Goal: Task Accomplishment & Management: Manage account settings

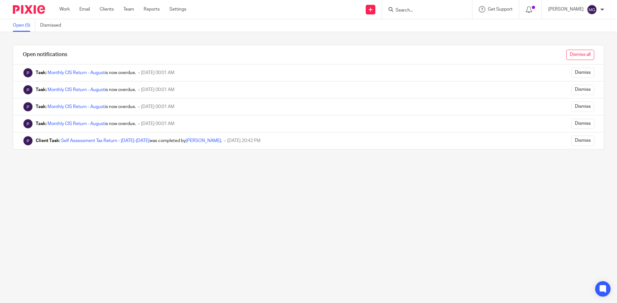
click at [579, 56] on input "Dismiss all" at bounding box center [580, 55] width 28 height 10
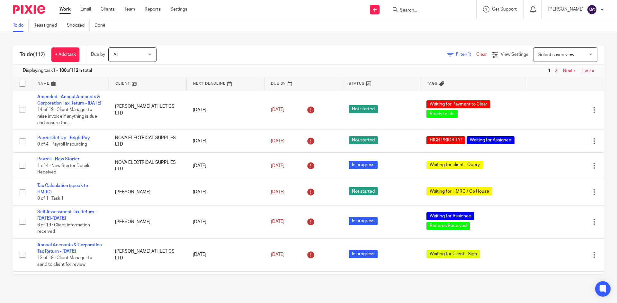
drag, startPoint x: 96, startPoint y: 6, endPoint x: 91, endPoint y: 8, distance: 5.4
click at [409, 8] on input "Search" at bounding box center [428, 11] width 58 height 6
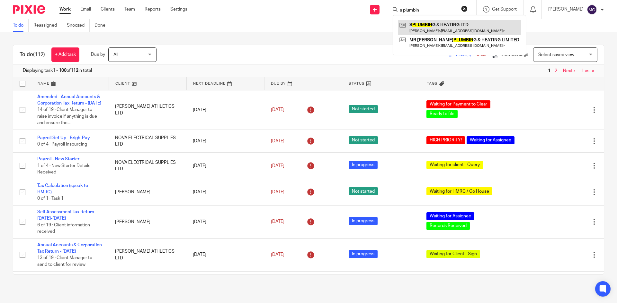
type input "s plumbin"
drag, startPoint x: 606, startPoint y: 25, endPoint x: 602, endPoint y: 33, distance: 9.2
click at [606, 25] on div "To do Reassigned Snoozed Done" at bounding box center [308, 25] width 617 height 13
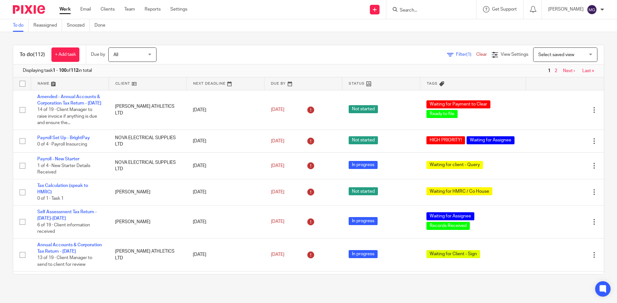
click at [466, 55] on span "(1)" at bounding box center [468, 54] width 5 height 4
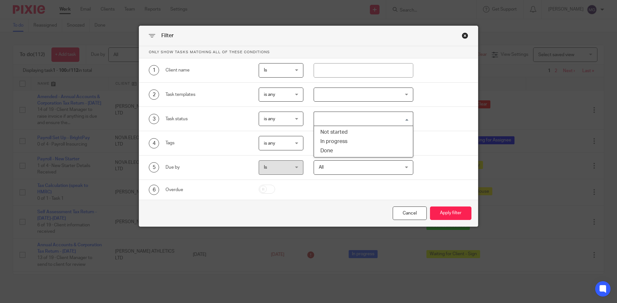
click at [333, 116] on input "Search for option" at bounding box center [361, 118] width 95 height 11
click at [342, 100] on div at bounding box center [363, 95] width 100 height 14
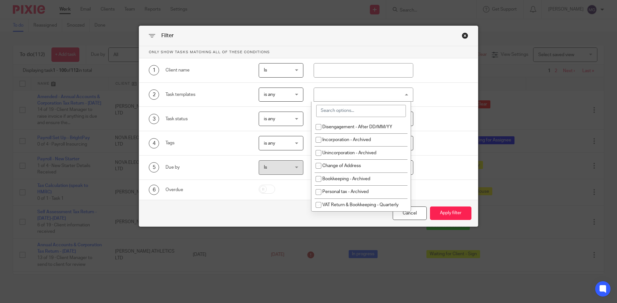
click at [344, 115] on input "search" at bounding box center [361, 111] width 90 height 12
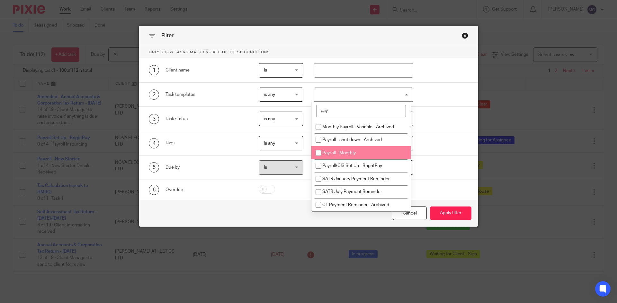
type input "pay"
click at [346, 152] on span "Payroll - Monthly" at bounding box center [338, 153] width 33 height 4
checkbox input "true"
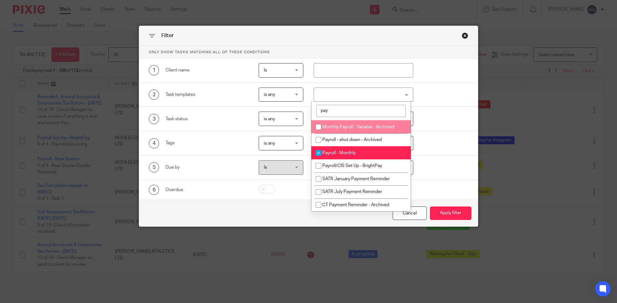
drag, startPoint x: 345, startPoint y: 111, endPoint x: 278, endPoint y: 109, distance: 67.2
click at [278, 109] on div "Only show tasks matching all of these conditions 1 Client name Is Is Is Is not …" at bounding box center [308, 123] width 338 height 154
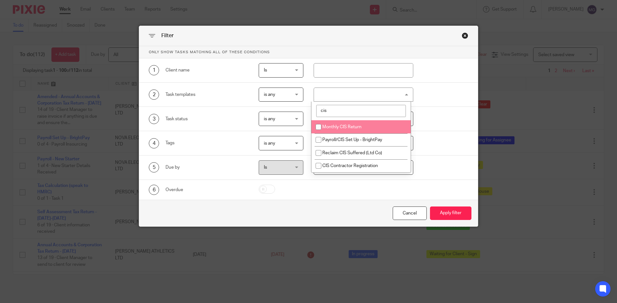
type input "cis"
click at [342, 122] on li "Monthly CIS Return" at bounding box center [360, 126] width 99 height 13
checkbox input "true"
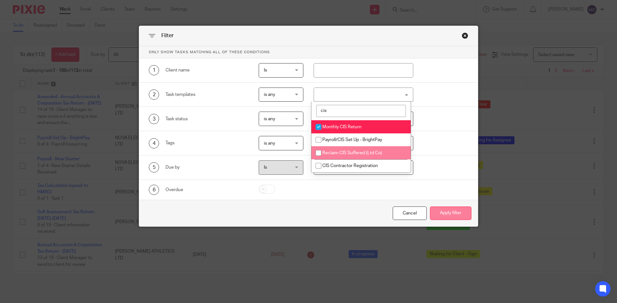
click at [437, 215] on button "Apply filter" at bounding box center [450, 214] width 41 height 14
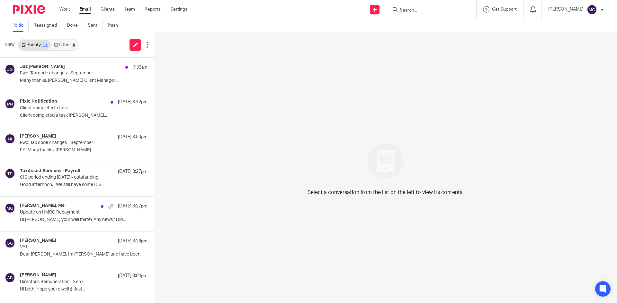
click at [73, 43] on div "5" at bounding box center [74, 45] width 3 height 4
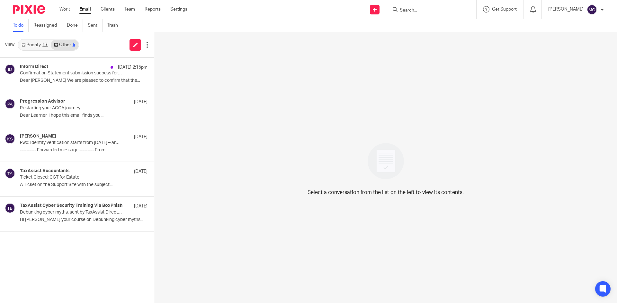
click at [44, 43] on div "17" at bounding box center [44, 45] width 5 height 4
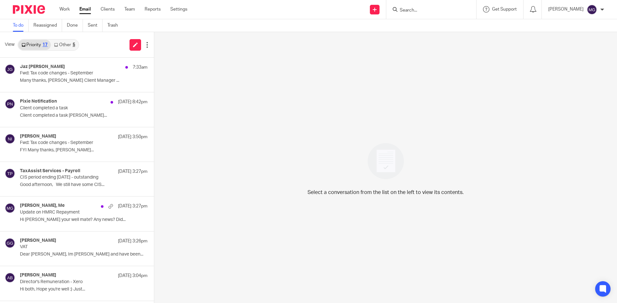
click at [60, 42] on link "Other 5" at bounding box center [64, 45] width 27 height 10
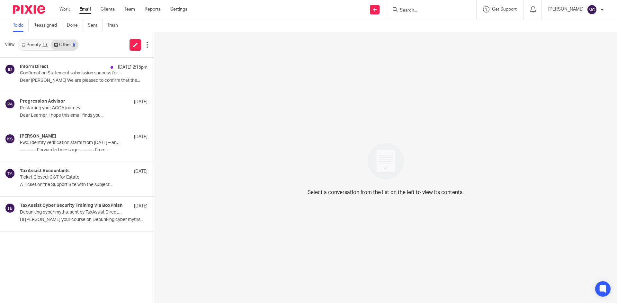
click at [44, 42] on link "Priority 17" at bounding box center [34, 45] width 32 height 10
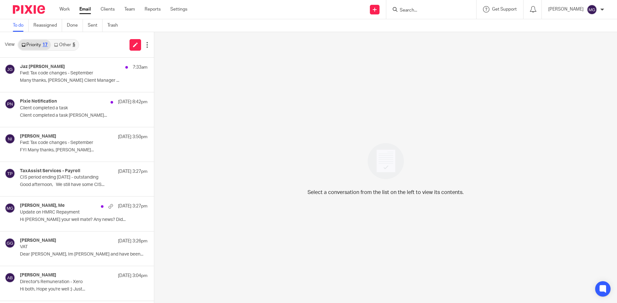
click at [63, 39] on div "Priority 17 Other 5" at bounding box center [48, 45] width 61 height 12
click at [87, 118] on p "Client completed a task Jack Morrish..." at bounding box center [74, 115] width 108 height 5
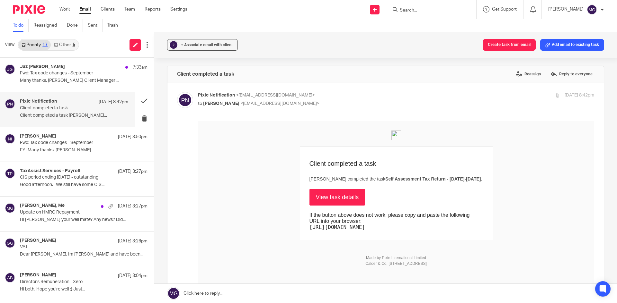
click at [63, 44] on link "Other 5" at bounding box center [64, 45] width 27 height 10
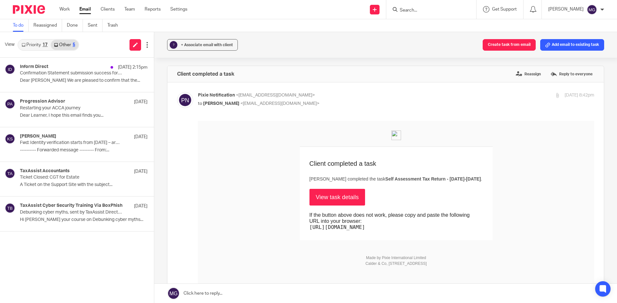
click at [41, 45] on link "Priority 17" at bounding box center [34, 45] width 32 height 10
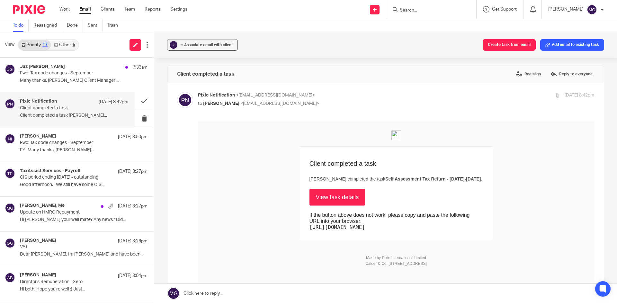
click at [72, 46] on link "Other 5" at bounding box center [64, 45] width 27 height 10
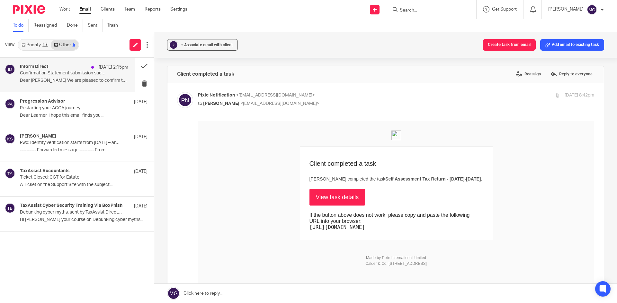
click at [66, 65] on div "Inform Direct 18 Sep 2:15pm" at bounding box center [74, 67] width 108 height 6
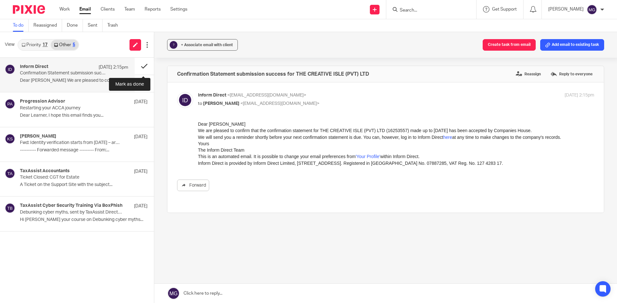
click at [144, 65] on button at bounding box center [144, 66] width 19 height 17
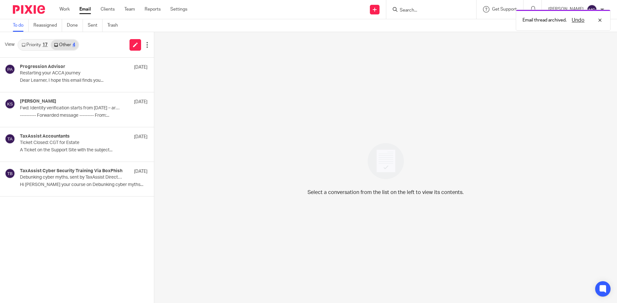
click at [44, 43] on div "17" at bounding box center [44, 45] width 5 height 4
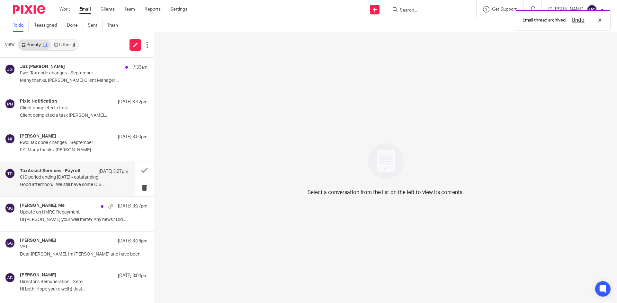
click at [73, 180] on p "CIS period ending 05.09.2025 - outstanding" at bounding box center [63, 177] width 87 height 5
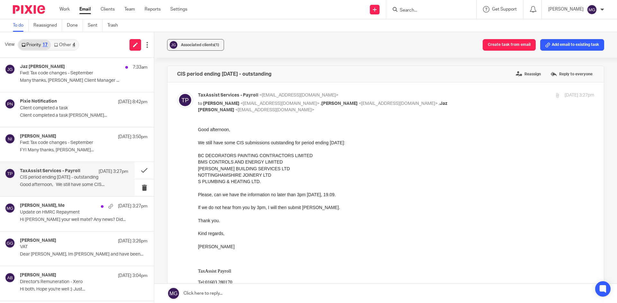
drag, startPoint x: 250, startPoint y: 41, endPoint x: 255, endPoint y: 37, distance: 6.4
click at [250, 41] on div "Associated clients (1) Create task from email Add email to existing task" at bounding box center [385, 45] width 462 height 26
click at [69, 81] on p "Many thanks, Jaz Grewal Client Manager ..." at bounding box center [74, 80] width 108 height 5
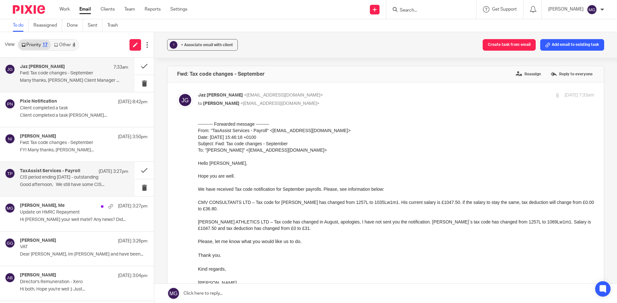
click at [74, 177] on p "CIS period ending 05.09.2025 - outstanding" at bounding box center [63, 177] width 87 height 5
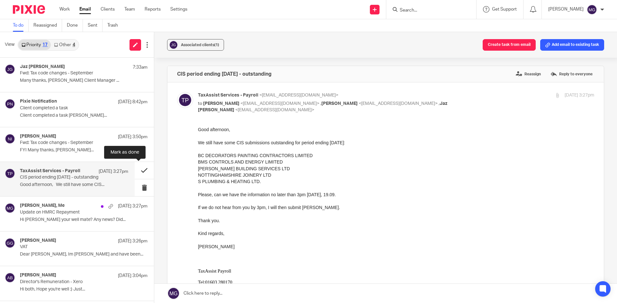
click at [137, 168] on button at bounding box center [144, 170] width 19 height 17
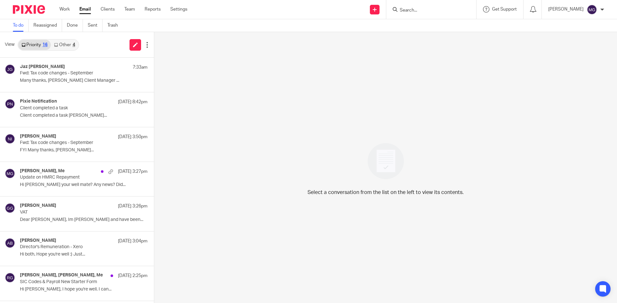
click at [297, 28] on div "To do Reassigned Done Sent Trash" at bounding box center [308, 25] width 617 height 13
click at [408, 10] on input "Search" at bounding box center [428, 11] width 58 height 6
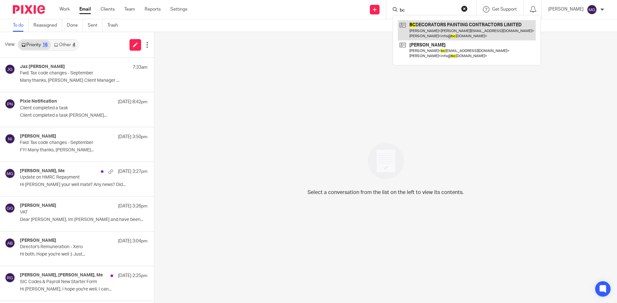
type input "bc"
drag, startPoint x: 489, startPoint y: 36, endPoint x: 444, endPoint y: 30, distance: 45.6
click at [489, 36] on link at bounding box center [467, 30] width 138 height 20
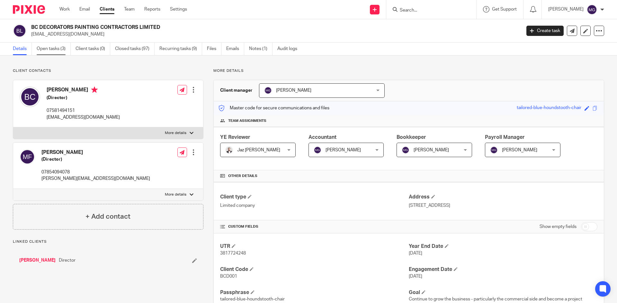
click at [40, 52] on link "Open tasks (3)" at bounding box center [54, 49] width 34 height 13
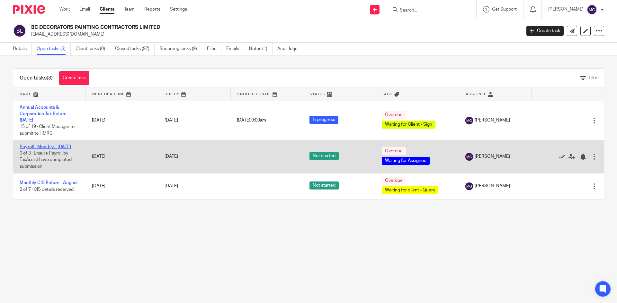
click at [28, 147] on link "Payroll - Monthly - [DATE]" at bounding box center [45, 147] width 51 height 4
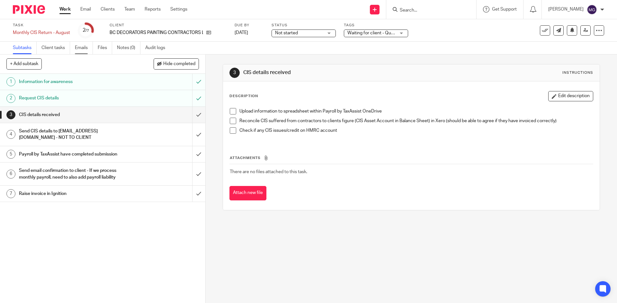
click at [85, 47] on link "Emails" at bounding box center [84, 48] width 18 height 13
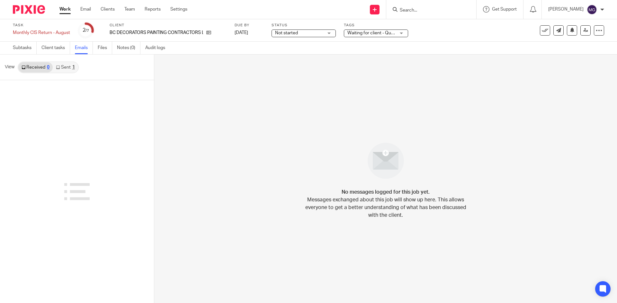
click at [67, 70] on link "Sent 1" at bounding box center [65, 67] width 25 height 10
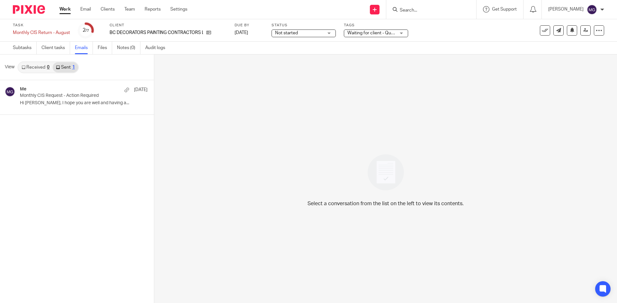
click at [41, 69] on link "Received 0" at bounding box center [35, 67] width 34 height 10
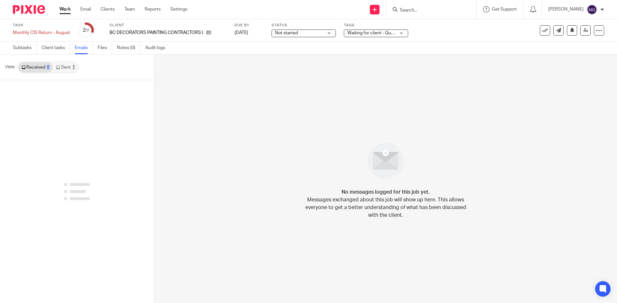
click at [60, 67] on icon at bounding box center [58, 68] width 4 height 4
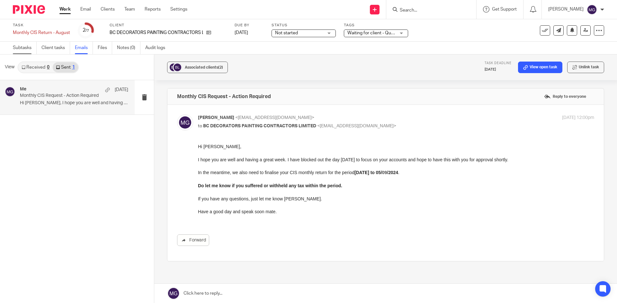
click at [22, 52] on link "Subtasks" at bounding box center [25, 48] width 24 height 13
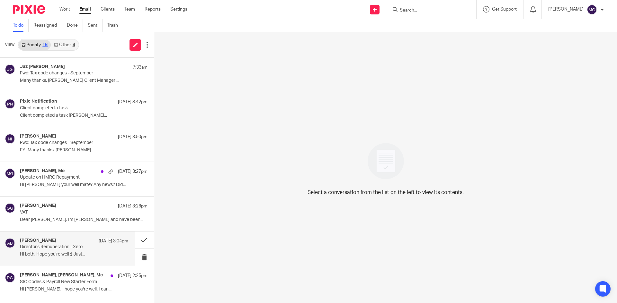
click at [55, 235] on div "Antoaneta Blagoeva 18 Sep 3:04pm Director's Remuneration - Xero Hi both, Hope y…" at bounding box center [67, 249] width 135 height 34
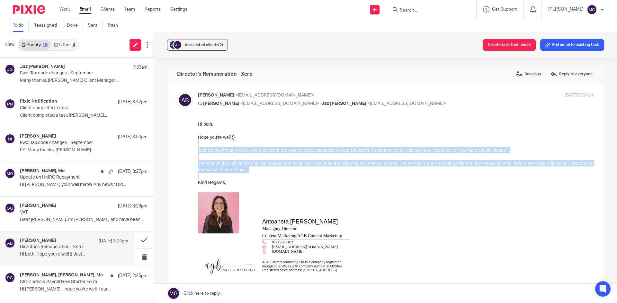
drag, startPoint x: 279, startPoint y: 174, endPoint x: 386, endPoint y: 268, distance: 142.3
click at [198, 147] on html "Hi both, Hope you're well :) Just sorting through Xero, and I noticed there was…" at bounding box center [396, 212] width 396 height 183
click at [253, 164] on div "The one on the 28th is the one I've created and reconciled, and then the follow…" at bounding box center [396, 166] width 396 height 13
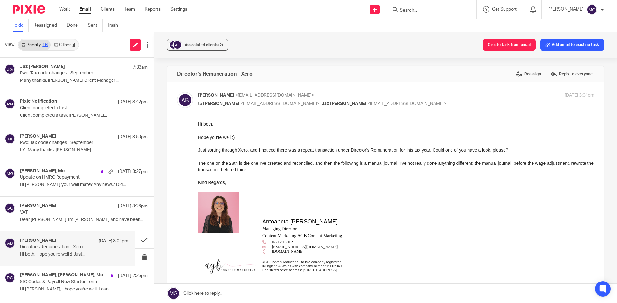
drag, startPoint x: 312, startPoint y: 40, endPoint x: 311, endPoint y: 34, distance: 6.0
click at [313, 40] on div "Associated clients (2) Create task from email Add email to existing task" at bounding box center [385, 45] width 462 height 26
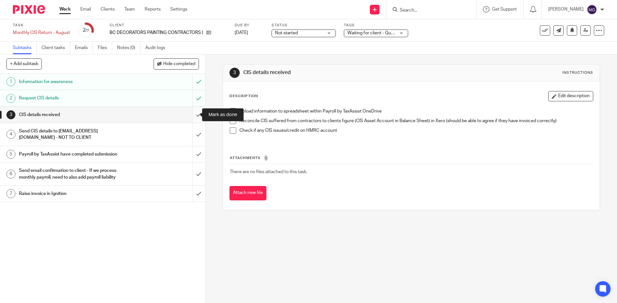
click at [190, 114] on input "submit" at bounding box center [102, 115] width 205 height 16
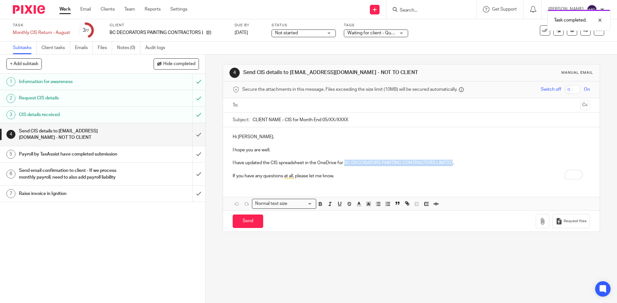
drag, startPoint x: 344, startPoint y: 162, endPoint x: 450, endPoint y: 162, distance: 106.6
click at [450, 162] on p "I have updated the CIS spreadsheet in the OneDrive for BC DECORATORS PAINTING C…" at bounding box center [411, 163] width 357 height 6
copy p "BC DECORATORS PAINTING CONTRACTORS LIMITED"
drag, startPoint x: 250, startPoint y: 119, endPoint x: 279, endPoint y: 119, distance: 28.6
click at [279, 119] on input "CLIENT NAME - CIS for Month End 05/XX/XXXX" at bounding box center [420, 120] width 337 height 14
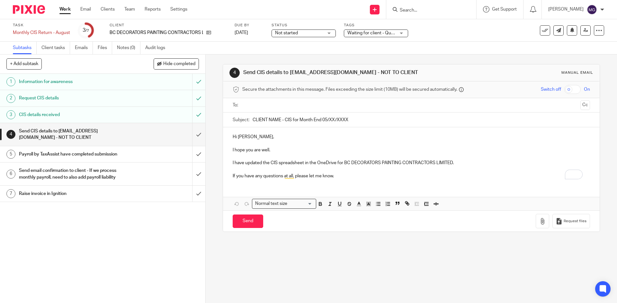
paste input "BC DECORATORS PAINTING CONTRACTORS LIMITED"
click at [409, 118] on input "BC DECORATORS PAINTING CONTRACTORS LIMITED - CIS for Month End 05/XX/XXXX" at bounding box center [420, 120] width 337 height 14
type input "BC DECORATORS PAINTING CONTRACTORS LIMITED - CIS for Month End [DATE]"
click at [383, 74] on h1 "Send CIS details to [EMAIL_ADDRESS][DOMAIN_NAME] - NOT TO CLIENT" at bounding box center [334, 72] width 182 height 7
drag, startPoint x: 344, startPoint y: 72, endPoint x: 287, endPoint y: 71, distance: 56.8
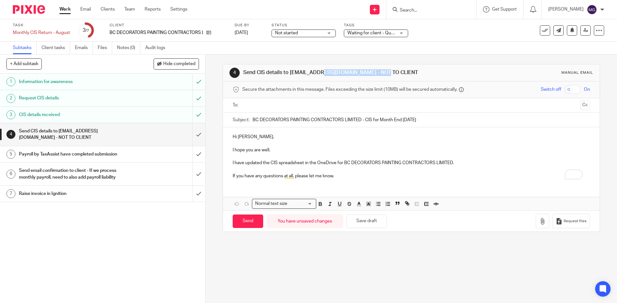
click at [287, 71] on h1 "Send CIS details to [EMAIL_ADDRESS][DOMAIN_NAME] - NOT TO CLIENT" at bounding box center [334, 72] width 182 height 7
copy h1 "[EMAIL_ADDRESS][DOMAIN_NAME]"
click at [281, 99] on div at bounding box center [411, 105] width 337 height 14
click at [279, 102] on input "text" at bounding box center [410, 105] width 333 height 7
paste input "[EMAIL_ADDRESS][DOMAIN_NAME]"
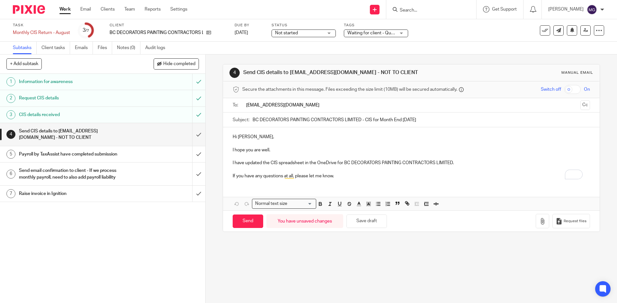
type input "[EMAIL_ADDRESS][DOMAIN_NAME]"
click at [313, 165] on p "I have updated the CIS spreadsheet in the OneDrive for BC DECORATORS PAINTING C…" at bounding box center [411, 163] width 357 height 6
click at [250, 231] on div "Send You have unsaved changes Save draft Request files" at bounding box center [411, 222] width 376 height 21
click at [251, 228] on input "Send" at bounding box center [248, 223] width 31 height 14
type input "Sent"
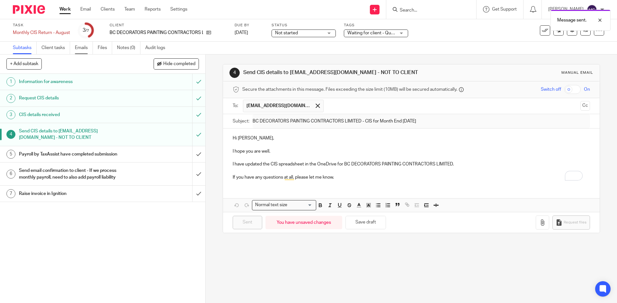
click at [81, 43] on link "Emails" at bounding box center [84, 48] width 18 height 13
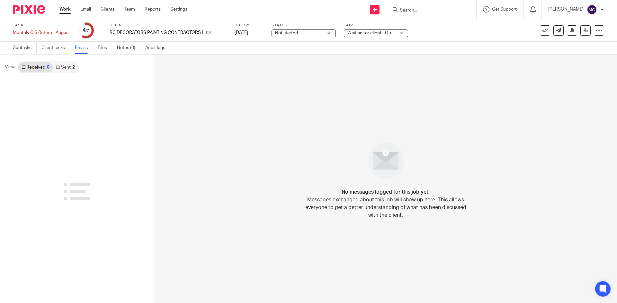
click at [64, 67] on link "Sent 2" at bounding box center [65, 67] width 25 height 10
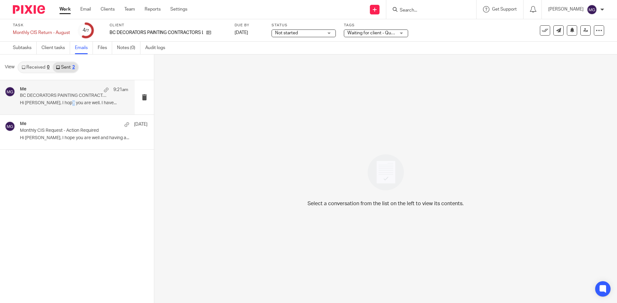
click at [66, 114] on div "Me 9:21am BC DECORATORS PAINTING CONTRACTORS LIMITED - CIS for Month End 05/09/…" at bounding box center [67, 97] width 135 height 34
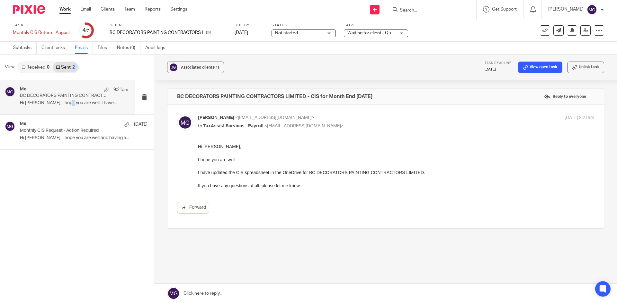
click at [38, 64] on link "Received 0" at bounding box center [35, 67] width 34 height 10
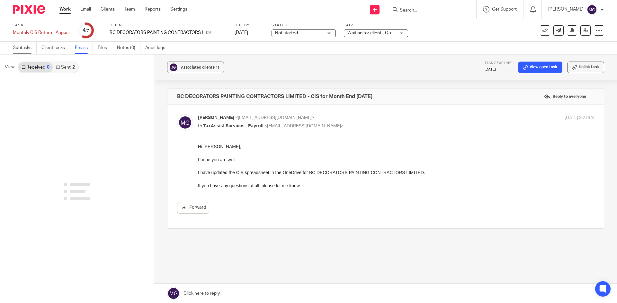
click at [17, 48] on link "Subtasks" at bounding box center [25, 48] width 24 height 13
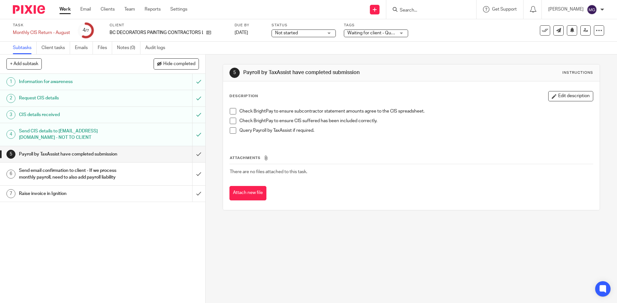
click at [134, 174] on div "Send email confirmation to client - If we process monthly payroll, need to also…" at bounding box center [102, 174] width 167 height 16
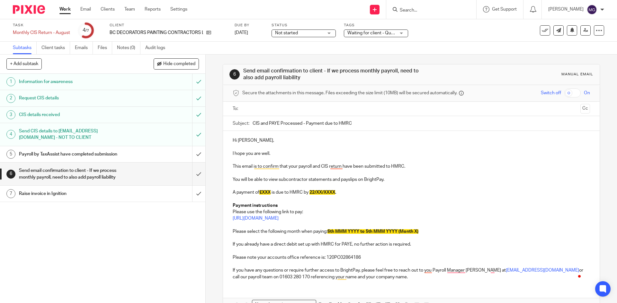
click at [1, 80] on link "1 Information for awareness" at bounding box center [96, 82] width 192 height 16
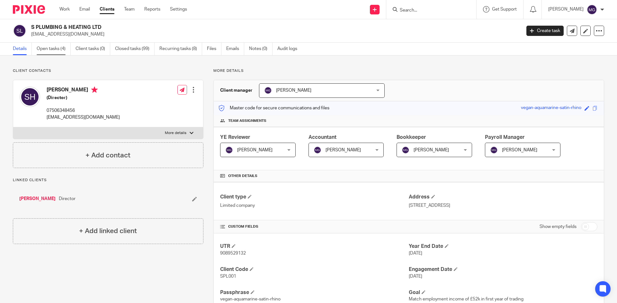
click at [61, 51] on link "Open tasks (4)" at bounding box center [54, 49] width 34 height 13
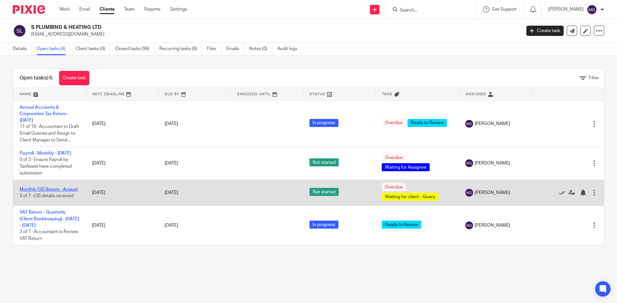
click at [39, 192] on link "Monthly CIS Return - August" at bounding box center [49, 190] width 58 height 4
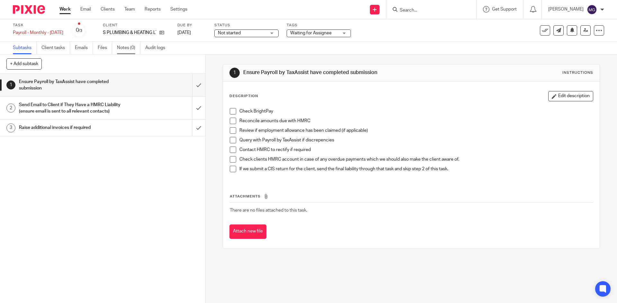
click at [133, 51] on link "Notes (0)" at bounding box center [128, 48] width 23 height 13
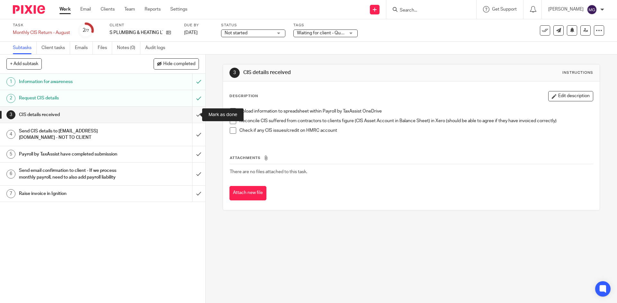
click at [195, 115] on input "submit" at bounding box center [102, 115] width 205 height 16
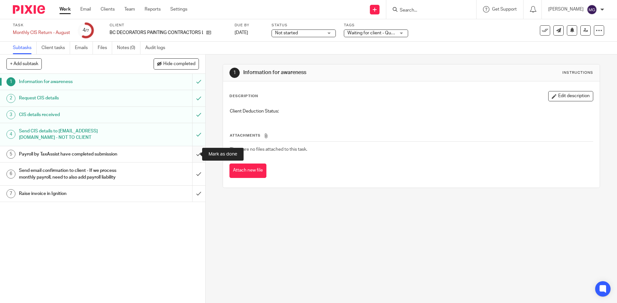
click at [196, 158] on input "submit" at bounding box center [102, 154] width 205 height 16
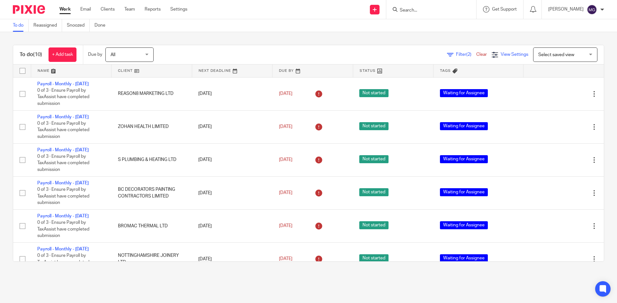
click at [500, 56] on span "View Settings" at bounding box center [514, 54] width 28 height 4
click at [483, 82] on link "Save" at bounding box center [480, 81] width 12 height 5
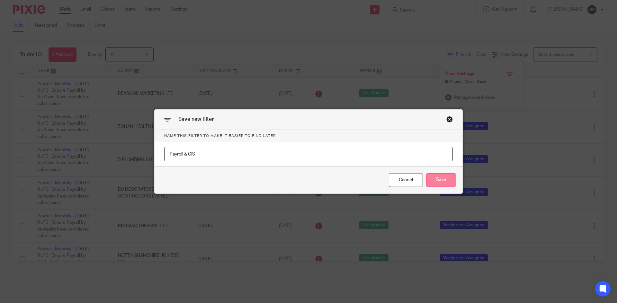
type input "Payroll & CIS"
click at [442, 184] on button "Save" at bounding box center [441, 180] width 30 height 14
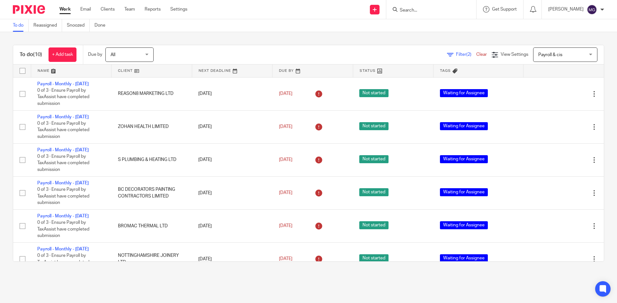
click at [47, 73] on link at bounding box center [71, 71] width 80 height 13
click at [235, 33] on div "To do (10) + Add task Due by All All [DATE] [DATE] This week Next week This mon…" at bounding box center [308, 153] width 617 height 243
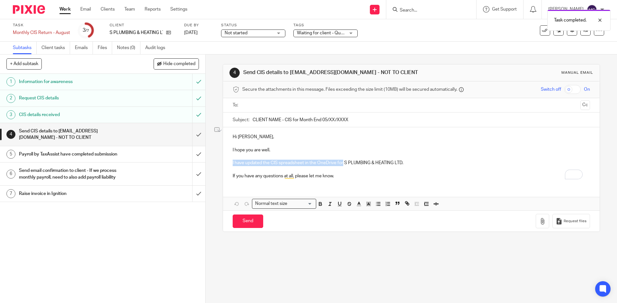
drag, startPoint x: 232, startPoint y: 161, endPoint x: 217, endPoint y: 161, distance: 14.8
click at [217, 161] on div "4 Send CIS details to [EMAIL_ADDRESS][DOMAIN_NAME] - NOT TO CLIENT Manual email…" at bounding box center [411, 179] width 411 height 249
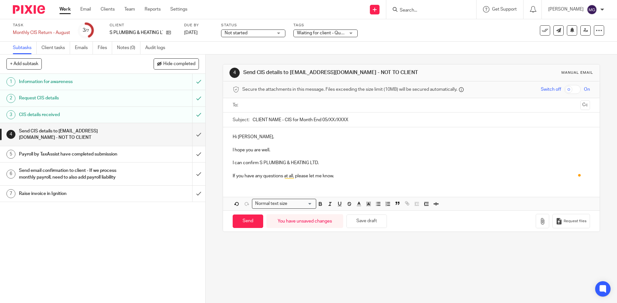
click at [339, 164] on p "I can confirm S PLUMBING & HEATING LTD." at bounding box center [411, 163] width 357 height 6
drag, startPoint x: 317, startPoint y: 161, endPoint x: 259, endPoint y: 162, distance: 58.5
click at [259, 162] on p "I can confirm S PLUMBING & HEATING LTD had no CIS transactions for the period." at bounding box center [411, 163] width 357 height 6
copy p "S PLUMBING & HEATING LTD"
drag, startPoint x: 278, startPoint y: 121, endPoint x: 241, endPoint y: 120, distance: 37.6
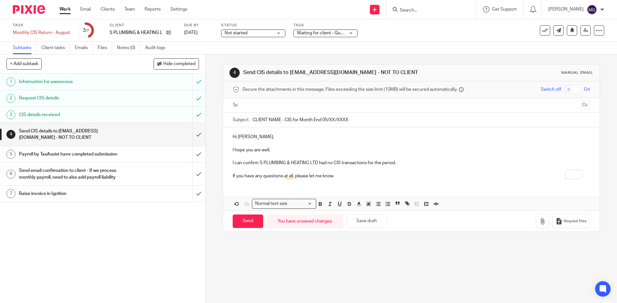
click at [241, 120] on div "Subject: CLIENT NAME - CIS for Month End 05/XX/XXXX" at bounding box center [411, 120] width 357 height 14
paste input "S PLUMBING & HEATING LTD"
click at [362, 119] on input "S PLUMBING & HEATING LTD - CIS for Month End 05/XX/XXXX" at bounding box center [420, 120] width 337 height 14
type input "S PLUMBING & HEATING LTD - CIS for Month End 05/09/2025"
drag, startPoint x: 344, startPoint y: 69, endPoint x: 288, endPoint y: 74, distance: 56.1
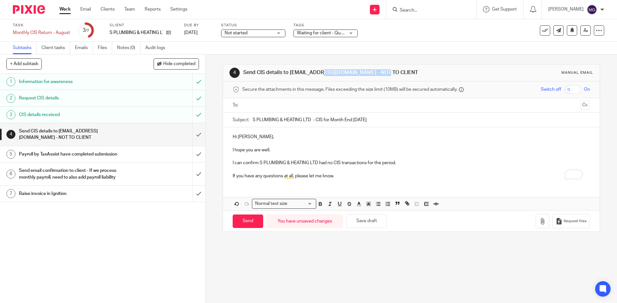
click at [288, 74] on h1 "Send CIS details to [EMAIL_ADDRESS][DOMAIN_NAME] - NOT TO CLIENT" at bounding box center [334, 72] width 182 height 7
copy h1 "[EMAIL_ADDRESS][DOMAIN_NAME]"
click at [293, 111] on div at bounding box center [411, 105] width 337 height 14
click at [291, 106] on input "text" at bounding box center [410, 105] width 333 height 7
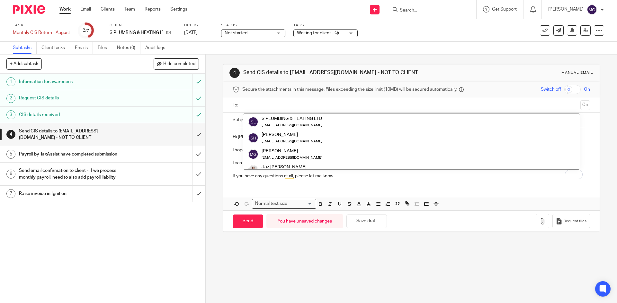
paste input "[EMAIL_ADDRESS][DOMAIN_NAME]"
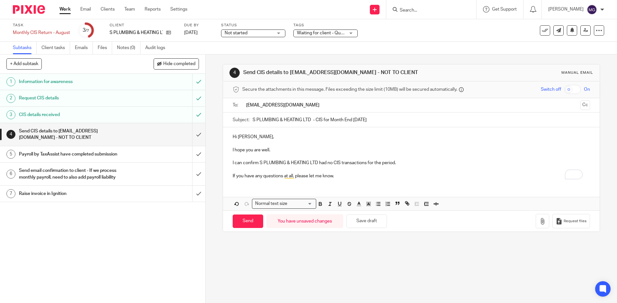
type input "[EMAIL_ADDRESS][DOMAIN_NAME]"
click at [351, 146] on p "To enrich screen reader interactions, please activate Accessibility in Grammarl…" at bounding box center [411, 145] width 357 height 6
click at [256, 223] on input "Send" at bounding box center [248, 223] width 31 height 14
type input "Sent"
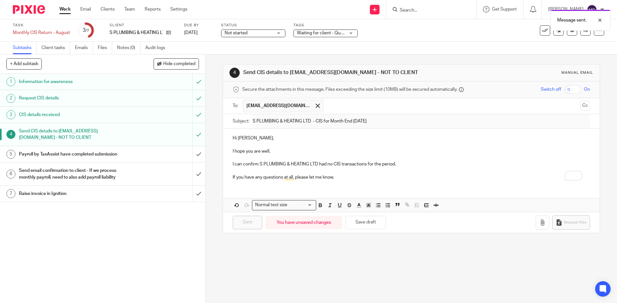
drag, startPoint x: 192, startPoint y: 153, endPoint x: 166, endPoint y: 139, distance: 29.6
click at [166, 139] on div "1 Information for awareness 2 Request CIS details 3 CIS details received 4 Send…" at bounding box center [102, 189] width 205 height 230
click at [167, 174] on div "Send email confirmation to client - If we process monthly payroll, need to also…" at bounding box center [102, 174] width 167 height 16
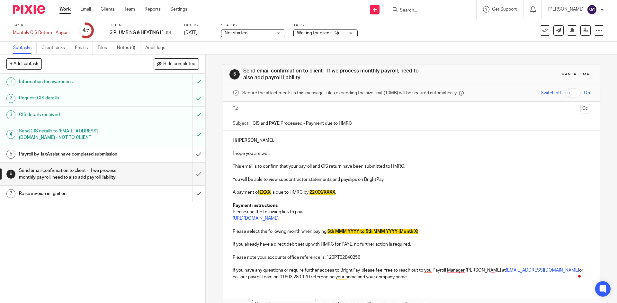
click at [246, 140] on p "Hi [PERSON_NAME]," at bounding box center [411, 140] width 357 height 6
click at [273, 154] on p "I hope you are well." at bounding box center [411, 154] width 357 height 6
click at [377, 182] on p "You will be able to view subcontractor statements and payslips on BrightPay." at bounding box center [411, 180] width 357 height 6
click at [321, 181] on p "You will be able to view subcontractor statements and payslips on BrightPay." at bounding box center [411, 180] width 357 height 6
click at [425, 171] on p "To enrich screen reader interactions, please activate Accessibility in Grammarl…" at bounding box center [411, 173] width 357 height 6
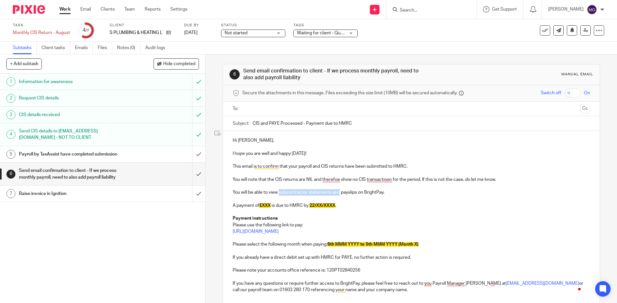
drag, startPoint x: 338, startPoint y: 193, endPoint x: 277, endPoint y: 192, distance: 61.3
click at [277, 192] on p "You will be able to view subcontractor statements and payslips on BrightPay." at bounding box center [411, 192] width 357 height 6
click at [260, 205] on span "£XXX" at bounding box center [264, 206] width 11 height 4
drag, startPoint x: 360, startPoint y: 191, endPoint x: 307, endPoint y: 207, distance: 56.1
click at [358, 191] on p "You will be able to view payslips on BrightPay." at bounding box center [411, 192] width 357 height 6
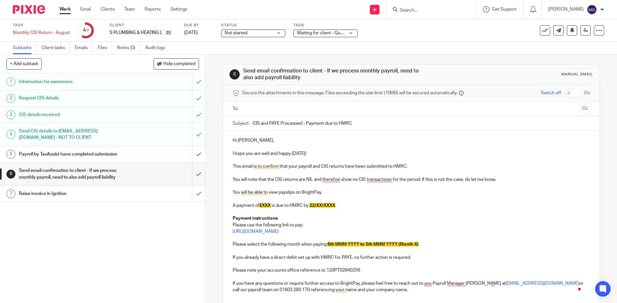
click at [264, 206] on span "£XXX" at bounding box center [264, 206] width 11 height 4
click at [262, 206] on span "£XXX" at bounding box center [264, 206] width 11 height 4
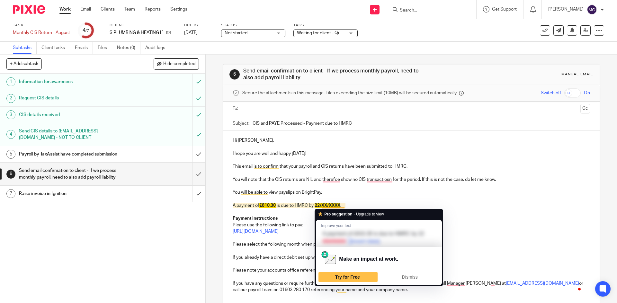
click at [328, 205] on span "22/XX/XXXX" at bounding box center [327, 206] width 26 height 4
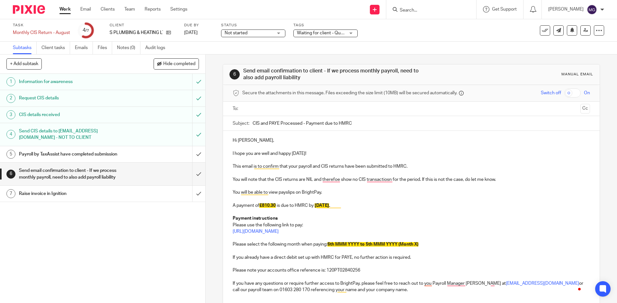
click at [400, 244] on span "6th MMM YYYY to 5th MMM YYYY (Month X)" at bounding box center [372, 244] width 91 height 4
click at [344, 245] on span "6th MMM YYYY to 5th MMM YYYY (Month X)" at bounding box center [372, 244] width 91 height 4
click at [376, 245] on span "6th Aug 2025 to 5th MMM YYYY (Month X)" at bounding box center [364, 244] width 74 height 4
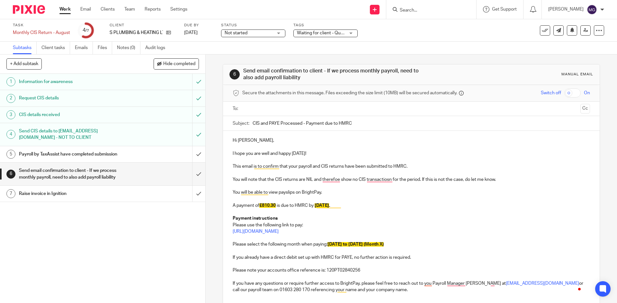
click at [376, 245] on span "6th Aug 2025 to 5th Sept 2025 (Month X)" at bounding box center [355, 244] width 56 height 4
click at [383, 244] on span "6th Aug 2025 to 5th Sep 2025 (Month X)" at bounding box center [355, 244] width 56 height 4
drag, startPoint x: 422, startPoint y: 244, endPoint x: 269, endPoint y: 180, distance: 165.7
click at [269, 180] on div "Hi Sam, I hope you are well and happy Friday! This email is to confirm that you…" at bounding box center [411, 214] width 376 height 167
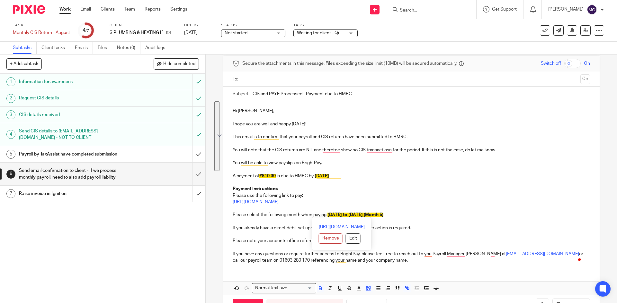
scroll to position [53, 0]
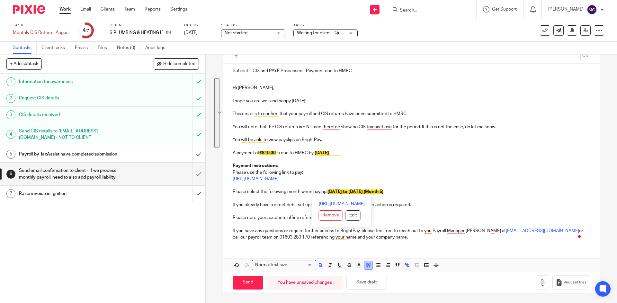
click at [369, 267] on icon "button" at bounding box center [369, 267] width 0 height 0
drag, startPoint x: 354, startPoint y: 275, endPoint x: 352, endPoint y: 270, distance: 5.3
click at [353, 275] on li "color:#FFFFFF" at bounding box center [354, 274] width 5 height 5
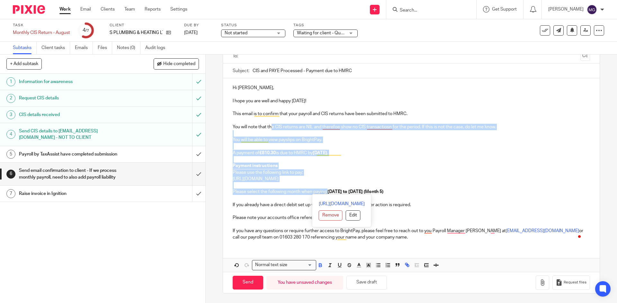
click at [407, 173] on p "Please use the following link to pay:" at bounding box center [411, 173] width 357 height 6
drag, startPoint x: 419, startPoint y: 194, endPoint x: 327, endPoint y: 195, distance: 91.8
click at [327, 195] on p "Please select the following month when paying: 6th Aug 2025 to 5th Sep 2025 (Mo…" at bounding box center [411, 192] width 357 height 6
copy strong "6th Aug 2025 to 5th Sep 2025 (Month 5)"
click at [324, 239] on p "If you have any questions or require further access to BrightPay, please feel f…" at bounding box center [411, 234] width 357 height 13
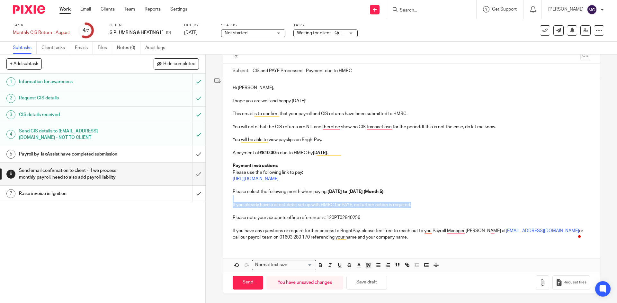
drag, startPoint x: 430, startPoint y: 202, endPoint x: 212, endPoint y: 201, distance: 218.1
click at [212, 201] on div "6 Send email confirmation to client - If we process monthly payroll, need to al…" at bounding box center [411, 179] width 411 height 249
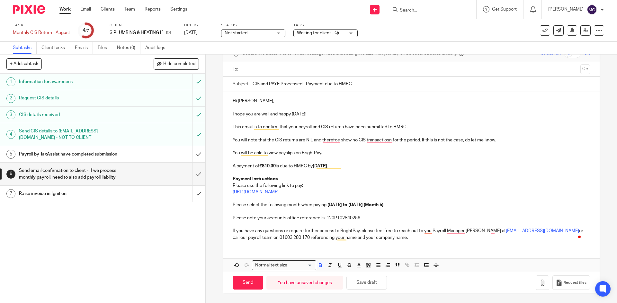
scroll to position [40, 0]
click at [367, 218] on p "Please note your accounts office reference is: 120PT02840256" at bounding box center [411, 218] width 357 height 6
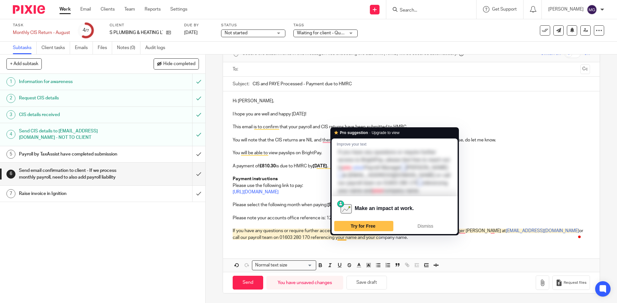
click at [406, 241] on div "Hi Sam, I hope you are well and happy Friday! This email is to confirm that you…" at bounding box center [411, 169] width 376 height 154
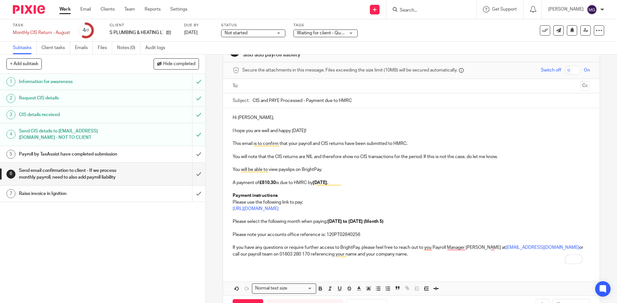
scroll to position [14, 0]
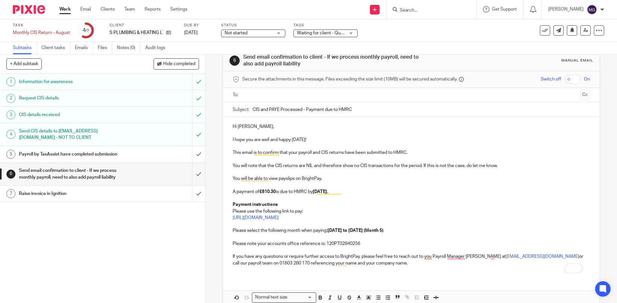
click at [266, 97] on input "text" at bounding box center [410, 95] width 333 height 7
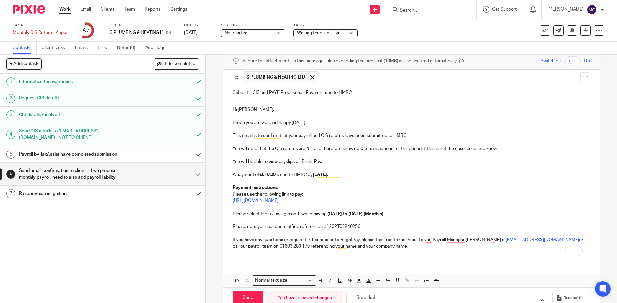
scroll to position [48, 0]
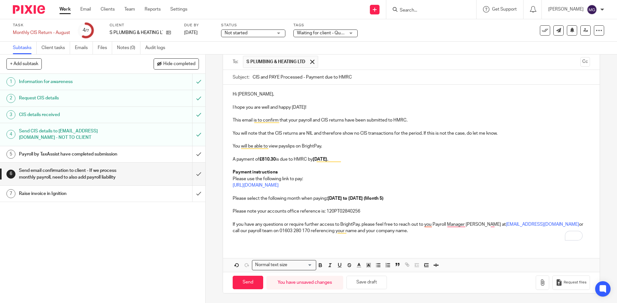
drag, startPoint x: 504, startPoint y: 93, endPoint x: 492, endPoint y: 106, distance: 17.7
click at [504, 93] on p "Hi Sam," at bounding box center [411, 94] width 357 height 6
drag, startPoint x: 254, startPoint y: 283, endPoint x: -338, endPoint y: 171, distance: 603.1
click at [0, 171] on html "Work Email Clients Team Reports Settings Work Email Clients Team Reports Settin…" at bounding box center [308, 151] width 617 height 303
click at [250, 287] on input "Send" at bounding box center [248, 283] width 31 height 14
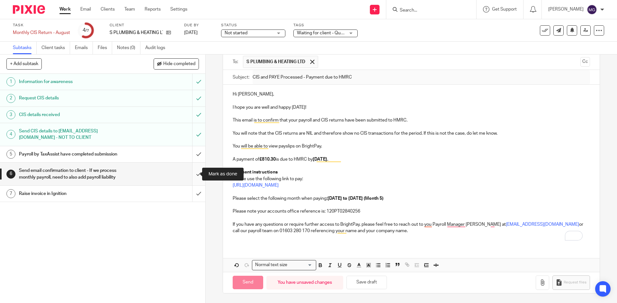
type input "Sent"
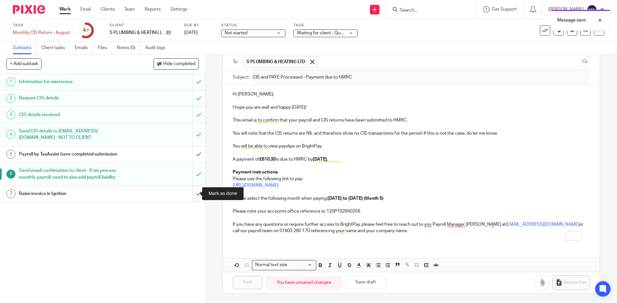
click at [194, 193] on input "submit" at bounding box center [102, 194] width 205 height 16
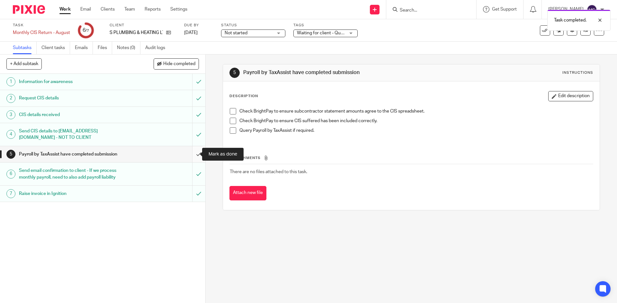
click at [192, 156] on input "submit" at bounding box center [102, 154] width 205 height 16
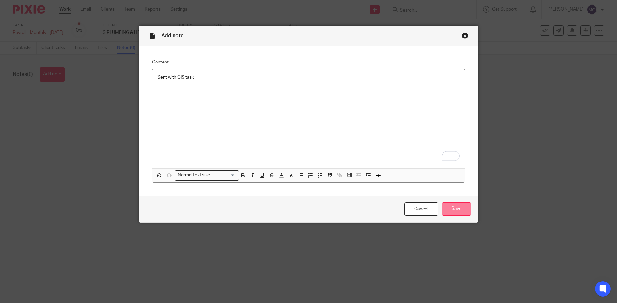
click at [459, 205] on input "Save" at bounding box center [456, 210] width 30 height 14
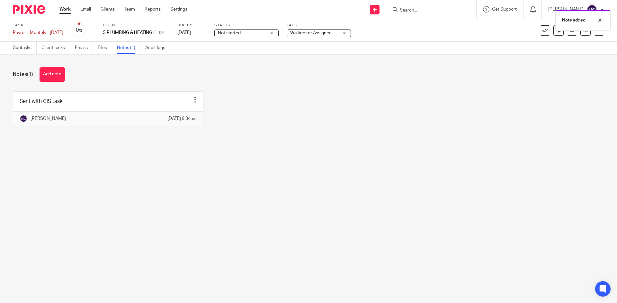
click at [534, 28] on div "Note added." at bounding box center [459, 18] width 302 height 24
click at [536, 29] on div "Note added." at bounding box center [459, 18] width 302 height 24
click at [541, 33] on icon at bounding box center [544, 30] width 6 height 6
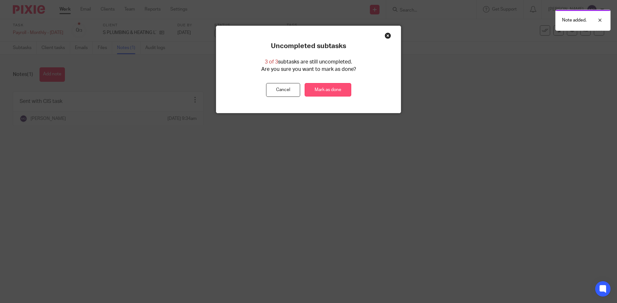
click at [333, 93] on link "Mark as done" at bounding box center [327, 90] width 47 height 14
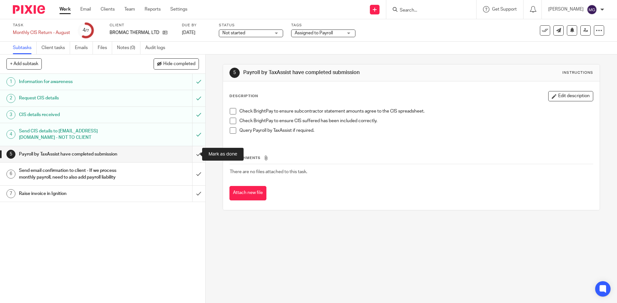
click at [192, 155] on input "submit" at bounding box center [102, 154] width 205 height 16
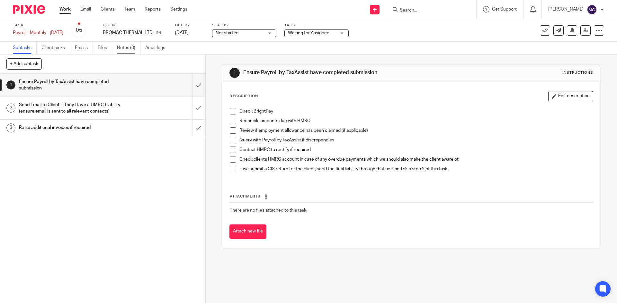
click at [131, 52] on link "Notes (0)" at bounding box center [128, 48] width 23 height 13
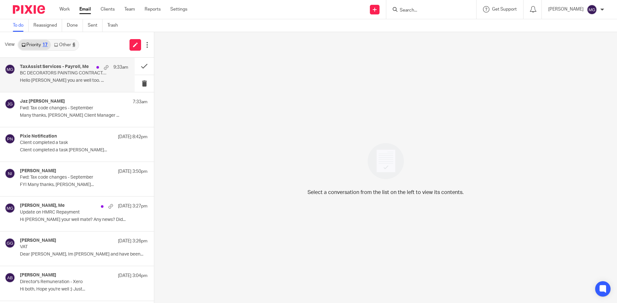
click at [71, 80] on p "Hello [PERSON_NAME] you are well too. ..." at bounding box center [74, 80] width 108 height 5
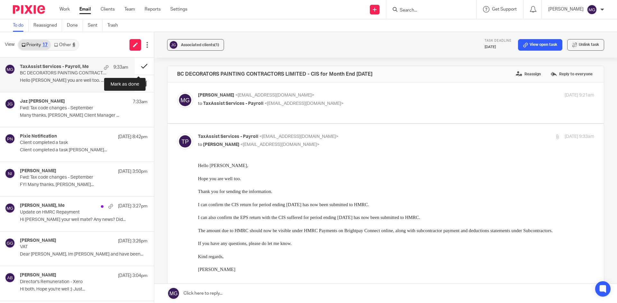
click at [137, 69] on button at bounding box center [144, 66] width 19 height 17
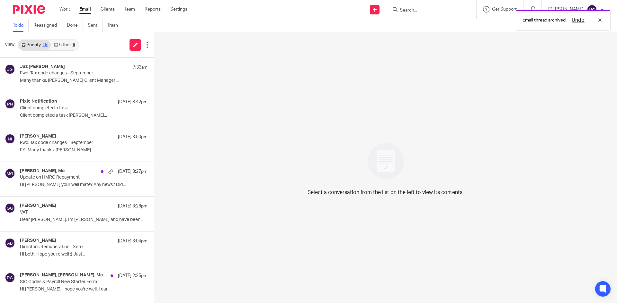
click at [89, 51] on div "View Priority 16 Other 6" at bounding box center [77, 45] width 154 height 26
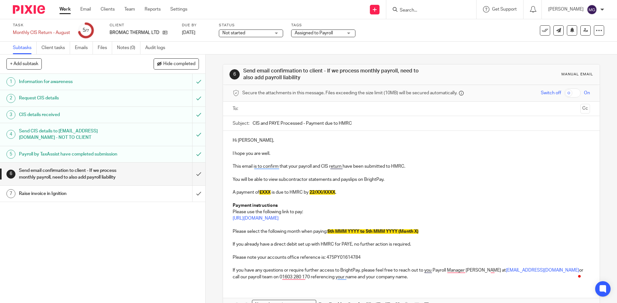
click at [427, 164] on p "This email is to confirm that your payroll and CIS return have been submitted t…" at bounding box center [411, 166] width 357 height 6
click at [250, 143] on p "Hi [PERSON_NAME]," at bounding box center [411, 140] width 357 height 6
click at [272, 151] on p "I hope you are well." at bounding box center [411, 154] width 357 height 6
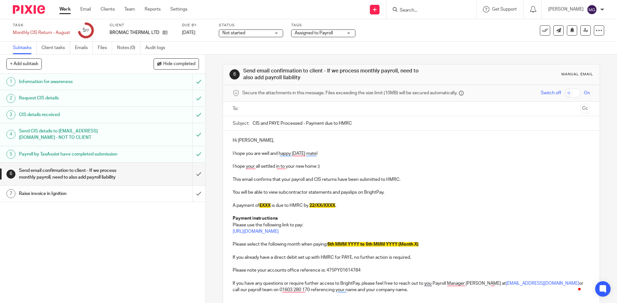
click at [332, 191] on p "You will be able to view subcontractor statements and payslips on BrightPay." at bounding box center [411, 192] width 357 height 6
click at [284, 200] on p "To enrich screen reader interactions, please activate Accessibility in Grammarl…" at bounding box center [411, 199] width 357 height 6
click at [312, 195] on p "You will be able to view subcontractor statements and payslips on BrightPay." at bounding box center [411, 192] width 357 height 6
click at [347, 195] on p "You will be able to view subcontractor statements and payslips on BrightPay." at bounding box center [411, 192] width 357 height 6
click at [329, 191] on p "You will be able to view subcontractor statements and payslips on BrightPay." at bounding box center [411, 192] width 357 height 6
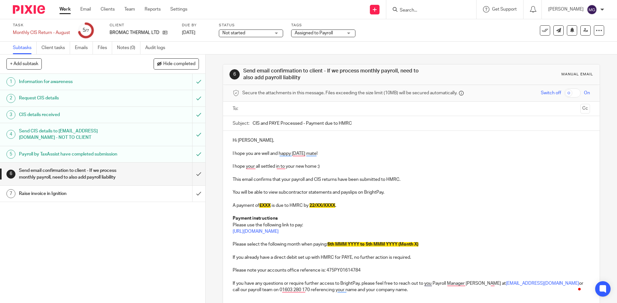
click at [260, 206] on span "£XXX" at bounding box center [264, 206] width 11 height 4
click at [262, 205] on span "£XXX" at bounding box center [264, 206] width 11 height 4
click at [267, 206] on span "£10,11.48" at bounding box center [269, 206] width 20 height 4
click at [295, 152] on p "I hope you are well and happy Friday mate!" at bounding box center [411, 154] width 357 height 6
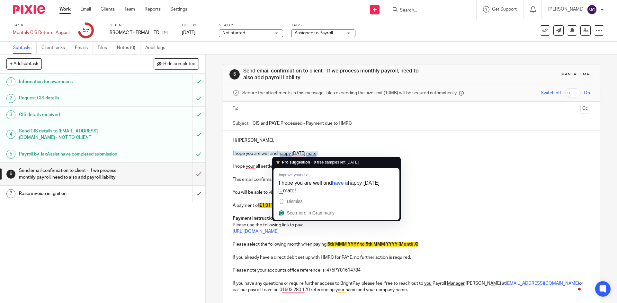
click at [276, 149] on p "To enrich screen reader interactions, please activate Accessibility in Grammarl…" at bounding box center [411, 147] width 357 height 6
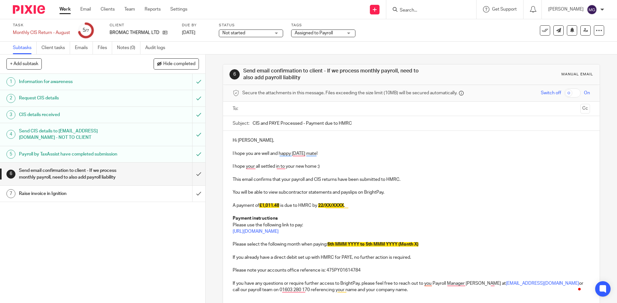
click at [279, 153] on p "I hope you are well and happy Friday mate!" at bounding box center [411, 154] width 357 height 6
click at [373, 173] on p "To enrich screen reader interactions, please activate Accessibility in Grammarl…" at bounding box center [411, 173] width 357 height 6
click at [359, 190] on p "You will be able to view subcontractor statements and payslips on BrightPay." at bounding box center [411, 192] width 357 height 6
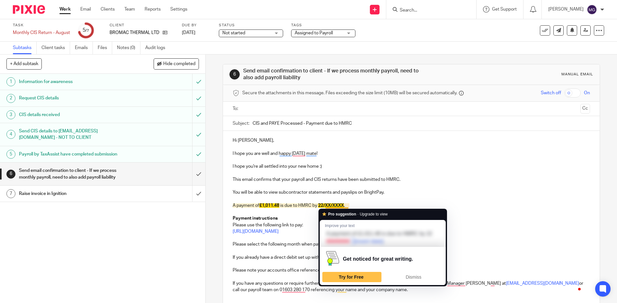
click at [329, 205] on span "22/XX/XXXX" at bounding box center [331, 206] width 26 height 4
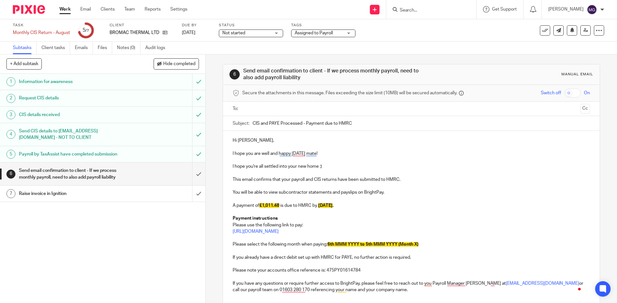
drag, startPoint x: 406, startPoint y: 199, endPoint x: 387, endPoint y: 188, distance: 22.6
click at [406, 200] on p "To enrich screen reader interactions, please activate Accessibility in Grammarl…" at bounding box center [411, 199] width 357 height 6
click at [382, 234] on p "https://www.gov.uk/pay-paye-tax" at bounding box center [411, 232] width 357 height 6
click at [428, 244] on p "Please select the following month when paying: 6th MMM YYYY to 5th MMM YYYY (Mo…" at bounding box center [411, 245] width 357 height 6
click at [344, 244] on span "6th MMM YYYY to 5th MMM YYYY (Month X)" at bounding box center [372, 244] width 91 height 4
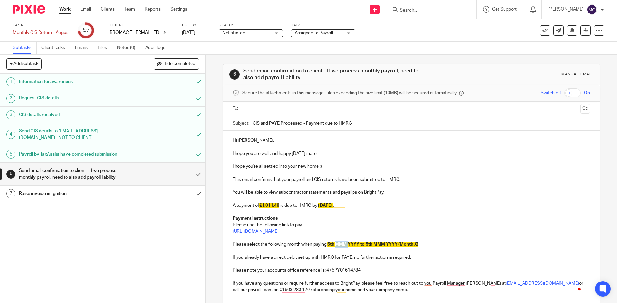
click at [344, 244] on span "6th MMM YYYY to 5th MMM YYYY (Month X)" at bounding box center [372, 244] width 91 height 4
click at [379, 243] on span "6th Aug 2025 to 5th MMM YYYY (Month X)" at bounding box center [364, 244] width 74 height 4
click at [383, 244] on span "6th Aug 2025 to 5th Sep 2025 (Month X)" at bounding box center [355, 244] width 56 height 4
click at [398, 214] on p "To enrich screen reader interactions, please activate Accessibility in Grammarl…" at bounding box center [411, 212] width 357 height 6
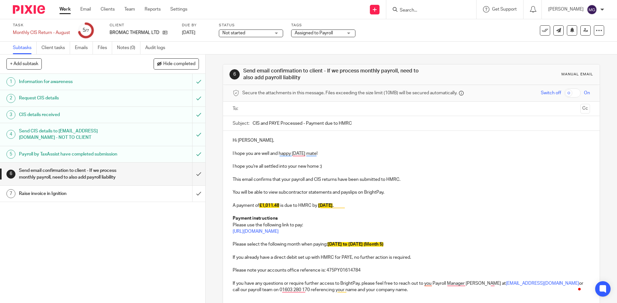
click at [371, 215] on p "To enrich screen reader interactions, please activate Accessibility in Grammarl…" at bounding box center [411, 212] width 357 height 6
click at [472, 229] on div "Hi Leyton, I hope you are well and happy Friday mate! I hope you're all settled…" at bounding box center [411, 214] width 376 height 167
click at [407, 256] on p "If you already have a direct debit set up with HMRC for PAYE, no further action…" at bounding box center [411, 258] width 357 height 6
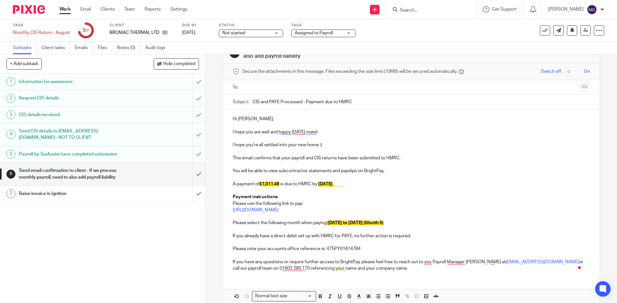
scroll to position [32, 0]
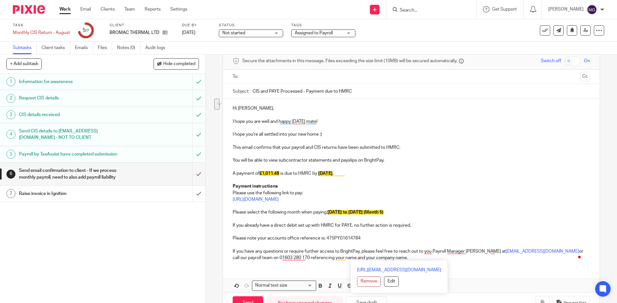
drag, startPoint x: 417, startPoint y: 251, endPoint x: 419, endPoint y: 258, distance: 7.6
click at [419, 258] on p "If you have any questions or require further access to BrightPay, please feel f…" at bounding box center [411, 255] width 357 height 13
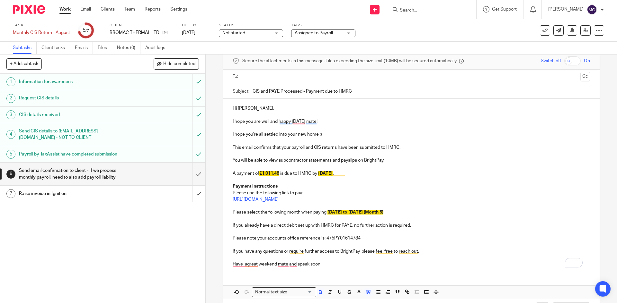
drag, startPoint x: 418, startPoint y: 215, endPoint x: 269, endPoint y: 158, distance: 159.4
click at [269, 158] on div "Hi Leyton, I hope you are well and happy Friday mate! I hope you're all settled…" at bounding box center [411, 186] width 376 height 174
click at [366, 290] on icon "button" at bounding box center [368, 293] width 6 height 6
click at [352, 301] on li "color:#FFFFFF" at bounding box center [354, 301] width 5 height 5
click at [373, 155] on p "To enrich screen reader interactions, please activate Accessibility in Grammarl…" at bounding box center [411, 154] width 357 height 6
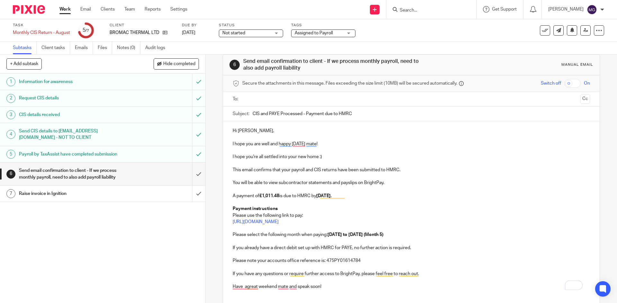
scroll to position [0, 0]
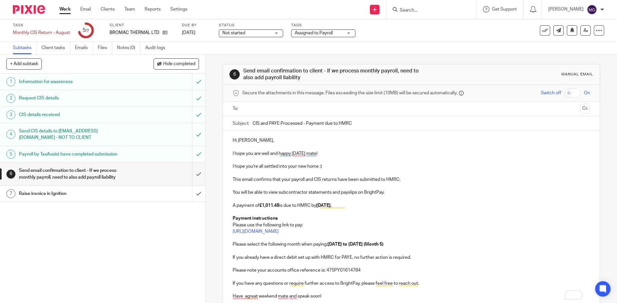
click at [288, 115] on div at bounding box center [411, 109] width 337 height 14
click at [275, 111] on input "text" at bounding box center [410, 108] width 333 height 7
click at [335, 111] on input "text" at bounding box center [445, 109] width 266 height 13
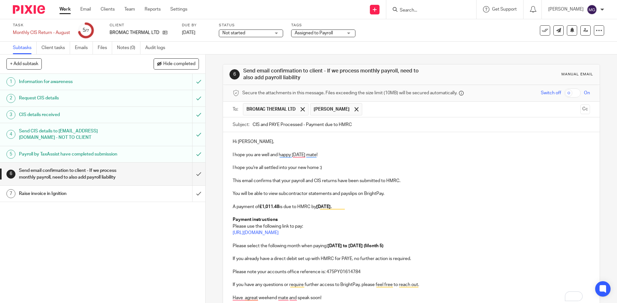
click at [356, 181] on p "This email confirms that your payroll and CIS returns have been submitted to HM…" at bounding box center [411, 181] width 357 height 6
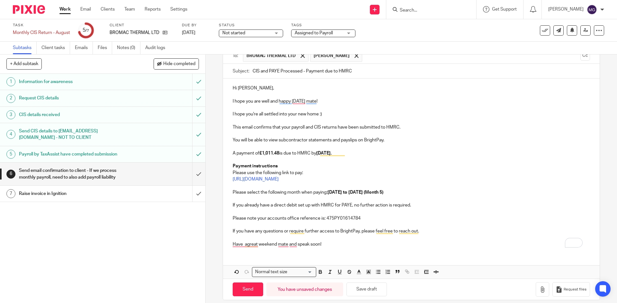
scroll to position [60, 0]
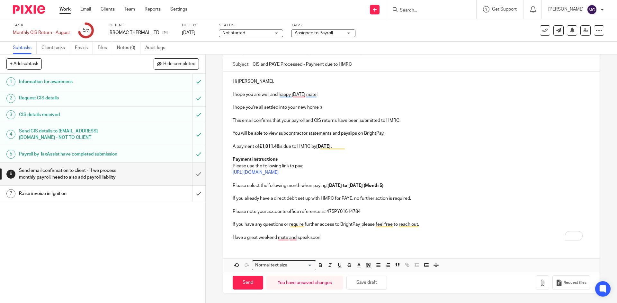
click at [352, 247] on div "Hi Leyton, I hope you are well and happy Friday mate! I hope you're all settled…" at bounding box center [411, 172] width 376 height 200
click at [254, 285] on input "Send" at bounding box center [248, 283] width 31 height 14
type input "Sent"
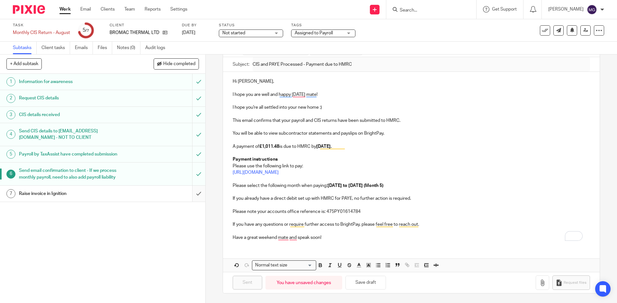
click at [189, 196] on input "submit" at bounding box center [102, 194] width 205 height 16
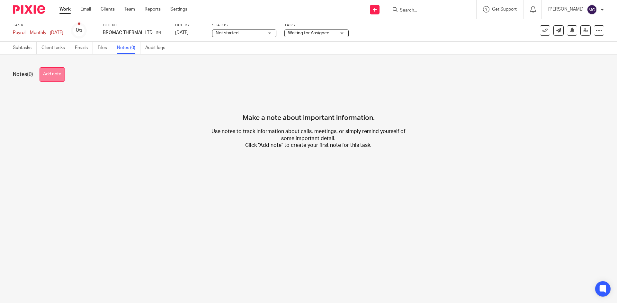
click at [62, 76] on button "Add note" at bounding box center [52, 74] width 25 height 14
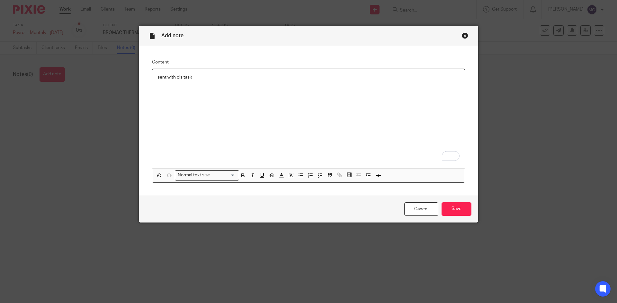
click at [437, 214] on div "Cancel Save" at bounding box center [308, 209] width 338 height 27
click at [443, 212] on input "Save" at bounding box center [456, 210] width 30 height 14
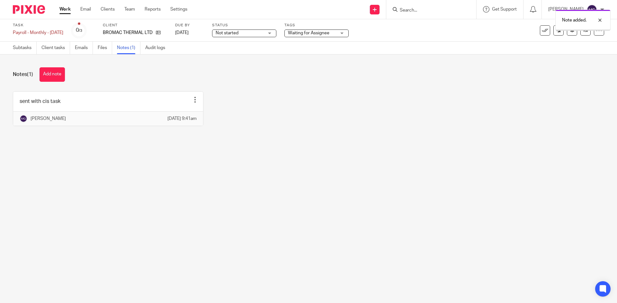
click at [273, 112] on div "sent with cis task Edit note Delete note [PERSON_NAME] [DATE] 9:41am" at bounding box center [303, 114] width 601 height 44
click at [540, 34] on button at bounding box center [545, 30] width 10 height 10
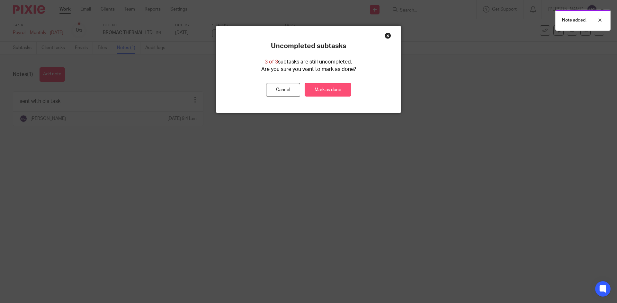
click at [328, 92] on link "Mark as done" at bounding box center [327, 90] width 47 height 14
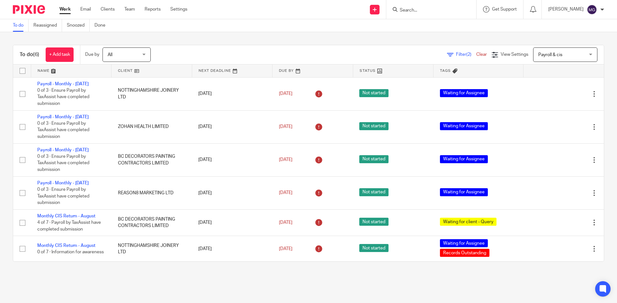
scroll to position [1, 0]
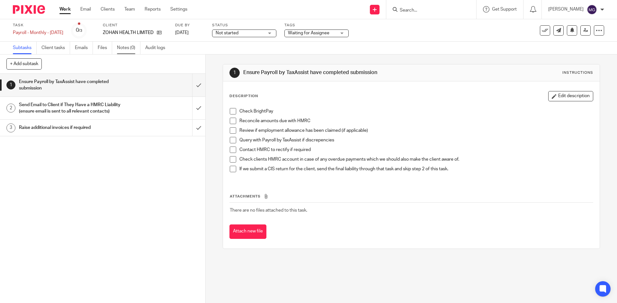
drag, startPoint x: 0, startPoint y: 0, endPoint x: 125, endPoint y: 47, distance: 133.1
click at [125, 47] on link "Notes (0)" at bounding box center [128, 48] width 23 height 13
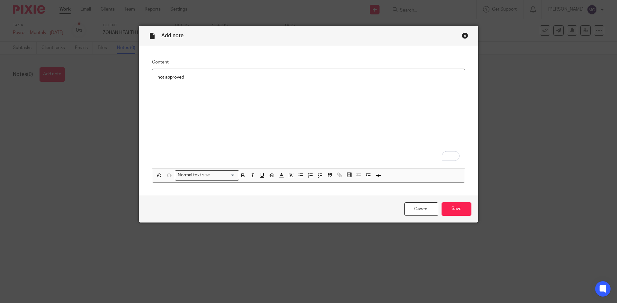
click at [466, 36] on div "Add note" at bounding box center [308, 36] width 338 height 20
click at [461, 36] on div "Close this dialog window" at bounding box center [464, 35] width 6 height 6
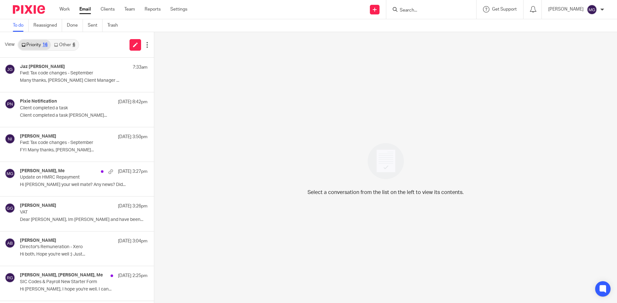
click at [70, 42] on link "Other 6" at bounding box center [64, 45] width 27 height 10
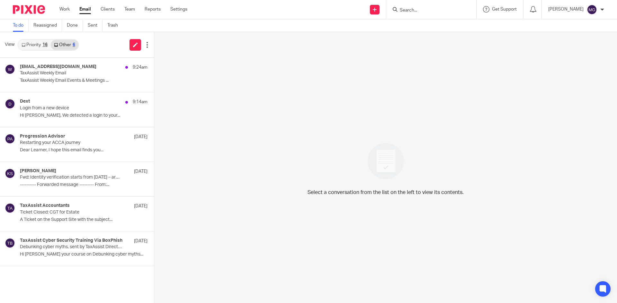
click at [30, 44] on link "Priority 16" at bounding box center [34, 45] width 32 height 10
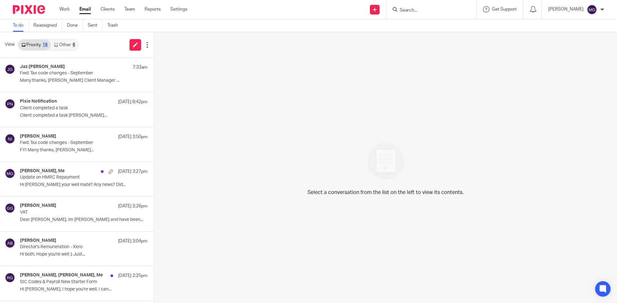
click at [421, 10] on input "Search" at bounding box center [428, 11] width 58 height 6
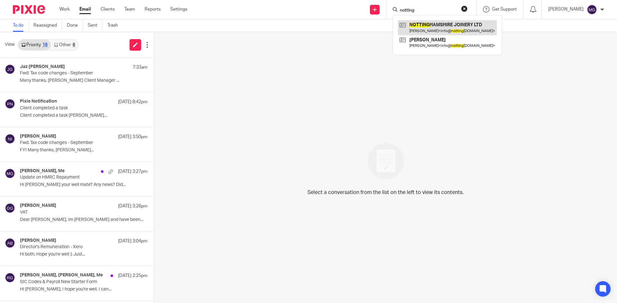
type input "notting"
click at [444, 24] on link at bounding box center [447, 27] width 99 height 15
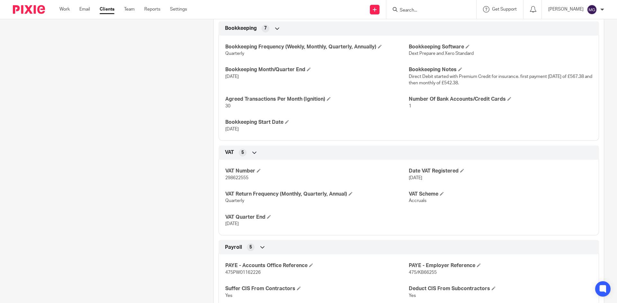
scroll to position [550, 0]
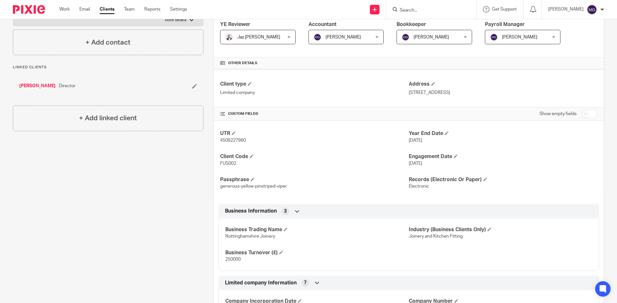
scroll to position [4, 0]
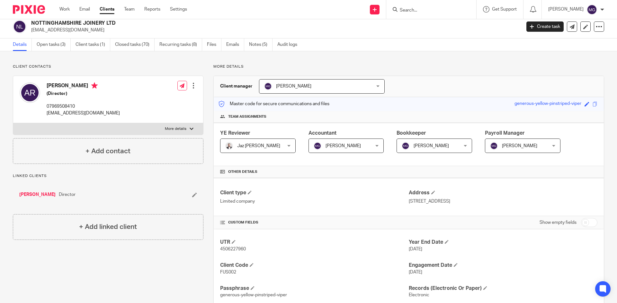
click at [415, 11] on input "Search" at bounding box center [428, 11] width 58 height 6
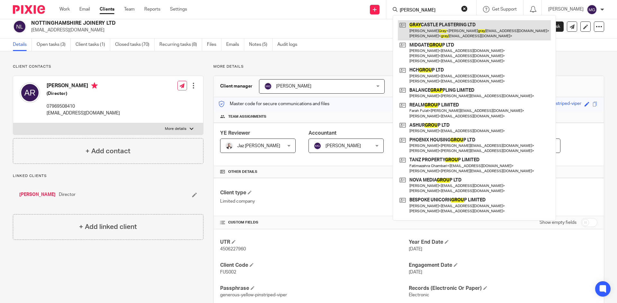
type input "[PERSON_NAME]"
click at [423, 34] on link at bounding box center [474, 30] width 153 height 20
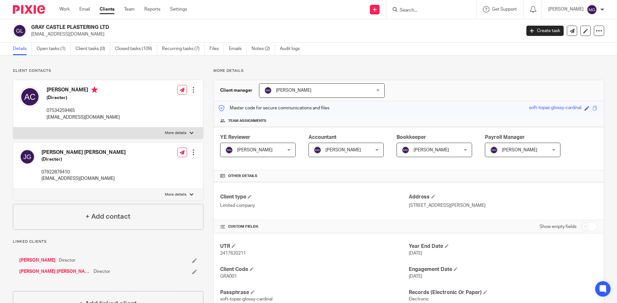
click at [87, 5] on div "Work Email Clients Team Reports Settings Work Email Clients Team Reports Settin…" at bounding box center [125, 9] width 144 height 19
click at [86, 10] on link "Email" at bounding box center [84, 9] width 11 height 6
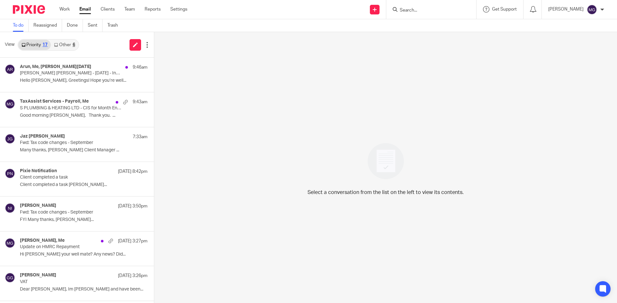
click at [107, 44] on div "View Priority 17 Other 6" at bounding box center [77, 45] width 154 height 26
click at [34, 75] on p "[PERSON_NAME] [PERSON_NAME] - [DATE] - Indi- Our Ref: 227182-1" at bounding box center [63, 73] width 87 height 5
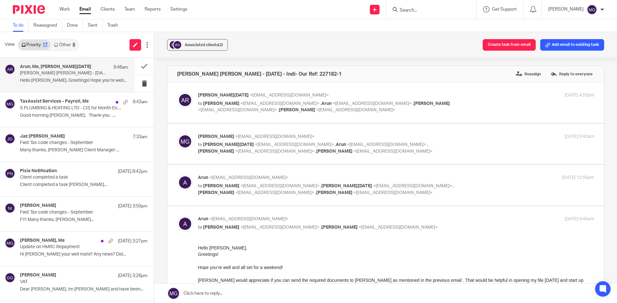
scroll to position [32, 0]
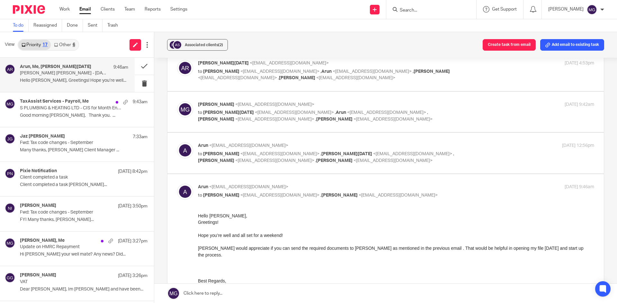
click at [226, 293] on link at bounding box center [385, 293] width 462 height 19
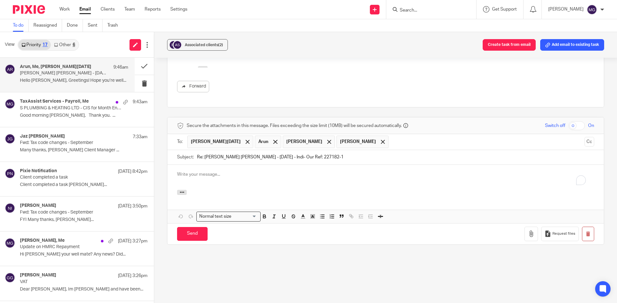
scroll to position [0, 0]
click at [309, 44] on div "Associated clients (2) Create task from email Add email to existing task" at bounding box center [385, 45] width 462 height 26
click at [444, 16] on div at bounding box center [431, 9] width 90 height 19
click at [438, 9] on input "Search" at bounding box center [428, 11] width 58 height 6
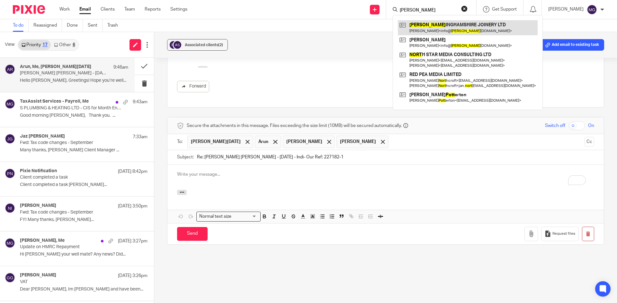
type input "nott"
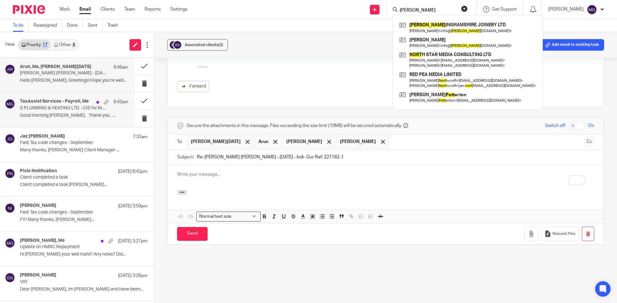
click at [52, 108] on p "S PLUMBING & HEATING LTD - CIS for Month End 05/09/2025" at bounding box center [63, 108] width 87 height 5
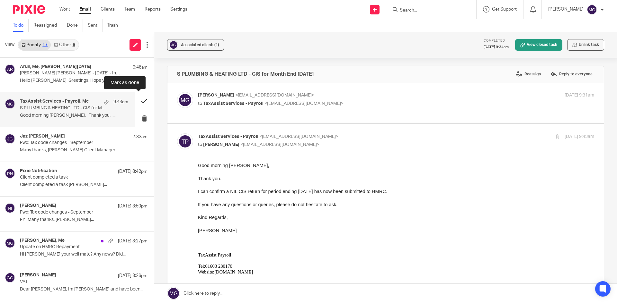
click at [136, 100] on button at bounding box center [144, 100] width 19 height 17
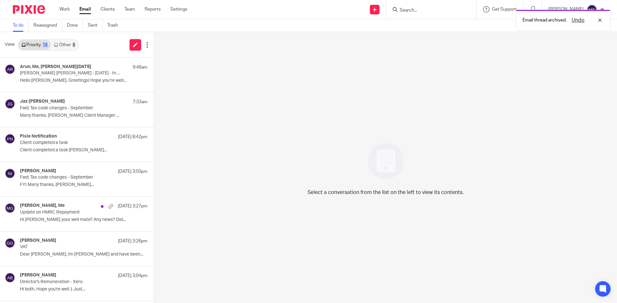
click at [411, 14] on div "Email thread archived. Undo" at bounding box center [459, 18] width 302 height 24
click at [415, 10] on div "Email thread archived. Undo" at bounding box center [459, 18] width 302 height 24
click at [597, 22] on div "Undo" at bounding box center [584, 20] width 37 height 8
click at [424, 5] on form at bounding box center [433, 9] width 68 height 8
click at [424, 6] on form at bounding box center [433, 9] width 68 height 8
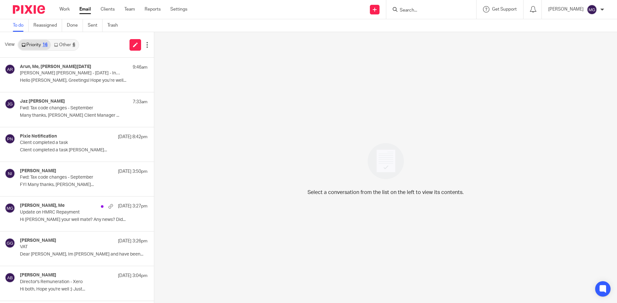
click at [423, 9] on input "Search" at bounding box center [428, 11] width 58 height 6
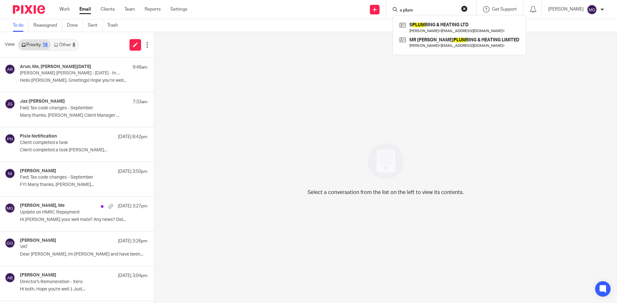
type input "s plum"
click at [321, 83] on div "Select a conversation from the list on the left to view its contents." at bounding box center [385, 167] width 462 height 271
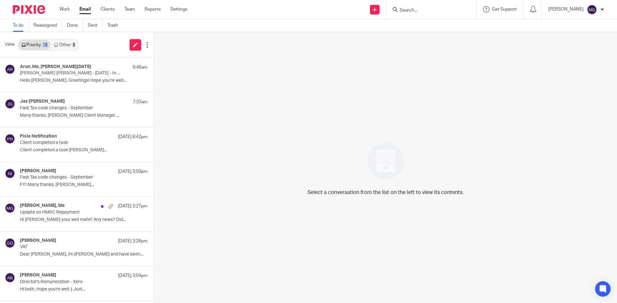
click at [430, 11] on input "Search" at bounding box center [428, 11] width 58 height 6
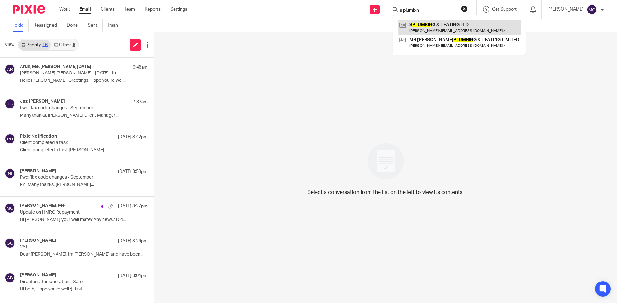
type input "s plumbin"
click at [433, 25] on link at bounding box center [459, 27] width 123 height 15
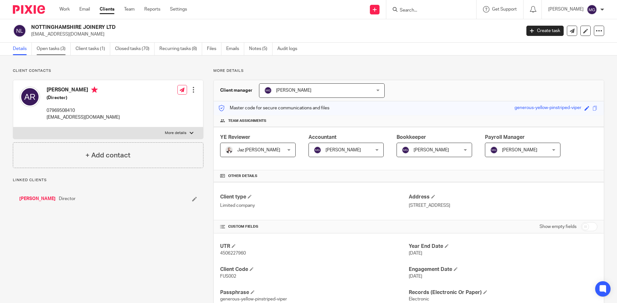
click at [56, 53] on link "Open tasks (3)" at bounding box center [54, 49] width 34 height 13
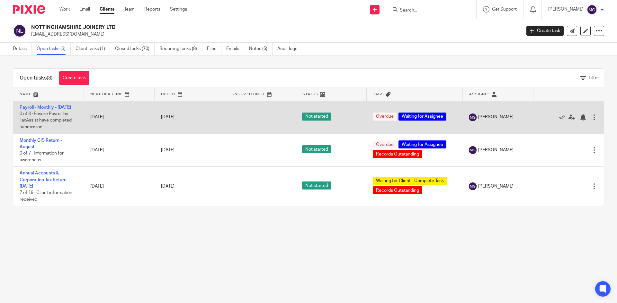
drag, startPoint x: 34, startPoint y: 107, endPoint x: 44, endPoint y: 107, distance: 10.3
click at [34, 107] on link "Payroll - Monthly - [DATE]" at bounding box center [45, 107] width 51 height 4
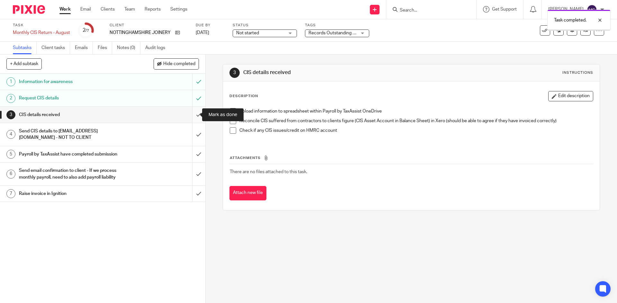
click at [194, 117] on input "submit" at bounding box center [102, 115] width 205 height 16
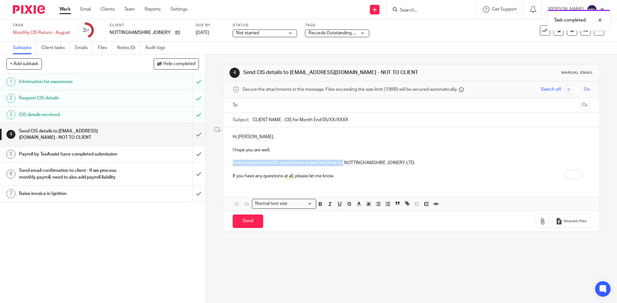
drag, startPoint x: 342, startPoint y: 163, endPoint x: 225, endPoint y: 162, distance: 116.6
click at [225, 162] on div "Hi [PERSON_NAME], I hope you are well. I have updated the CIS spreadsheet in th…" at bounding box center [411, 155] width 376 height 57
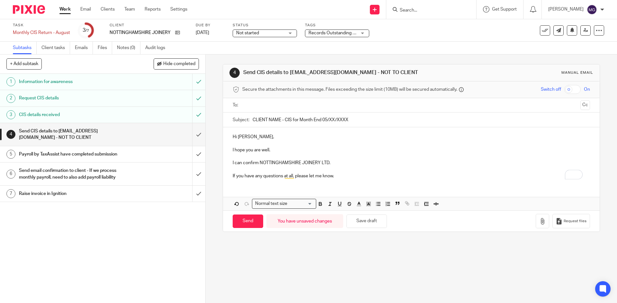
click at [330, 167] on p "To enrich screen reader interactions, please activate Accessibility in Grammarl…" at bounding box center [411, 170] width 357 height 6
click at [330, 164] on p "I can confirm NOTTINGHAMSHIRE JOINERY LTD." at bounding box center [411, 163] width 357 height 6
drag, startPoint x: 328, startPoint y: 162, endPoint x: 258, endPoint y: 164, distance: 70.0
click at [258, 164] on p "I can confirm NOTTINGHAMSHIRE JOINERY LTD had no CIS transactions for the perio…" at bounding box center [411, 163] width 357 height 6
copy p "NOTTINGHAMSHIRE JOINERY LTD"
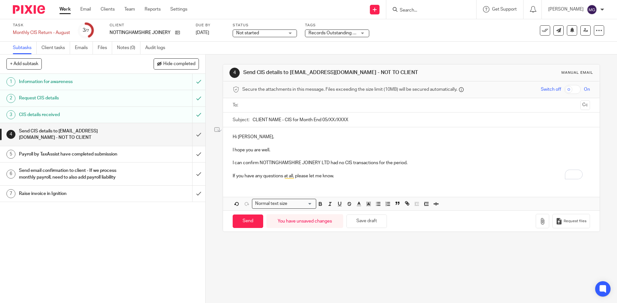
click at [270, 125] on input "CLIENT NAME - CIS for Month End 05/XX/XXXX" at bounding box center [420, 120] width 337 height 14
drag, startPoint x: 267, startPoint y: 119, endPoint x: 73, endPoint y: 118, distance: 193.7
click at [73, 118] on div "+ Add subtask Hide completed Cancel + Add 1 Information for awareness 2 Request…" at bounding box center [308, 179] width 617 height 249
paste input "NOTTINGHAMSHIRE JOINERY LTD"
click at [389, 121] on input "NOTTINGHAMSHIRE JOINERY LTD - CIS for Month End 05/XX/XXXX" at bounding box center [420, 120] width 337 height 14
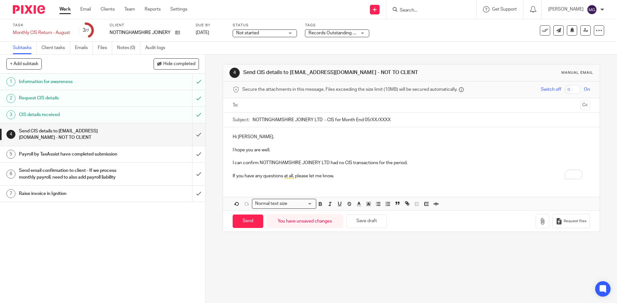
drag, startPoint x: 371, startPoint y: 119, endPoint x: 382, endPoint y: 107, distance: 15.5
click at [372, 119] on input "NOTTINGHAMSHIRE JOINERY LTD - CIS for Month End 05/XX/XXXX" at bounding box center [420, 120] width 337 height 14
type input "NOTTINGHAMSHIRE JOINERY LTD - CIS for Month End 05/09/2025"
click at [416, 10] on input "Search" at bounding box center [428, 11] width 58 height 6
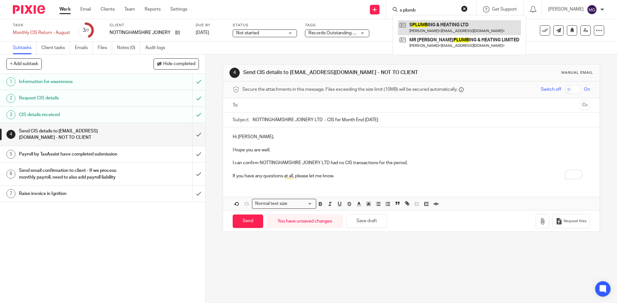
type input "s plumb"
click at [330, 108] on input "text" at bounding box center [410, 105] width 333 height 7
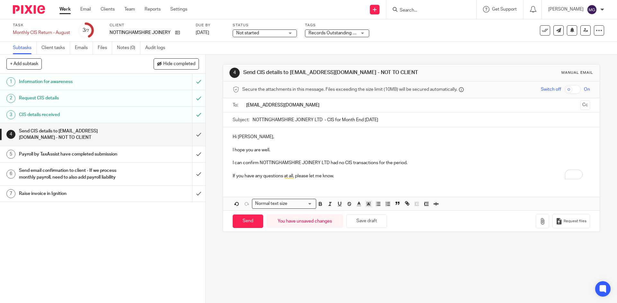
type input "payroll@taxassist.co.uk"
click at [246, 227] on input "Send" at bounding box center [248, 223] width 31 height 14
type input "Sent"
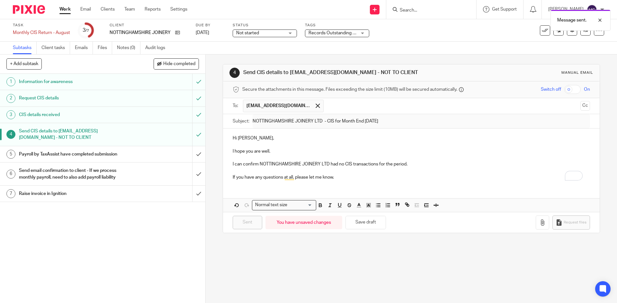
click at [122, 152] on h1 "Payroll by TaxAssist have completed submission" at bounding box center [74, 155] width 111 height 10
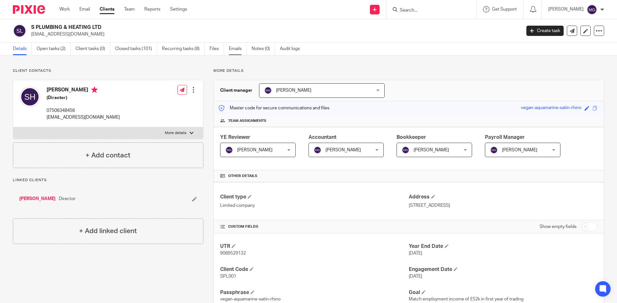
click at [232, 49] on link "Emails" at bounding box center [238, 49] width 18 height 13
click at [235, 46] on link "Emails" at bounding box center [235, 49] width 18 height 13
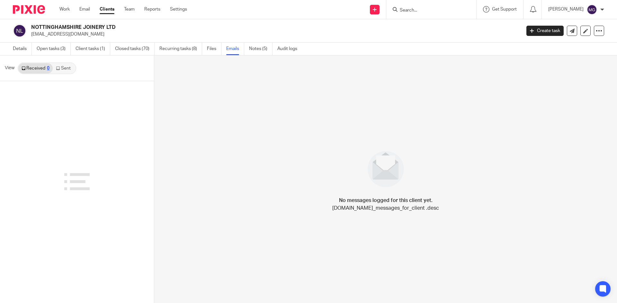
click at [65, 72] on link "Sent" at bounding box center [64, 68] width 22 height 10
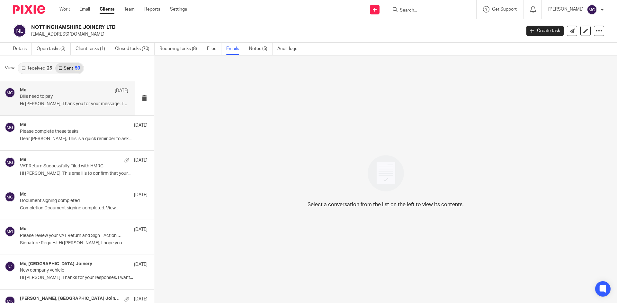
click at [58, 108] on div "Me 9 Sep Bills need to pay Hi Andy, Thank you for your message. To..." at bounding box center [74, 99] width 108 height 22
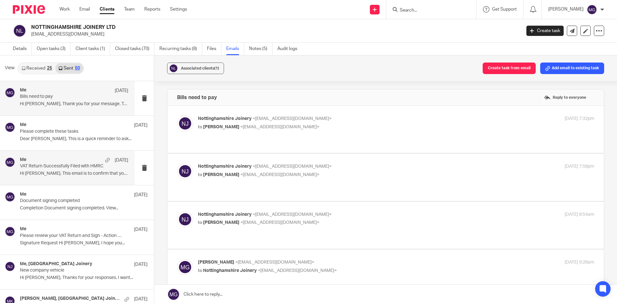
click at [66, 168] on p "VAT Return Successfully Filed with HMRC" at bounding box center [63, 166] width 87 height 5
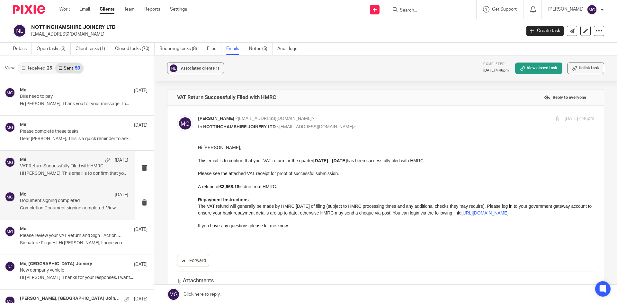
click at [67, 201] on p "Document signing completed" at bounding box center [63, 200] width 87 height 5
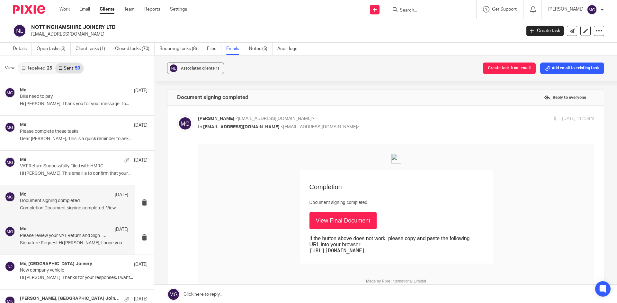
click at [68, 231] on div "Me 3 Sep" at bounding box center [74, 230] width 108 height 6
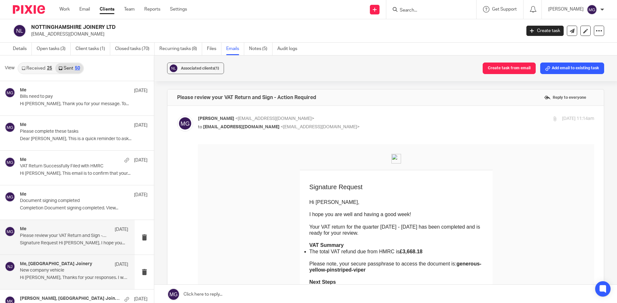
click at [74, 267] on h4 "Me, Nottinghamshire Joinery" at bounding box center [56, 264] width 72 height 5
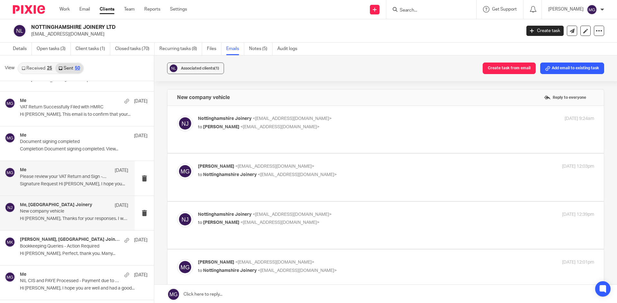
scroll to position [64, 0]
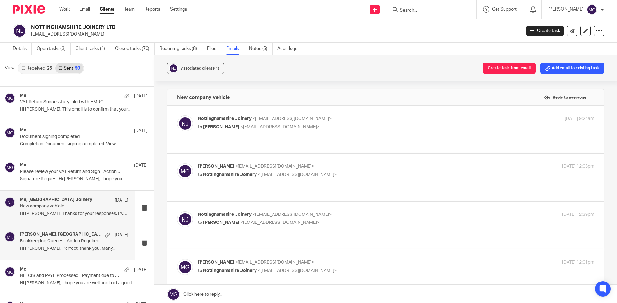
click at [72, 247] on p "Hi Andrew, Perfect, thank you. Many..." at bounding box center [74, 248] width 108 height 5
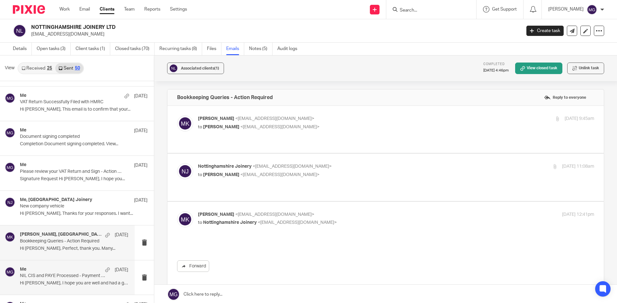
click at [72, 269] on div "Me 18 Aug" at bounding box center [74, 270] width 108 height 6
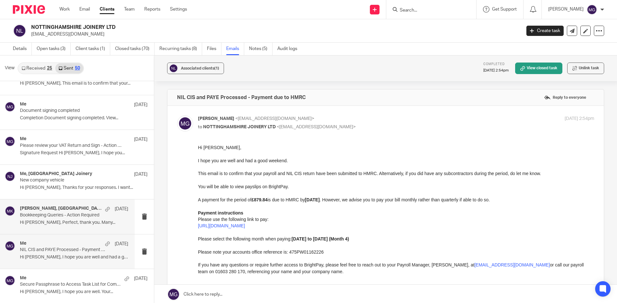
scroll to position [0, 0]
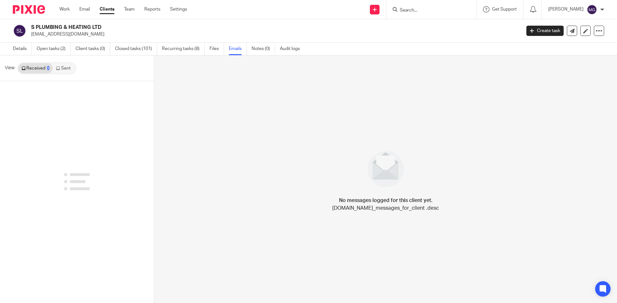
click at [64, 67] on link "Sent" at bounding box center [64, 68] width 22 height 10
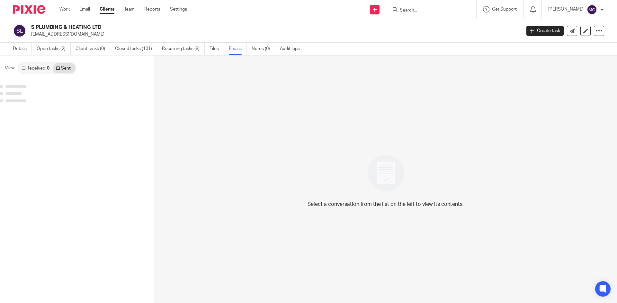
click at [54, 95] on div at bounding box center [77, 95] width 154 height 28
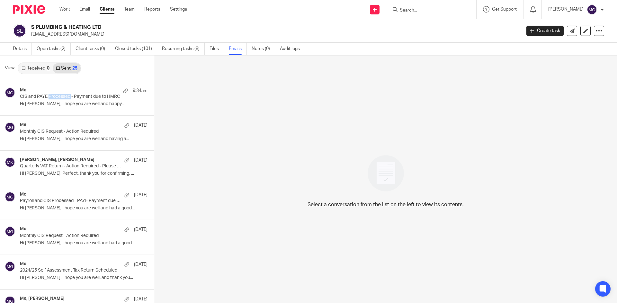
click at [54, 95] on p "CIS and PAYE Processed - Payment due to HMRC" at bounding box center [71, 96] width 102 height 5
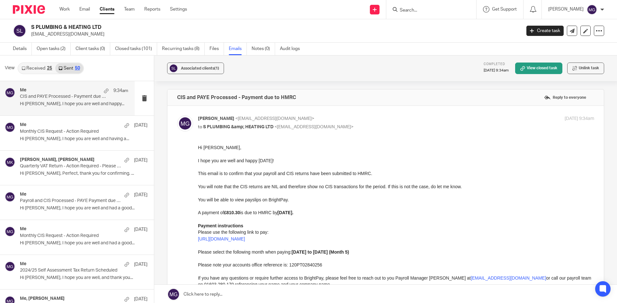
drag, startPoint x: 393, startPoint y: 333, endPoint x: 282, endPoint y: 187, distance: 183.1
drag, startPoint x: 200, startPoint y: 189, endPoint x: 354, endPoint y: 189, distance: 153.8
click at [354, 189] on p "You will note that the CIS returns are NIL and therefore show no CIS transactio…" at bounding box center [396, 187] width 396 height 6
click at [207, 190] on p "You will note that the CIS returns are NIL and therefore show no CIS transactio…" at bounding box center [396, 187] width 396 height 6
click at [194, 185] on div "Forward" at bounding box center [385, 232] width 417 height 175
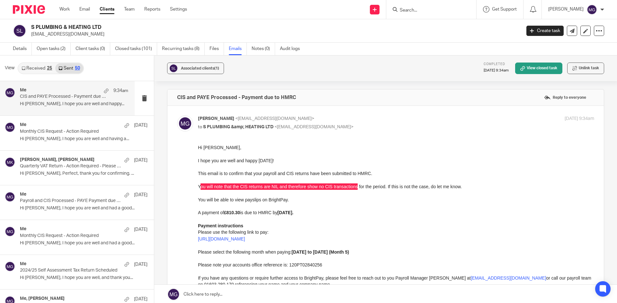
click at [196, 186] on div "Forward" at bounding box center [385, 232] width 417 height 175
click at [208, 187] on p "You will note that the CIS returns are NIL and therefore show no CIS transactio…" at bounding box center [396, 187] width 396 height 6
click at [223, 202] on p "You will be able to view payslips on BrightPay." at bounding box center [396, 200] width 396 height 6
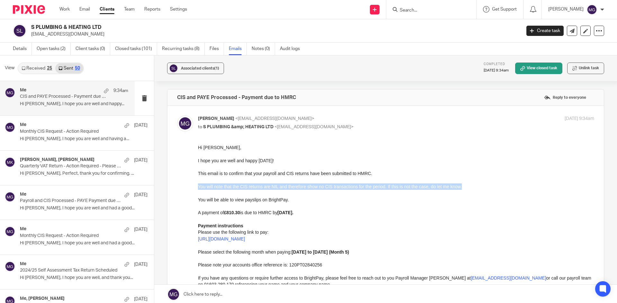
drag, startPoint x: 483, startPoint y: 189, endPoint x: 196, endPoint y: 190, distance: 287.4
click at [198, 190] on html "Hi Sam, I hope you are well and happy Friday! This email is to confirm that you…" at bounding box center [396, 220] width 396 height 150
copy p "You will note that the CIS returns are NIL and therefore show no CIS transactio…"
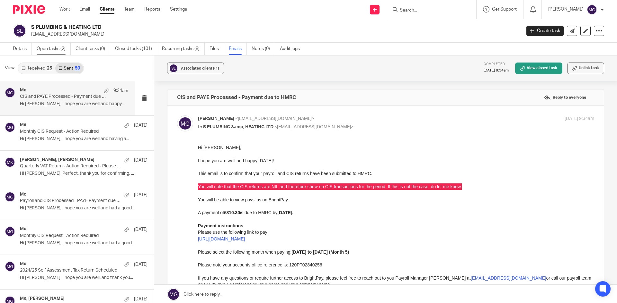
click at [52, 47] on link "Open tasks (2)" at bounding box center [54, 49] width 34 height 13
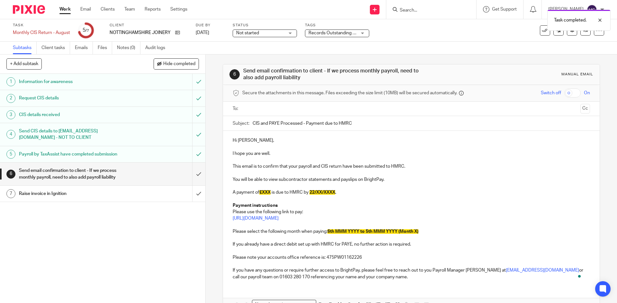
click at [247, 140] on p "Hi Andrew," at bounding box center [411, 140] width 357 height 6
drag, startPoint x: 352, startPoint y: 176, endPoint x: 346, endPoint y: 174, distance: 7.2
click at [352, 176] on div "Hi Andrew, I hope you are well. This email confirms that your payroll and CIS r…" at bounding box center [411, 208] width 376 height 154
click at [372, 167] on p "This email confirms that your payroll and CIS returns have been submitted to HM…" at bounding box center [411, 166] width 357 height 6
click at [328, 181] on p "You will be able to view subcontractor statements and payslips on BrightPay." at bounding box center [411, 180] width 357 height 6
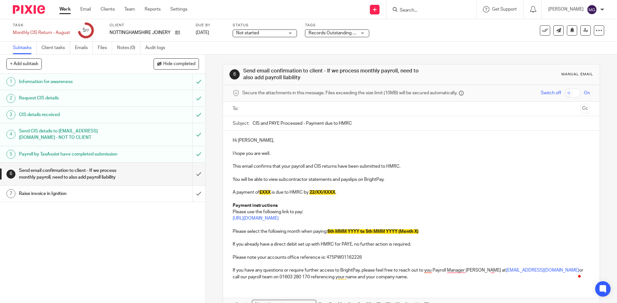
click at [304, 183] on p "You will be able to view subcontractor statements and payslips on BrightPay." at bounding box center [411, 180] width 357 height 6
drag, startPoint x: 338, startPoint y: 179, endPoint x: 277, endPoint y: 181, distance: 60.4
click at [277, 181] on p "You will be able to view subcontractor statements and payslips on BrightPay." at bounding box center [411, 180] width 357 height 6
click at [428, 164] on p "This email confirms that your payroll and CIS returns have been submitted to HM…" at bounding box center [411, 166] width 357 height 6
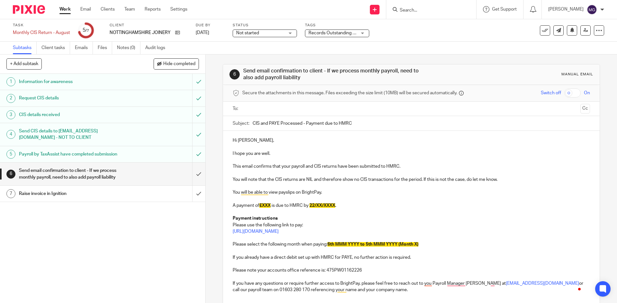
click at [321, 190] on p "You will be able to view payslips on BrightPay." at bounding box center [411, 192] width 357 height 6
click at [288, 191] on p "You will be able to view payslips on BrightPay." at bounding box center [411, 192] width 357 height 6
click at [285, 201] on p "To enrich screen reader interactions, please activate Accessibility in Grammarl…" at bounding box center [411, 199] width 357 height 6
click at [254, 211] on p "To enrich screen reader interactions, please activate Accessibility in Grammarl…" at bounding box center [411, 212] width 357 height 6
click at [261, 207] on span "£XXX" at bounding box center [264, 206] width 11 height 4
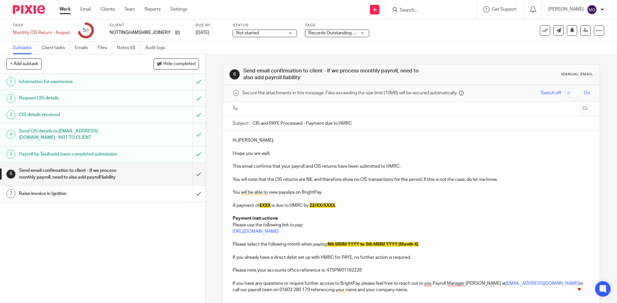
click at [285, 213] on p "To enrich screen reader interactions, please activate Accessibility in Grammarl…" at bounding box center [411, 212] width 357 height 6
click at [263, 205] on span "£XXX" at bounding box center [264, 206] width 11 height 4
drag, startPoint x: 389, startPoint y: 239, endPoint x: 309, endPoint y: 216, distance: 83.3
click at [387, 239] on p "To enrich screen reader interactions, please activate Accessibility in Grammarl…" at bounding box center [411, 238] width 357 height 6
click at [259, 205] on span "£XXX" at bounding box center [264, 206] width 11 height 4
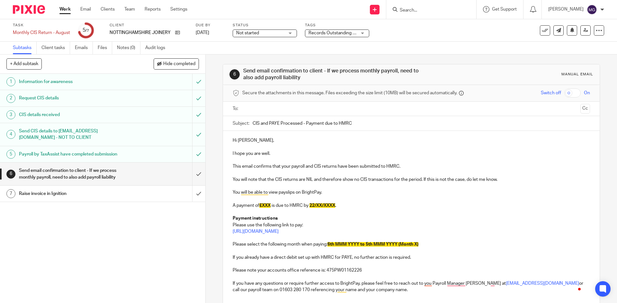
click at [261, 205] on span "£XXX" at bounding box center [264, 206] width 11 height 4
click at [324, 205] on span "22/XX/XXXX" at bounding box center [327, 206] width 26 height 4
click at [387, 205] on p "A payment of £631.56 is due to HMRC by 22/10/2025 ." at bounding box center [411, 206] width 357 height 6
click at [328, 195] on p "You will be able to view payslips on BrightPay." at bounding box center [411, 192] width 357 height 6
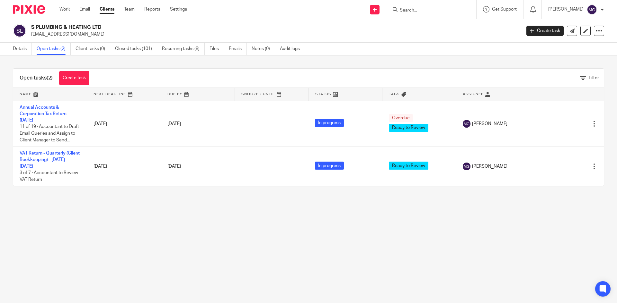
drag, startPoint x: 105, startPoint y: 230, endPoint x: 102, endPoint y: 187, distance: 42.9
click at [106, 230] on main "S PLUMBING & HEATING LTD [EMAIL_ADDRESS][DOMAIN_NAME] Create task Update from C…" at bounding box center [308, 151] width 617 height 303
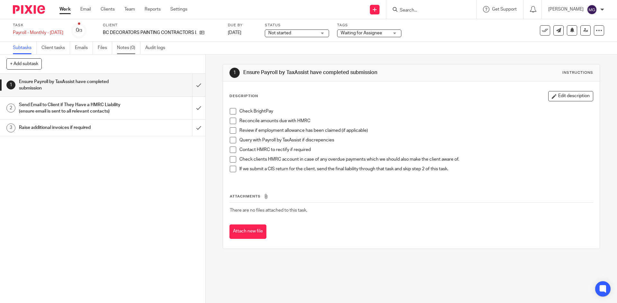
click at [131, 48] on link "Notes (0)" at bounding box center [128, 48] width 23 height 13
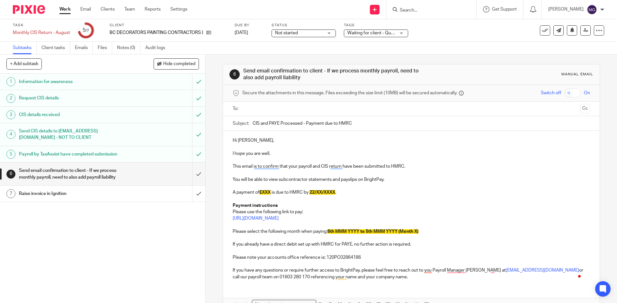
click at [361, 166] on p "This email is to confirm that your payroll and CIS return have been submitted t…" at bounding box center [411, 166] width 357 height 6
click at [274, 194] on p "A payment of £XXX is due to HMRC by 22/XX/XXXX ." at bounding box center [411, 192] width 357 height 6
click at [264, 192] on span "£XXX" at bounding box center [264, 192] width 11 height 4
click at [262, 192] on span "£XXX" at bounding box center [264, 192] width 11 height 4
click at [278, 151] on p "I hope you are well." at bounding box center [411, 154] width 357 height 6
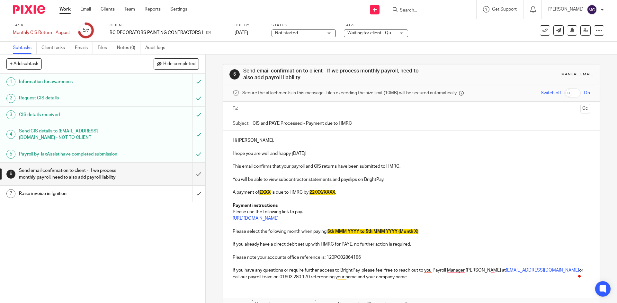
drag, startPoint x: 410, startPoint y: 180, endPoint x: 405, endPoint y: 179, distance: 5.5
click at [408, 180] on p "You will be able to view subcontractor statements and payslips on BrightPay." at bounding box center [411, 180] width 357 height 6
click at [359, 166] on p "This email confirms that your payroll and CIS returns have been submitted to HM…" at bounding box center [411, 166] width 357 height 6
click at [371, 175] on p "To enrich screen reader interactions, please activate Accessibility in Grammarl…" at bounding box center [411, 173] width 357 height 6
click at [283, 178] on p "You will be able to view subcontractor statements and payslips on BrightPay." at bounding box center [411, 180] width 357 height 6
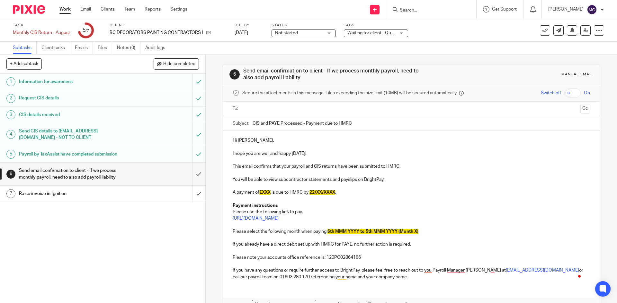
click at [417, 166] on p "This email confirms that your payroll and CIS returns have been submitted to HM…" at bounding box center [411, 166] width 357 height 6
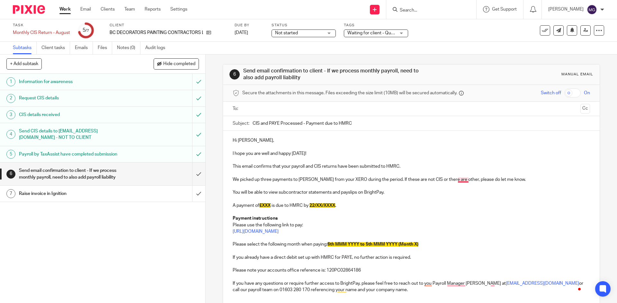
click at [462, 187] on p "To enrich screen reader interactions, please activate Accessibility in Grammarl…" at bounding box center [411, 186] width 357 height 6
click at [344, 193] on p "You will be able to view subcontractor statements and payslips on BrightPay." at bounding box center [411, 192] width 357 height 6
click at [402, 208] on p "A payment of £XXX is due to HMRC by 22/XX/XXXX ." at bounding box center [411, 206] width 357 height 6
click at [375, 206] on p "A payment of £XXX is due to HMRC by 22/XX/XXXX ." at bounding box center [411, 206] width 357 height 6
click at [263, 206] on span "£XXX" at bounding box center [264, 206] width 11 height 4
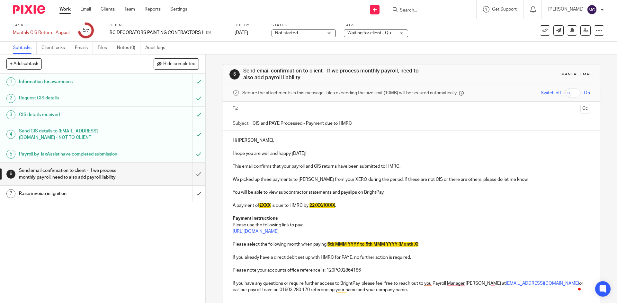
click at [262, 205] on span "£XXX" at bounding box center [264, 206] width 11 height 4
click at [270, 206] on span "£367.62" at bounding box center [267, 206] width 16 height 4
drag, startPoint x: 333, startPoint y: 207, endPoint x: 326, endPoint y: 207, distance: 7.1
click at [331, 207] on span "22/XX/XXXX" at bounding box center [327, 206] width 26 height 4
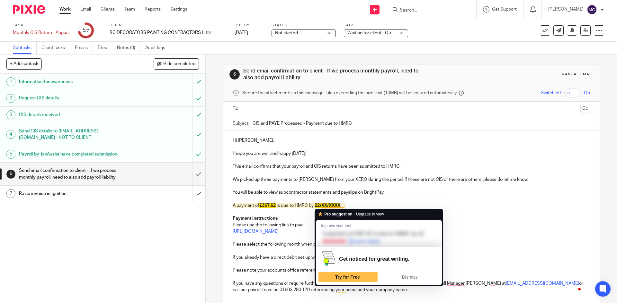
click at [323, 207] on span "22/XX/XXXX" at bounding box center [327, 206] width 26 height 4
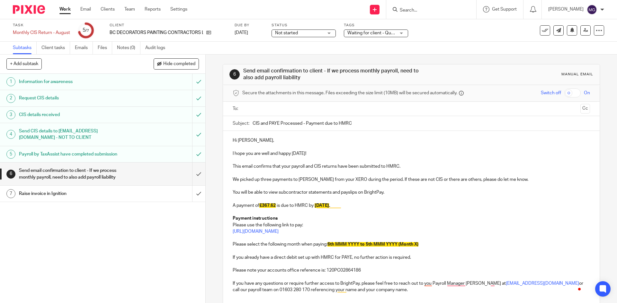
click at [339, 244] on span "6th MMM YYYY to 5th MMM YYYY (Month X)" at bounding box center [372, 244] width 91 height 4
click at [372, 243] on span "[DATE] to 5th MMM YYYY (Month X)" at bounding box center [364, 244] width 74 height 4
click at [383, 244] on span "[DATE] to [DATE] (Month X)" at bounding box center [355, 244] width 56 height 4
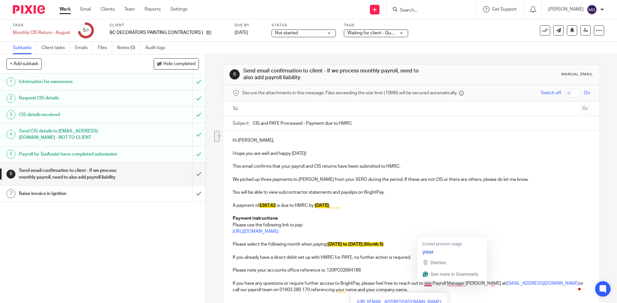
drag, startPoint x: 379, startPoint y: 292, endPoint x: 417, endPoint y: 284, distance: 39.4
click at [417, 284] on p "If you have any questions or require further access to BrightPay, please feel f…" at bounding box center [411, 287] width 357 height 13
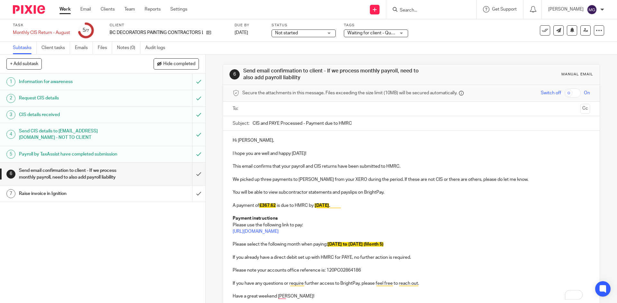
drag, startPoint x: 421, startPoint y: 245, endPoint x: 227, endPoint y: 180, distance: 204.9
click at [234, 181] on div "Hi [PERSON_NAME], I hope you are well and happy [DATE]! This email confirms tha…" at bounding box center [411, 218] width 376 height 174
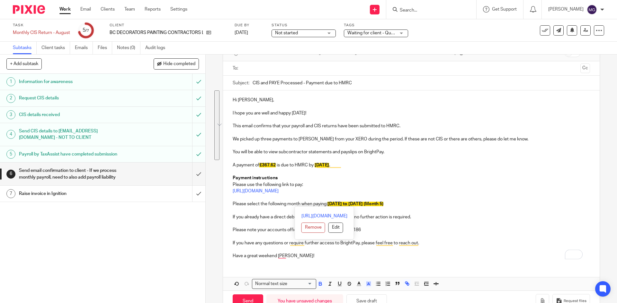
scroll to position [59, 0]
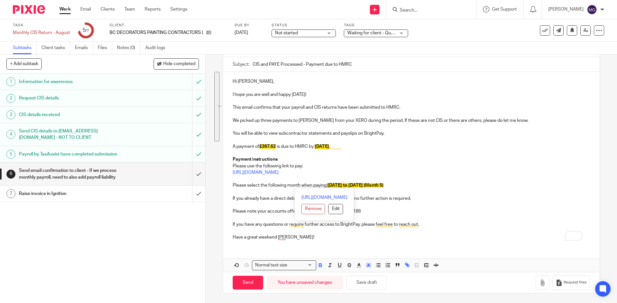
drag, startPoint x: 369, startPoint y: 272, endPoint x: 368, endPoint y: 267, distance: 5.3
click at [369, 271] on div "Normal text size Loading... [URL][DOMAIN_NAME] Remove Edit" at bounding box center [411, 265] width 376 height 13
click at [368, 267] on icon "button" at bounding box center [368, 266] width 6 height 6
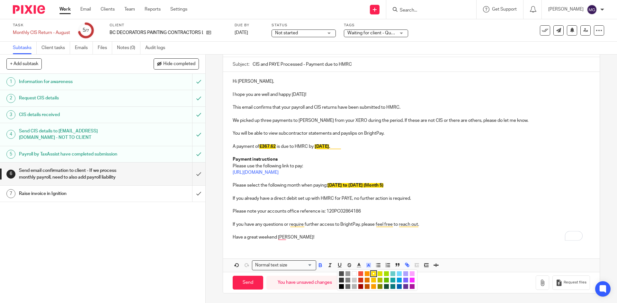
click at [352, 275] on li "color:#FFFFFF" at bounding box center [354, 274] width 5 height 5
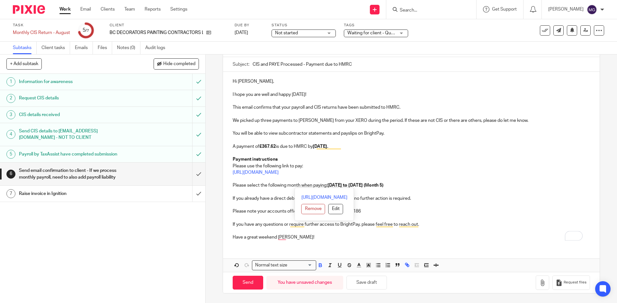
click at [338, 234] on p "To enrich screen reader interactions, please activate Accessibility in Grammarl…" at bounding box center [411, 231] width 357 height 6
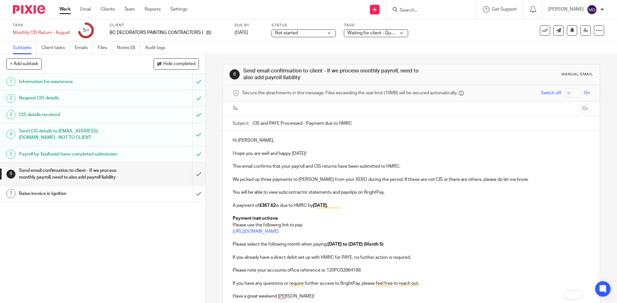
click at [299, 106] on input "text" at bounding box center [410, 108] width 333 height 7
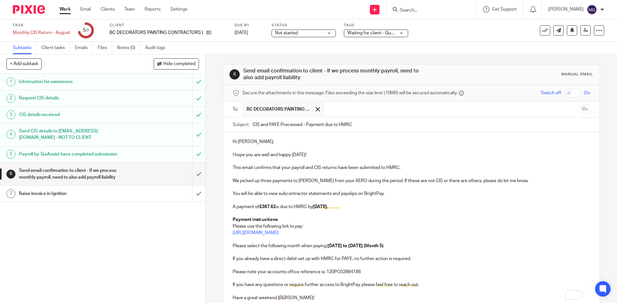
click at [378, 106] on input "text" at bounding box center [452, 109] width 251 height 13
click at [336, 189] on p "To enrich screen reader interactions, please activate Accessibility in Grammarl…" at bounding box center [411, 187] width 357 height 6
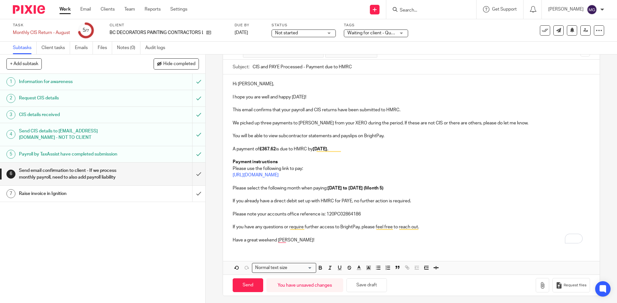
scroll to position [60, 0]
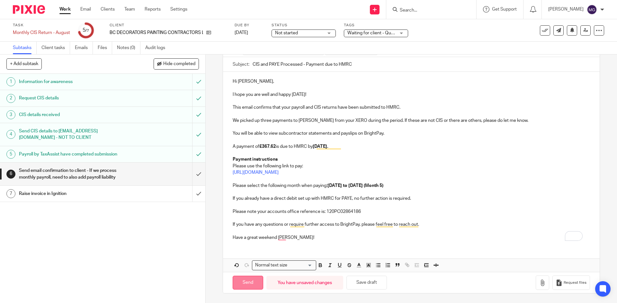
click at [257, 284] on input "Send" at bounding box center [248, 283] width 31 height 14
type input "Sent"
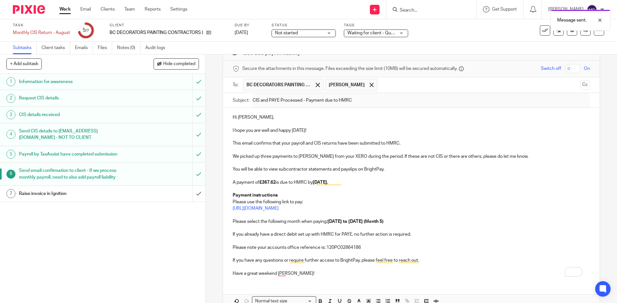
scroll to position [0, 0]
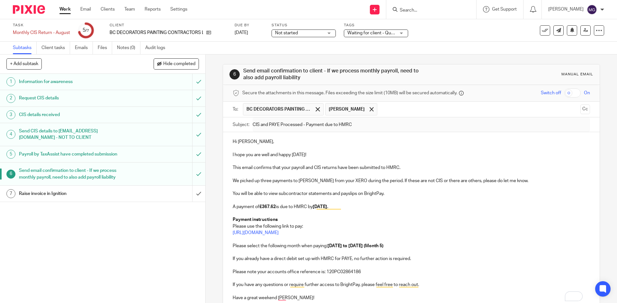
drag, startPoint x: 150, startPoint y: 248, endPoint x: 217, endPoint y: 200, distance: 82.2
click at [150, 248] on div "1 Information for awareness 2 Request CIS details 3 CIS details received 4 Send…" at bounding box center [102, 189] width 205 height 230
click at [197, 198] on input "submit" at bounding box center [102, 194] width 205 height 16
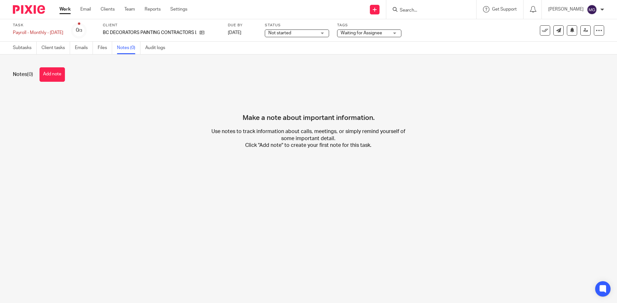
drag, startPoint x: 52, startPoint y: 75, endPoint x: 79, endPoint y: 86, distance: 29.3
click at [52, 75] on button "Add note" at bounding box center [52, 74] width 25 height 14
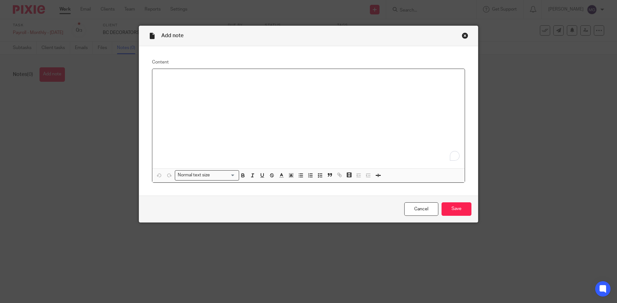
click at [200, 116] on div "To enrich screen reader interactions, please activate Accessibility in Grammarl…" at bounding box center [308, 119] width 312 height 100
click at [461, 210] on input "Save" at bounding box center [456, 210] width 30 height 14
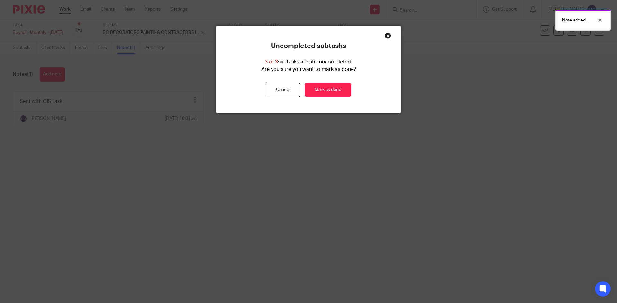
drag, startPoint x: 322, startPoint y: 89, endPoint x: 321, endPoint y: 76, distance: 12.9
click at [322, 89] on link "Mark as done" at bounding box center [327, 90] width 47 height 14
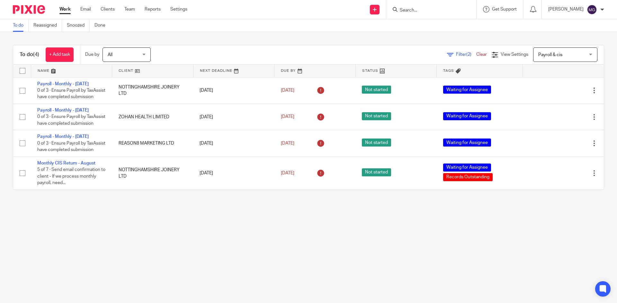
click at [259, 35] on div "To do (4) + Add task Due by All All [DATE] [DATE] This week Next week This mont…" at bounding box center [308, 117] width 617 height 171
click at [222, 242] on main "To do Reassigned Snoozed Done To do (4) + Add task Due by All All [DATE] [DATE]…" at bounding box center [308, 151] width 617 height 303
click at [181, 244] on main "To do Reassigned Snoozed Done To do (4) + Add task Due by All All [DATE] [DATE]…" at bounding box center [308, 151] width 617 height 303
click at [245, 40] on div "To do (4) + Add task Due by All All [DATE] [DATE] This week Next week This mont…" at bounding box center [308, 117] width 617 height 171
click at [244, 26] on div "To do Reassigned Snoozed Done" at bounding box center [308, 25] width 617 height 13
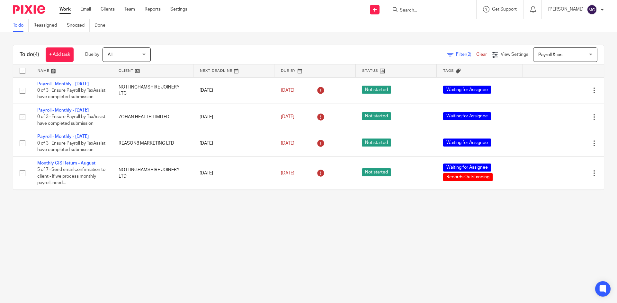
click at [318, 29] on div "To do Reassigned Snoozed Done" at bounding box center [308, 25] width 617 height 13
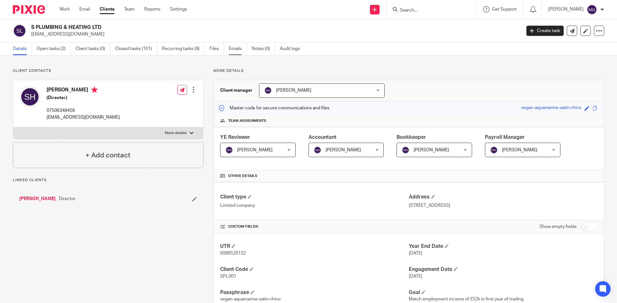
click at [234, 49] on link "Emails" at bounding box center [238, 49] width 18 height 13
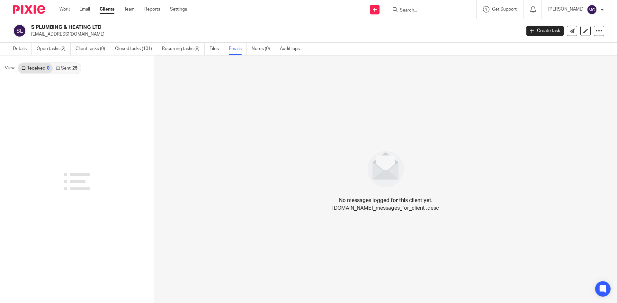
click at [75, 68] on div "25" at bounding box center [74, 68] width 5 height 4
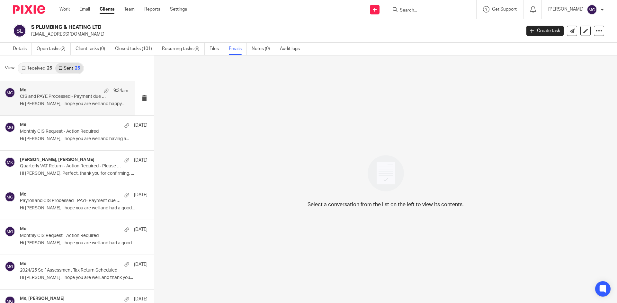
click at [46, 99] on p "CIS and PAYE Processed - Payment due to HMRC" at bounding box center [63, 96] width 87 height 5
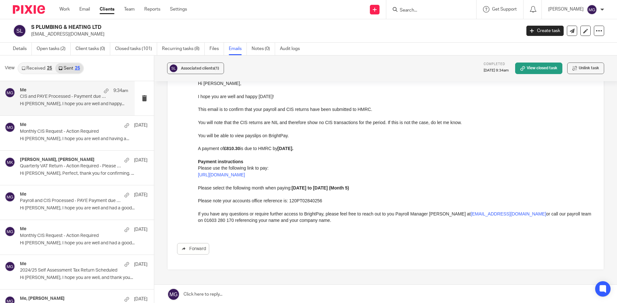
scroll to position [96, 0]
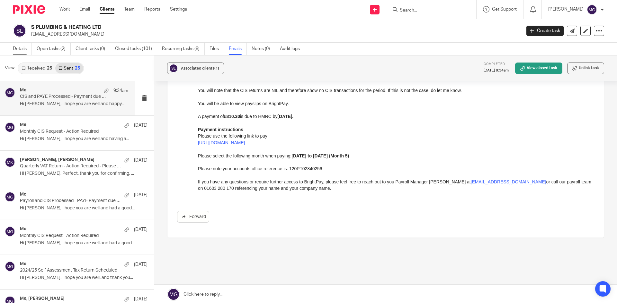
click at [17, 47] on link "Details" at bounding box center [22, 49] width 19 height 13
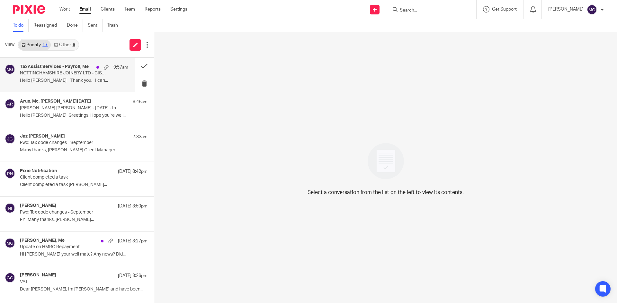
click at [48, 79] on p "Hello [PERSON_NAME], Thank you. I can..." at bounding box center [74, 80] width 108 height 5
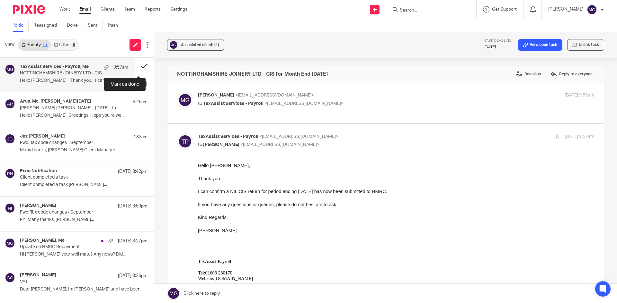
click at [136, 67] on button at bounding box center [144, 66] width 19 height 17
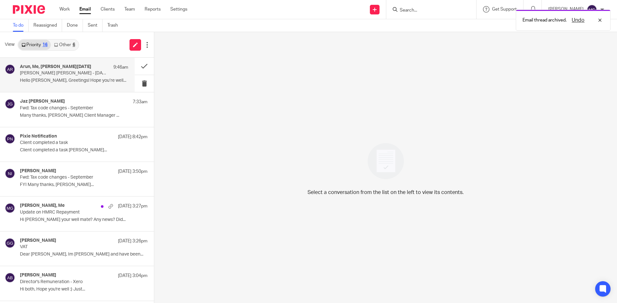
click at [60, 84] on div "Arun, Me, [PERSON_NAME] [DATE] 9:46am [PERSON_NAME] [PERSON_NAME] - [DATE] - In…" at bounding box center [74, 75] width 108 height 22
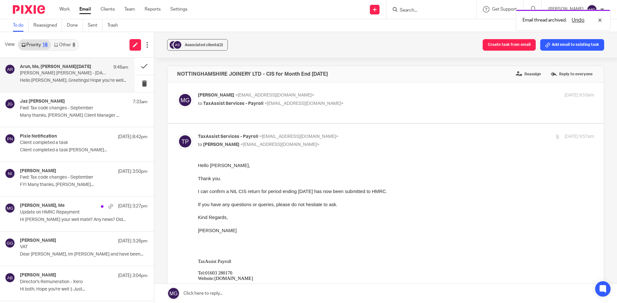
click at [60, 46] on link "Other 6" at bounding box center [64, 45] width 27 height 10
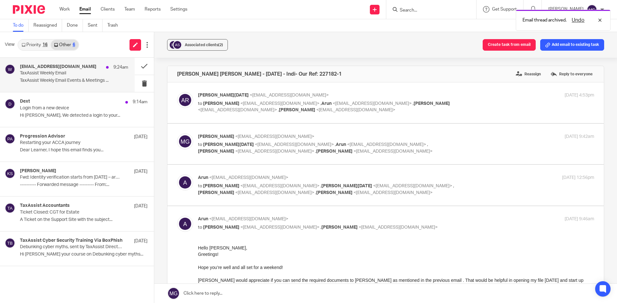
click at [39, 77] on div "[EMAIL_ADDRESS][DOMAIN_NAME] 9:24am TaxAssist Weekly Email TaxAssist Weekly Ema…" at bounding box center [74, 75] width 108 height 22
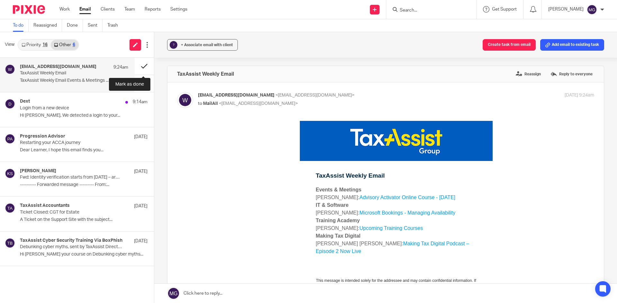
click at [139, 71] on button at bounding box center [144, 66] width 19 height 17
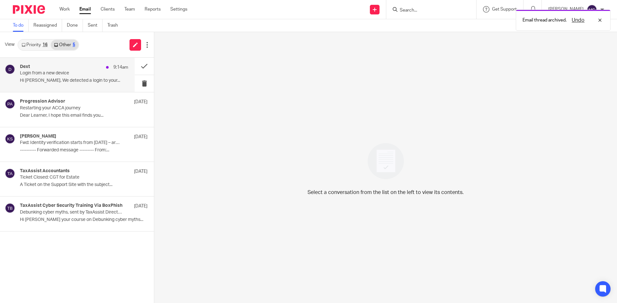
click at [92, 74] on p "Login from a new device" at bounding box center [63, 73] width 87 height 5
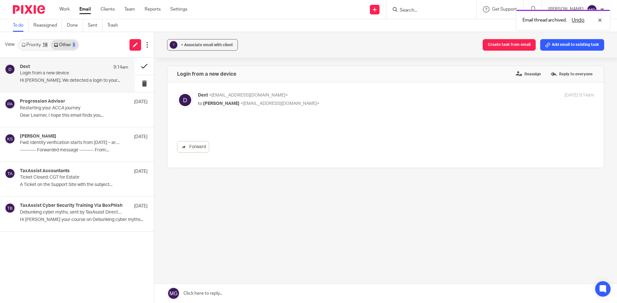
click at [143, 66] on button at bounding box center [144, 66] width 19 height 17
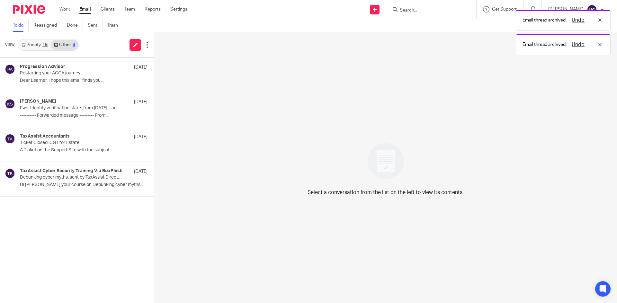
click at [49, 46] on link "Priority 16" at bounding box center [34, 45] width 32 height 10
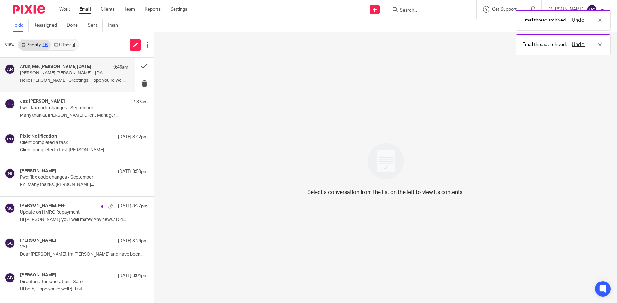
click at [53, 66] on h4 "Arun, Me, [PERSON_NAME][DATE]" at bounding box center [55, 66] width 71 height 5
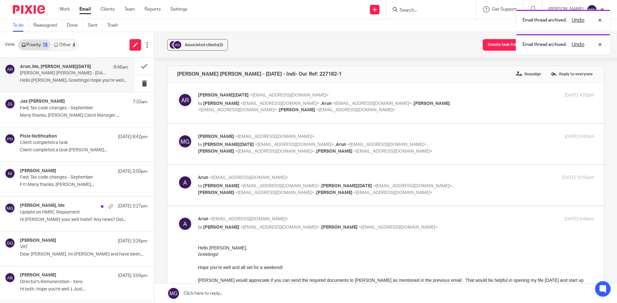
click at [326, 293] on link at bounding box center [385, 293] width 462 height 19
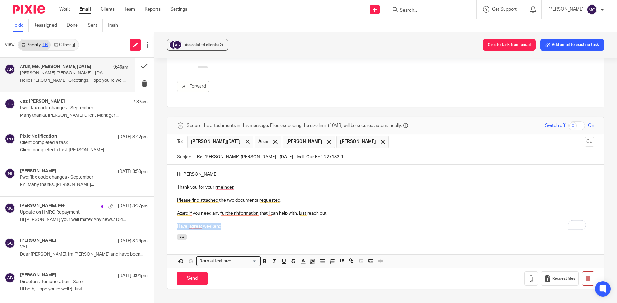
click at [167, 227] on div "Secure the attachments in this message. Files exceeding the size limit (10MB) w…" at bounding box center [385, 203] width 437 height 172
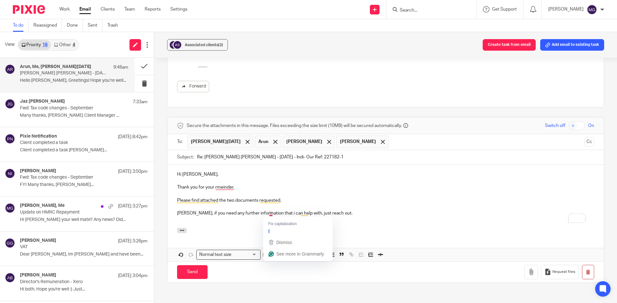
click at [269, 217] on div "Fix capitalization I" at bounding box center [297, 227] width 69 height 20
click at [349, 229] on div at bounding box center [385, 231] width 436 height 7
click at [528, 275] on icon "button" at bounding box center [531, 272] width 6 height 6
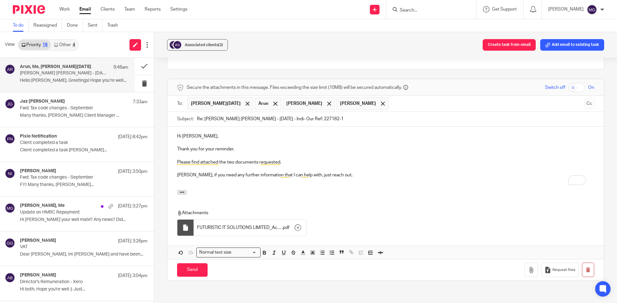
scroll to position [334, 0]
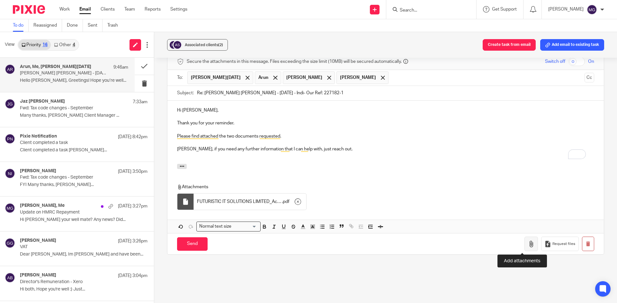
click at [528, 242] on icon "button" at bounding box center [531, 244] width 6 height 6
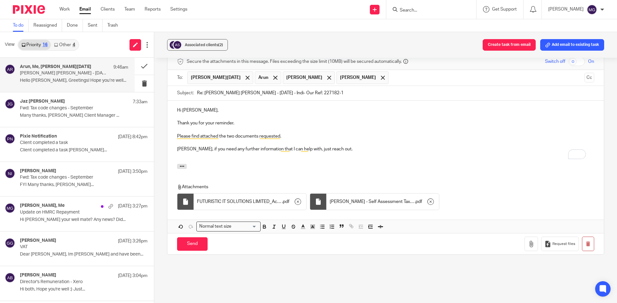
click at [429, 161] on div "Hi Arun, Thank you for your reminder. Please find attached the two documents re…" at bounding box center [385, 132] width 436 height 63
click at [189, 249] on input "Send" at bounding box center [192, 245] width 31 height 14
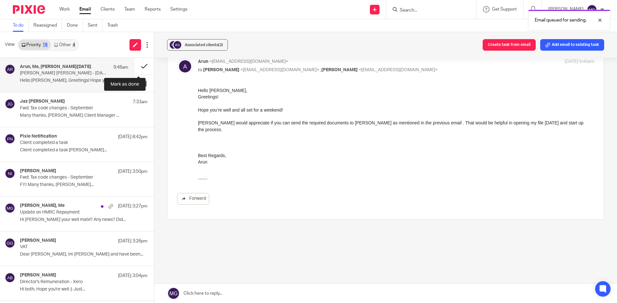
click at [135, 66] on button at bounding box center [144, 66] width 19 height 17
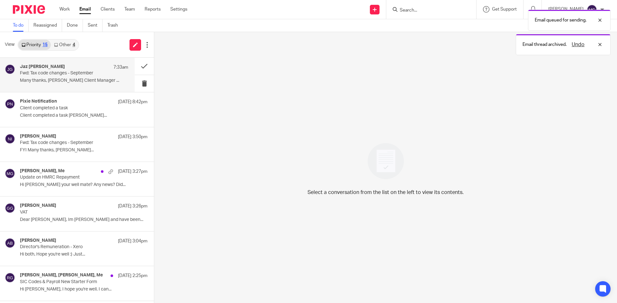
click at [76, 84] on div "Jaz Grewal 7:33am Fwd: Tax code changes - September Many thanks, Jaz Grewal Cli…" at bounding box center [74, 75] width 108 height 22
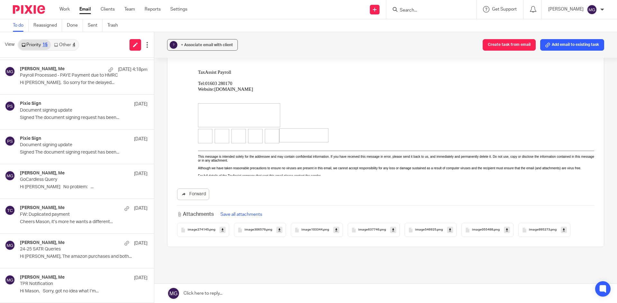
scroll to position [257, 0]
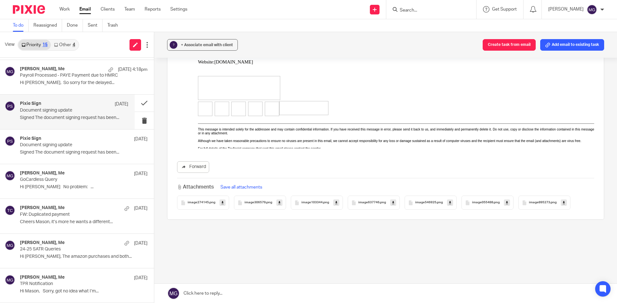
click at [79, 118] on p "Signed The document signing request has been..." at bounding box center [74, 117] width 108 height 5
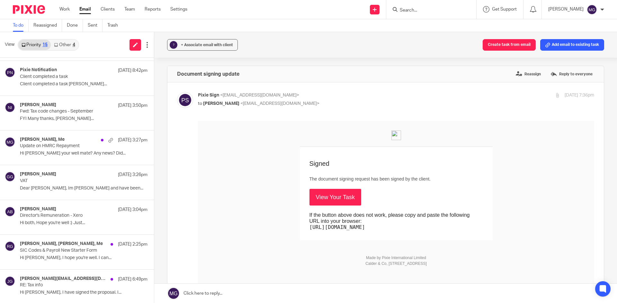
scroll to position [24, 0]
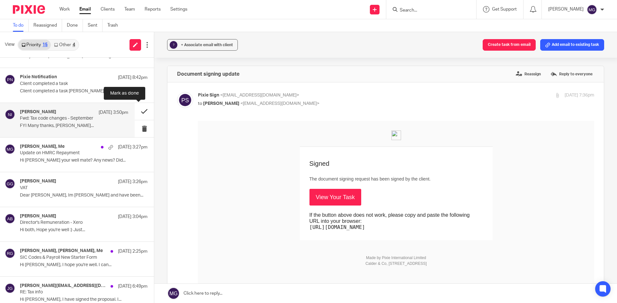
click at [136, 112] on button at bounding box center [144, 111] width 19 height 17
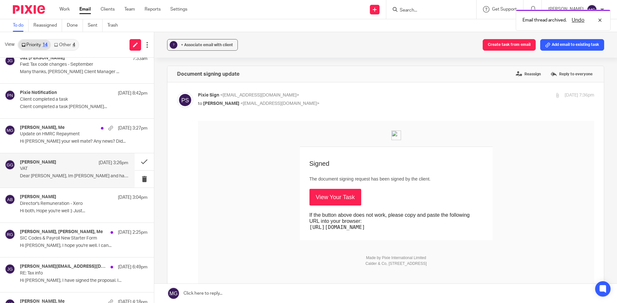
scroll to position [0, 0]
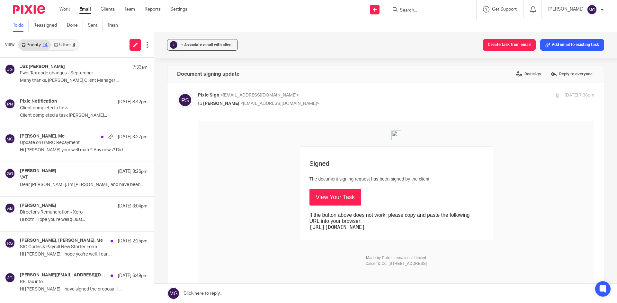
click at [416, 13] on form at bounding box center [433, 9] width 68 height 8
click at [419, 10] on input "Search" at bounding box center [428, 11] width 58 height 6
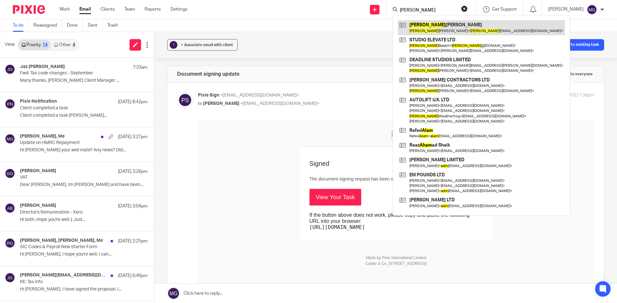
type input "adam"
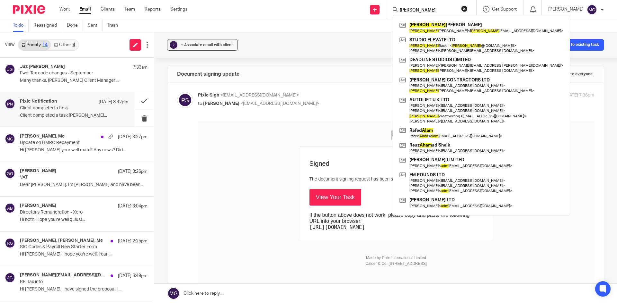
click at [63, 112] on div "Pixie Notification 18 Sep 8:42pm Client completed a task Client completed a tas…" at bounding box center [74, 110] width 108 height 22
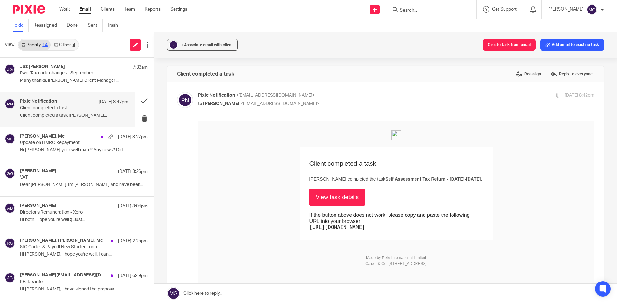
click at [332, 198] on link "View task details" at bounding box center [337, 197] width 56 height 17
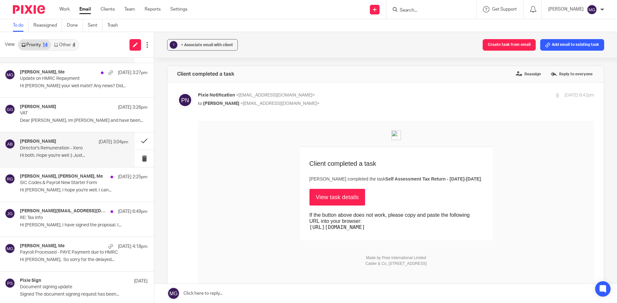
click at [78, 148] on p "Director's Remuneration - Xero" at bounding box center [63, 148] width 87 height 5
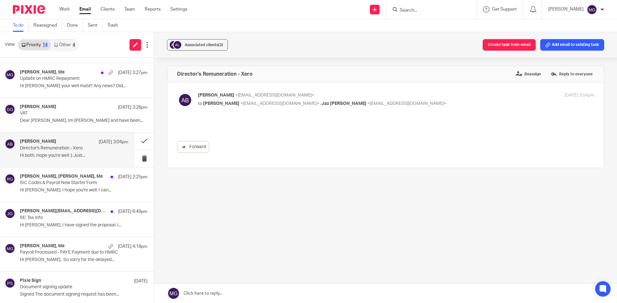
scroll to position [0, 0]
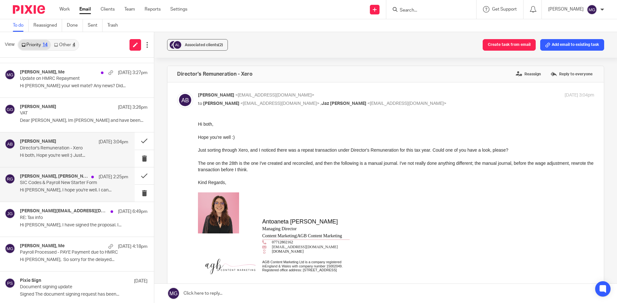
click at [74, 177] on h4 "Raj Grewal, Keshini Suraweera, Me" at bounding box center [54, 176] width 68 height 5
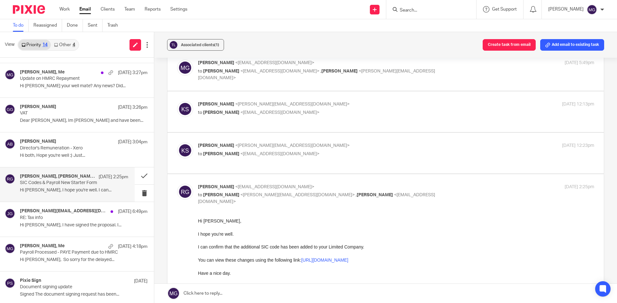
scroll to position [225, 0]
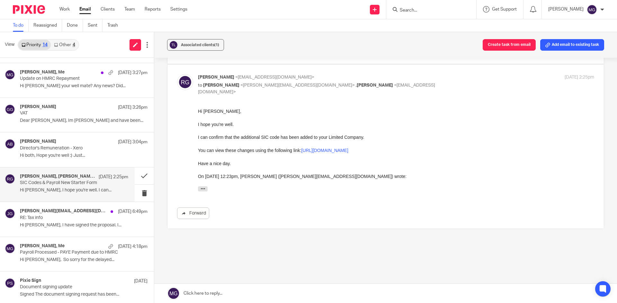
click at [315, 153] on link "https://find-and-update.company-information.service.gov.uk/company/16253557" at bounding box center [324, 150] width 47 height 5
click at [138, 178] on button at bounding box center [144, 176] width 19 height 17
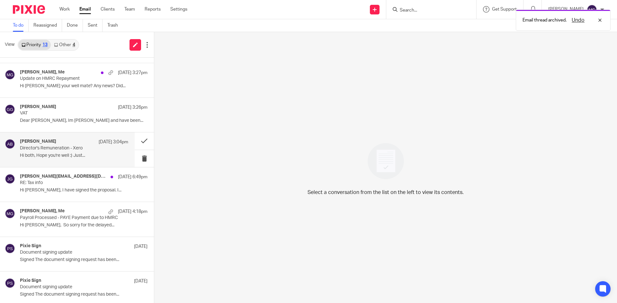
click at [33, 154] on p "Hi both, Hope you're well :) Just..." at bounding box center [74, 155] width 108 height 5
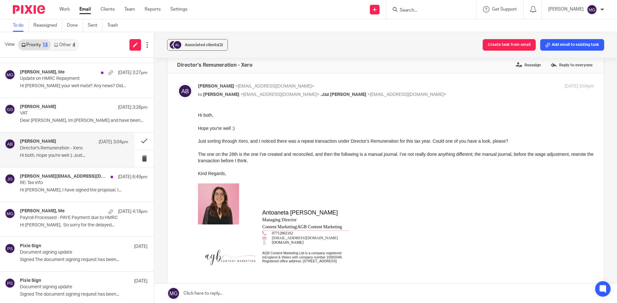
scroll to position [0, 0]
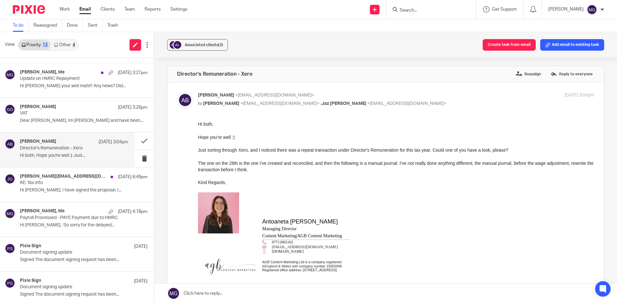
click at [299, 293] on link at bounding box center [385, 293] width 462 height 19
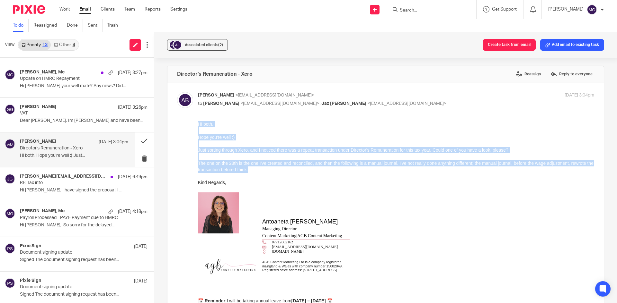
drag, startPoint x: 279, startPoint y: 172, endPoint x: 382, endPoint y: 246, distance: 126.7
click at [198, 125] on html "Hi both, Hope you're well :) Just sorting through Xero, and I noticed there was…" at bounding box center [396, 212] width 396 height 183
copy div "Hi both, Hope you're well :) Just sorting through Xero, and I noticed there was…"
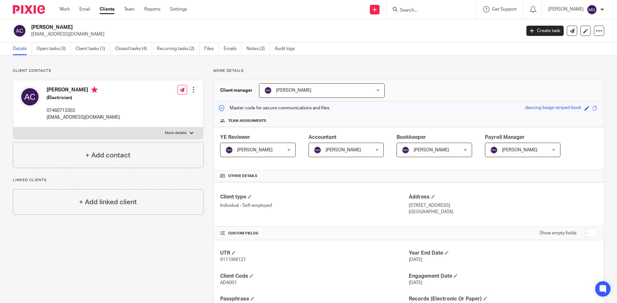
click at [175, 67] on div "Client contacts [PERSON_NAME] (Electrician) 07460713303 [EMAIL_ADDRESS][DOMAIN_…" at bounding box center [308, 279] width 617 height 447
click at [226, 48] on link "Emails" at bounding box center [233, 49] width 18 height 13
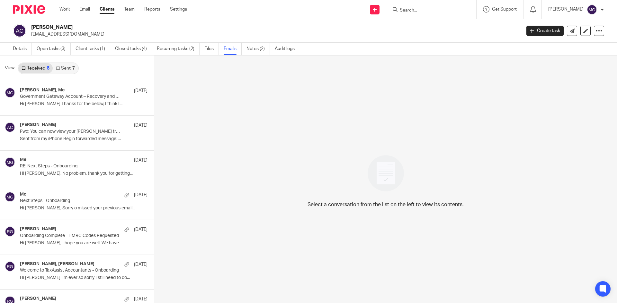
drag, startPoint x: 0, startPoint y: 0, endPoint x: 63, endPoint y: 71, distance: 94.9
click at [63, 71] on link "Sent 7" at bounding box center [65, 68] width 25 height 10
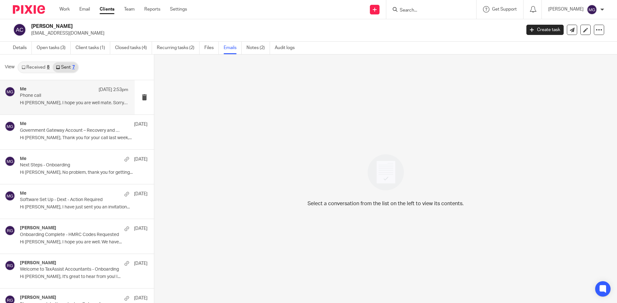
click at [59, 89] on div "Me [DATE] 2:53pm" at bounding box center [74, 90] width 108 height 6
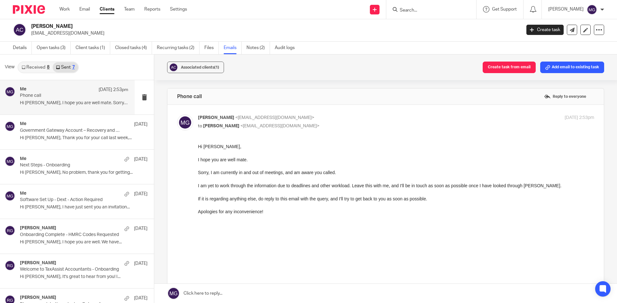
scroll to position [0, 0]
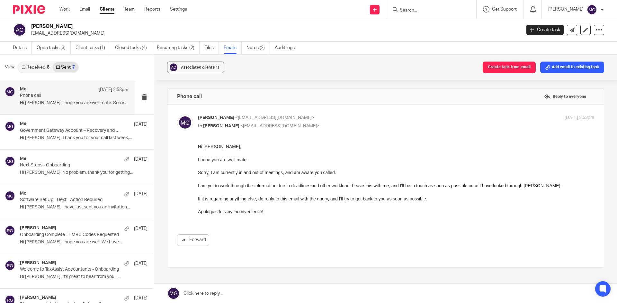
click at [385, 82] on div "Associated clients (1) Create task from email Add email to existing task Phone …" at bounding box center [385, 179] width 462 height 249
click at [385, 78] on div "Associated clients (1) Create task from email Add email to existing task" at bounding box center [385, 68] width 462 height 26
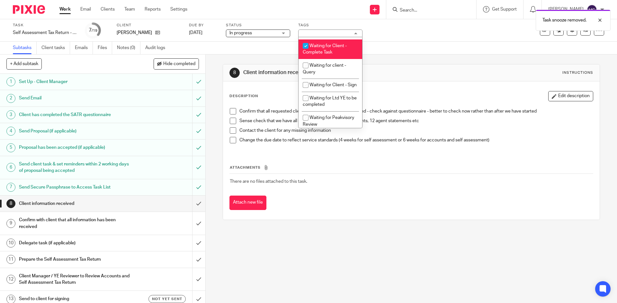
scroll to position [353, 0]
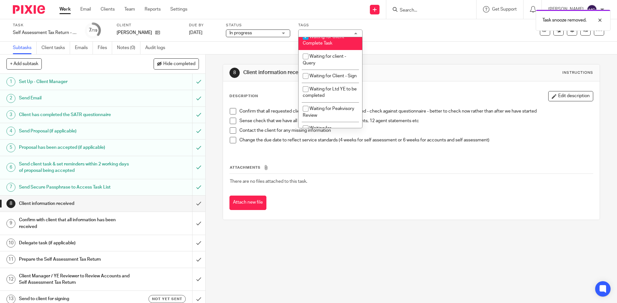
click at [328, 46] on span "Waiting for Client - Complete Task" at bounding box center [325, 40] width 44 height 11
checkbox input "false"
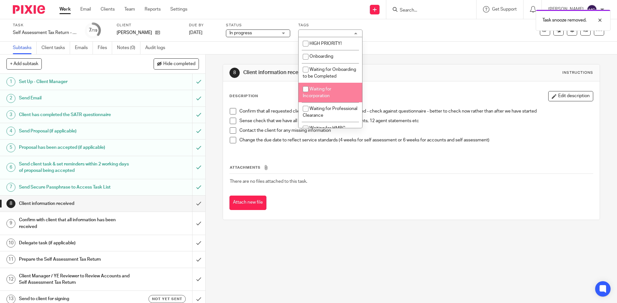
scroll to position [64, 0]
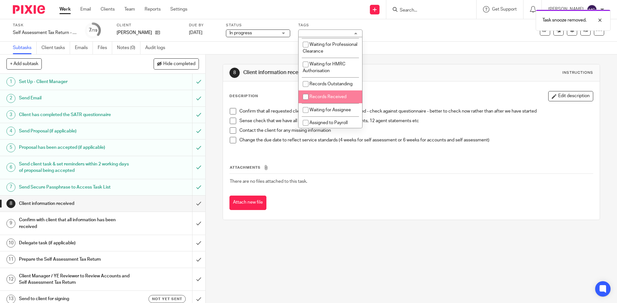
click at [329, 99] on span "Records Received" at bounding box center [327, 97] width 37 height 4
checkbox input "true"
click at [329, 112] on span "Waiting for Assignee" at bounding box center [329, 110] width 41 height 4
checkbox input "true"
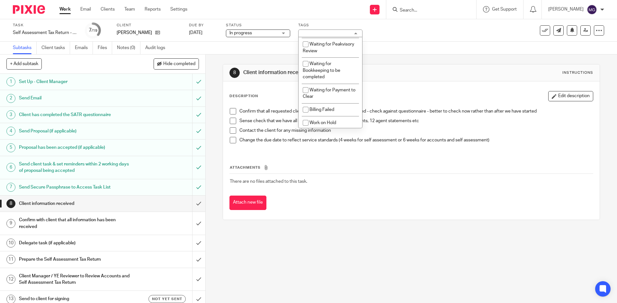
scroll to position [445, 0]
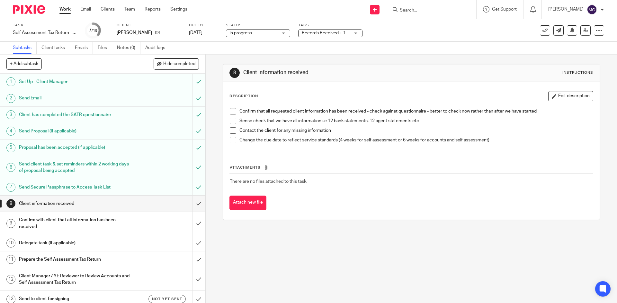
click at [398, 51] on div "Subtasks Client tasks Emails Files Notes (0) Audit logs" at bounding box center [308, 48] width 617 height 13
click at [53, 47] on link "Client tasks" at bounding box center [55, 48] width 29 height 13
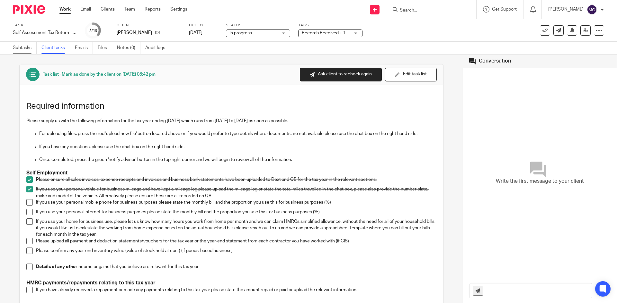
click at [33, 48] on link "Subtasks" at bounding box center [25, 48] width 24 height 13
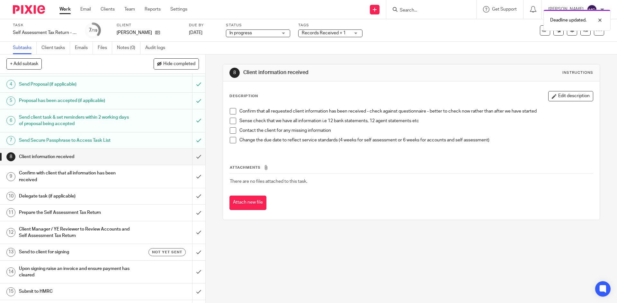
scroll to position [96, 0]
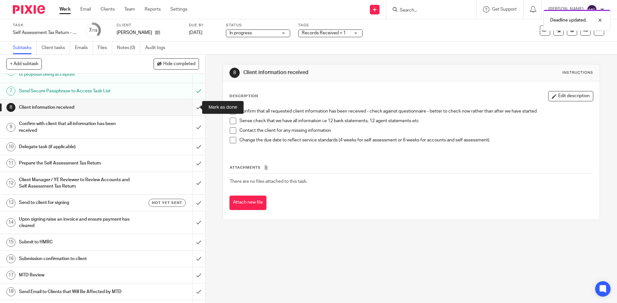
click at [192, 105] on input "submit" at bounding box center [102, 108] width 205 height 16
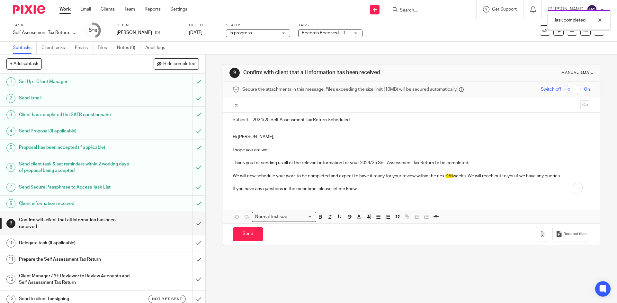
click at [275, 148] on p "I hope you are well." at bounding box center [411, 150] width 357 height 6
click at [299, 151] on p "I hope you are well and happy Firday!" at bounding box center [411, 150] width 357 height 6
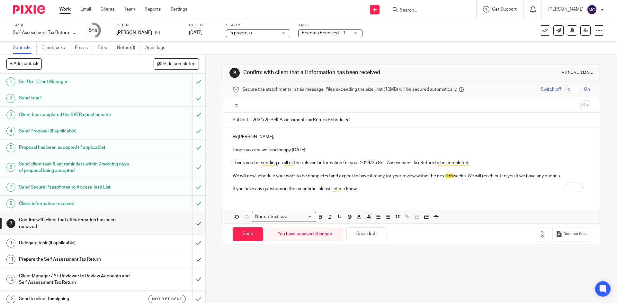
click at [298, 163] on p "Thank you for sending us all of the relevant information for your 2024/25 Self …" at bounding box center [411, 163] width 357 height 6
click at [285, 163] on p "Thank you for sending us all of the relevant information for your 2024/25 Self …" at bounding box center [411, 163] width 357 height 6
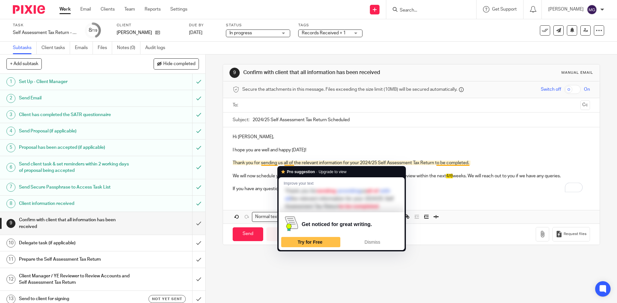
click at [285, 163] on p "Thank you for sending us all of the relevant information for your 2024/25 Self …" at bounding box center [411, 163] width 357 height 6
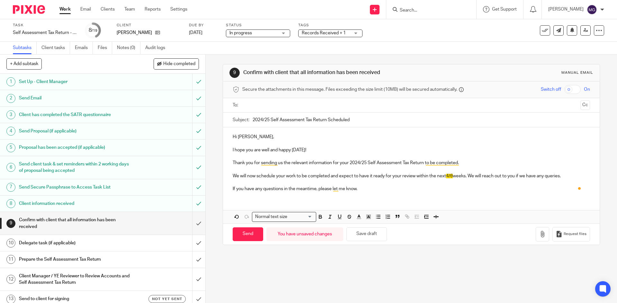
click at [346, 167] on p "To enrich screen reader interactions, please activate Accessibility in Grammarl…" at bounding box center [411, 170] width 357 height 6
click at [452, 175] on span "4/6" at bounding box center [449, 176] width 7 height 4
click at [451, 175] on span "4/6" at bounding box center [449, 176] width 7 height 4
click at [458, 187] on p "If you have any questions in the meantime, please let me know." at bounding box center [411, 189] width 357 height 6
click at [436, 177] on p "We will now schedule your work to be completed and expect to have it ready for …" at bounding box center [411, 176] width 357 height 6
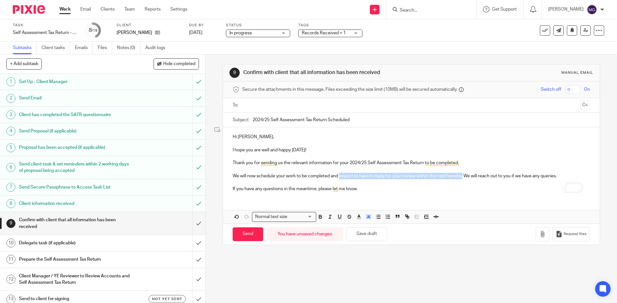
drag, startPoint x: 461, startPoint y: 175, endPoint x: 339, endPoint y: 175, distance: 122.4
click at [339, 175] on p "We will now schedule your work to be completed and expect to have it ready for …" at bounding box center [411, 176] width 357 height 6
click at [394, 186] on p "To enrich screen reader interactions, please activate Accessibility in Grammarl…" at bounding box center [411, 183] width 357 height 6
click at [384, 188] on p "If you have any questions in the meantime, please let me know." at bounding box center [411, 189] width 357 height 6
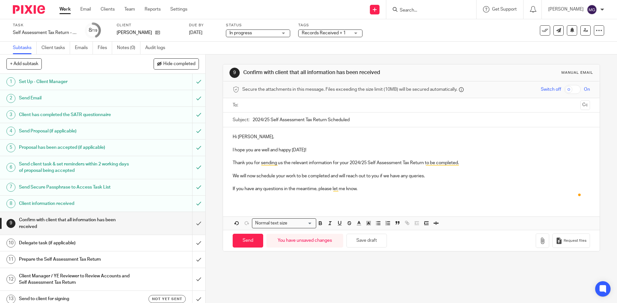
click at [324, 99] on div at bounding box center [411, 105] width 337 height 14
click at [317, 103] on input "text" at bounding box center [410, 105] width 333 height 7
click at [249, 242] on input "Send" at bounding box center [248, 243] width 31 height 14
type input "Sent"
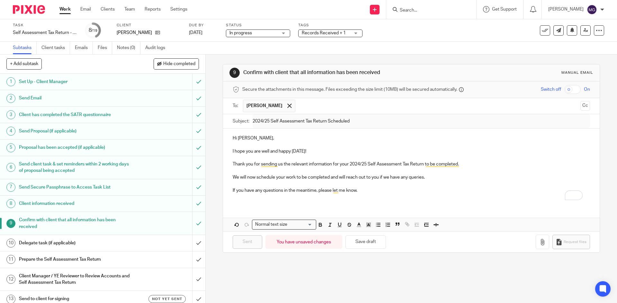
drag, startPoint x: 230, startPoint y: 277, endPoint x: 229, endPoint y: 268, distance: 9.4
click at [230, 277] on div "9 Confirm with client that all information has been received Manual email Secur…" at bounding box center [411, 179] width 411 height 249
drag, startPoint x: 427, startPoint y: 38, endPoint x: 255, endPoint y: 1, distance: 176.6
click at [391, 24] on div "Task Self Assessment Tax Return - 2024-2025 Save Self Assessment Tax Return - 2…" at bounding box center [259, 30] width 492 height 15
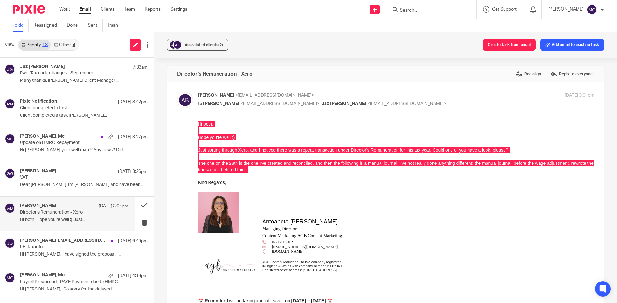
scroll to position [64, 0]
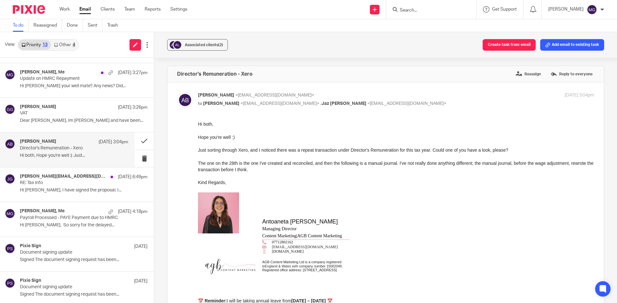
click at [443, 178] on div at bounding box center [396, 176] width 396 height 6
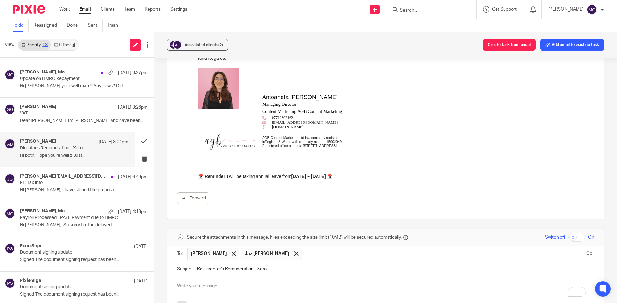
scroll to position [193, 0]
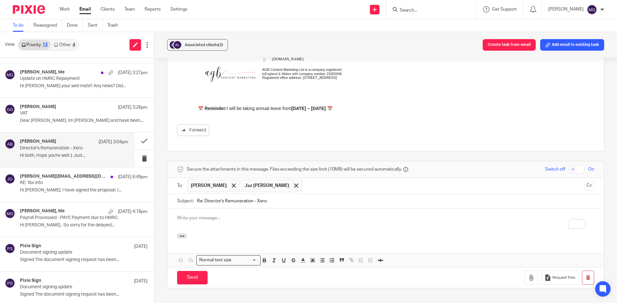
drag, startPoint x: 228, startPoint y: 236, endPoint x: 224, endPoint y: 232, distance: 5.7
click at [228, 236] on div at bounding box center [385, 237] width 436 height 7
click at [209, 221] on p "To enrich screen reader interactions, please activate Accessibility in Grammarl…" at bounding box center [385, 218] width 417 height 6
paste div "To enrich screen reader interactions, please activate Accessibility in Grammarl…"
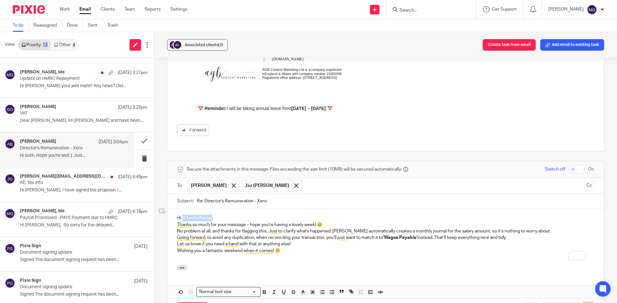
drag, startPoint x: 210, startPoint y: 217, endPoint x: 181, endPoint y: 217, distance: 29.2
click at [181, 217] on p "Hi [Client's Name]," at bounding box center [385, 218] width 417 height 6
click at [220, 220] on p "Hi Antoaneta," at bounding box center [385, 218] width 417 height 6
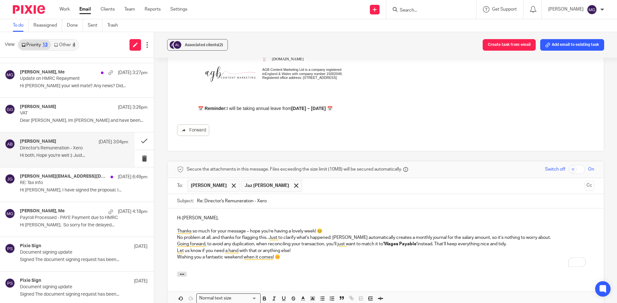
click at [206, 230] on p "Thanks so much for your message – hope you're having a lovely week! 😊" at bounding box center [385, 231] width 417 height 6
click at [204, 230] on p "Thanks so muh for your message – hope you're having a lovely week! 😊" at bounding box center [385, 231] width 417 height 6
click at [204, 230] on p "Thanks so mh for your message – hope you're having a lovely week! 😊" at bounding box center [385, 231] width 417 height 6
click at [230, 231] on p "Thanks for your message – hope you're having a lovely week! 😊" at bounding box center [385, 231] width 417 height 6
click at [305, 231] on p "Thanks for your message, I hope you're having a lovely week! 😊" at bounding box center [385, 231] width 417 height 6
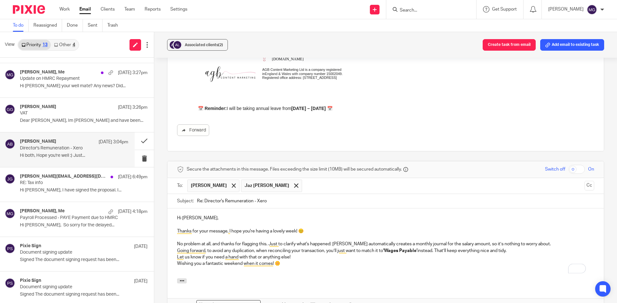
click at [519, 250] on p "Going forward, to avoid any duplication, when reconciling your transaction, you…" at bounding box center [385, 251] width 417 height 6
click at [531, 244] on p "No problem at all, and thanks for flagging this. Just to clarify what's happene…" at bounding box center [385, 244] width 417 height 6
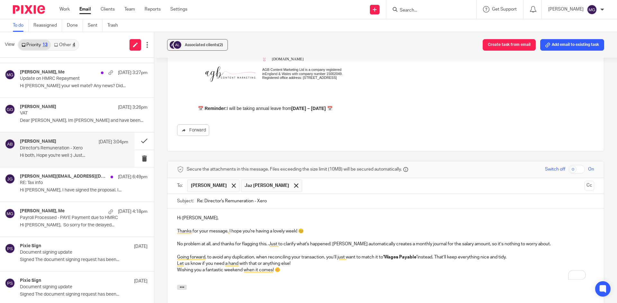
click at [515, 259] on p "Going forward, to avoid any duplication, when reconciling your transaction, you…" at bounding box center [385, 257] width 417 height 6
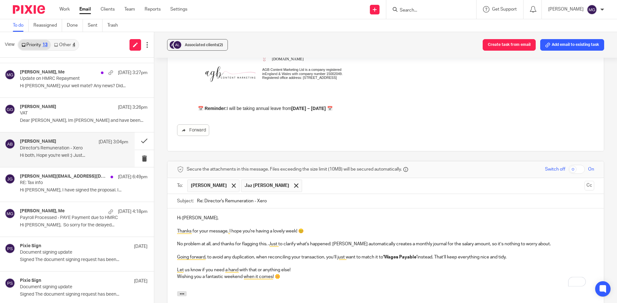
click at [303, 272] on p "Let us know if you need a hand with that or anything else!" at bounding box center [385, 270] width 417 height 6
click at [284, 281] on p "Wishing you a fantastic weekend when it comes! 🌼" at bounding box center [385, 283] width 417 height 6
click at [181, 285] on p "Wishing you a fantastic weekend when it comes!" at bounding box center [385, 283] width 417 height 6
click at [257, 283] on p "I hope you have a fantastic weekend when it comes!" at bounding box center [385, 283] width 417 height 6
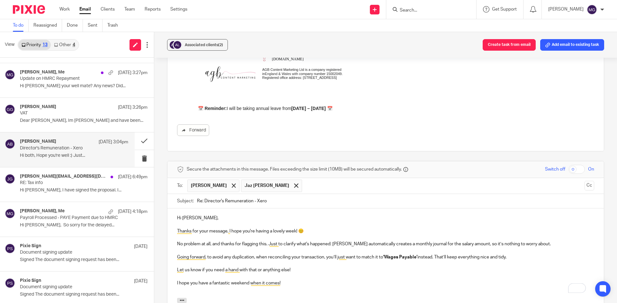
click at [257, 283] on p "I hope you have a fantastic weekend when it comes!" at bounding box center [385, 283] width 417 height 6
click at [268, 243] on p "No problem at all, and thanks for flagging this. Just to clarify what's happene…" at bounding box center [385, 244] width 417 height 6
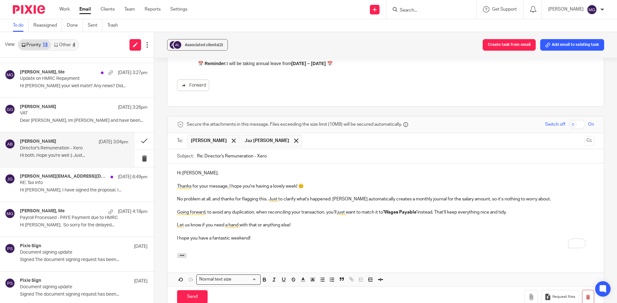
scroll to position [257, 0]
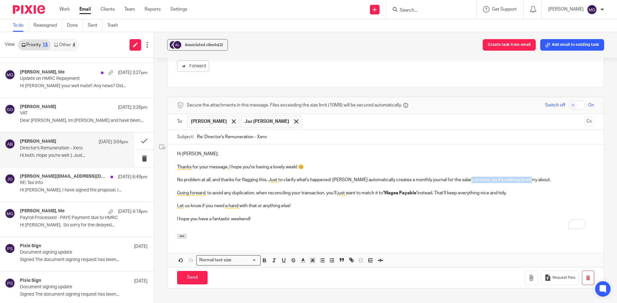
drag, startPoint x: 528, startPoint y: 179, endPoint x: 467, endPoint y: 179, distance: 60.7
click at [467, 179] on p "No problem at all, and thanks for flagging this. Just to clarify what's happene…" at bounding box center [385, 180] width 417 height 6
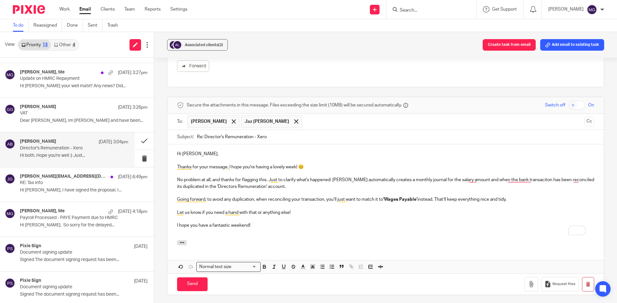
click at [281, 200] on p "Going forward, to avoid any duplication, when reconciling your transaction, you…" at bounding box center [385, 200] width 417 height 6
click at [301, 201] on p "Going forward, to avoid any duplication, when reconciling your transaction, you…" at bounding box center [385, 200] width 417 height 6
click at [383, 200] on p "Going forward, to avoid any duplication, when reconciling your bank transaction…" at bounding box center [385, 200] width 417 height 6
click at [441, 199] on p "Going forward, to avoid any duplication, when reconciling your bank transaction…" at bounding box center [385, 200] width 417 height 6
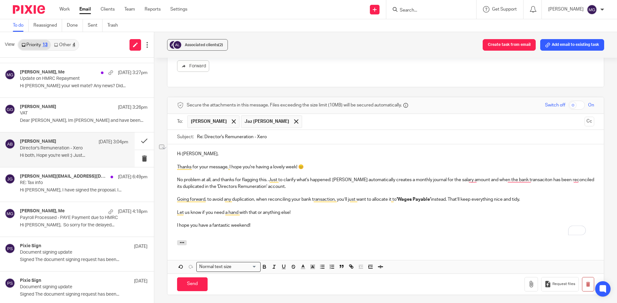
drag, startPoint x: 527, startPoint y: 198, endPoint x: 452, endPoint y: 200, distance: 75.2
click at [452, 200] on p "Going forward, to avoid any duplication, when reconciling your bank transaction…" at bounding box center [385, 200] width 417 height 6
click at [453, 217] on p "To enrich screen reader interactions, please activate Accessibility in Grammarl…" at bounding box center [385, 219] width 417 height 6
drag, startPoint x: 529, startPoint y: 201, endPoint x: 451, endPoint y: 201, distance: 77.4
click at [451, 201] on p "Going forward, to avoid any duplication, when reconciling your bank transaction…" at bounding box center [385, 200] width 417 height 6
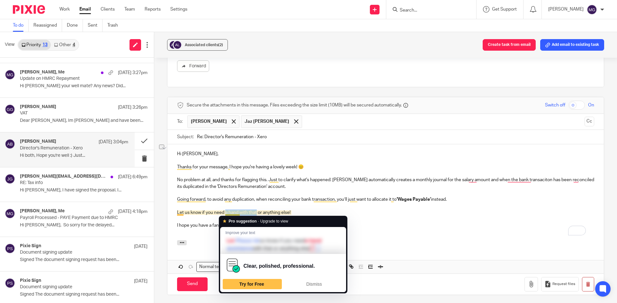
drag, startPoint x: 256, startPoint y: 212, endPoint x: 224, endPoint y: 211, distance: 32.5
click at [224, 211] on p "Let us know if you need a hand with that or anything else!" at bounding box center [385, 213] width 417 height 6
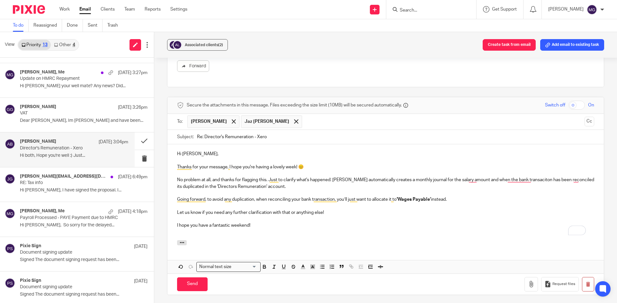
click at [291, 223] on p "I hope you have a fantastic weekend!" at bounding box center [385, 226] width 417 height 6
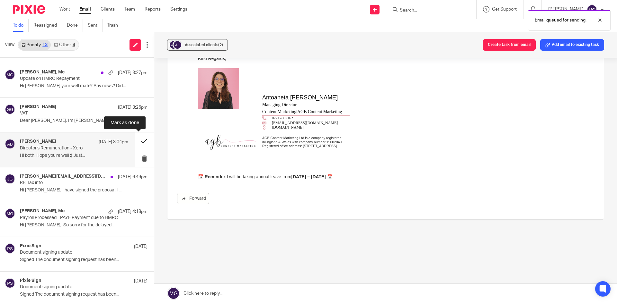
scroll to position [124, 0]
click at [139, 142] on button at bounding box center [144, 141] width 19 height 17
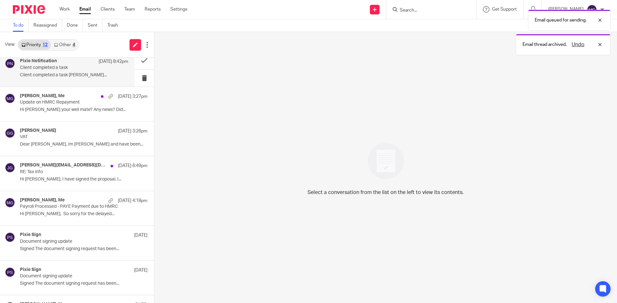
scroll to position [0, 0]
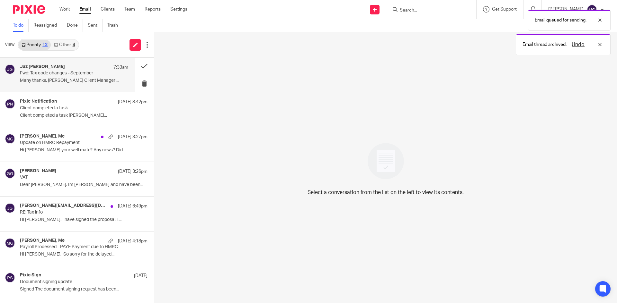
click at [59, 75] on p "Fwd: Tax code changes - September" at bounding box center [63, 73] width 87 height 5
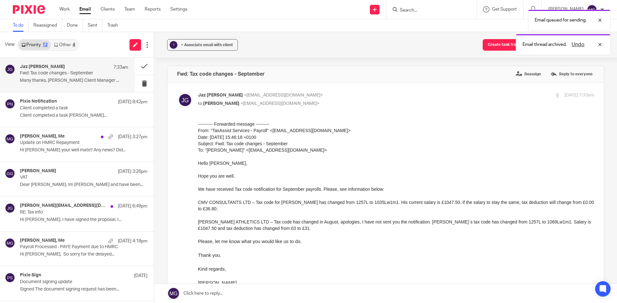
click at [63, 43] on link "Other 4" at bounding box center [64, 45] width 27 height 10
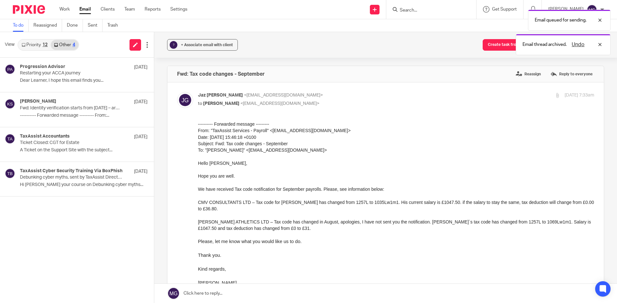
click at [40, 45] on link "Priority 12" at bounding box center [34, 45] width 32 height 10
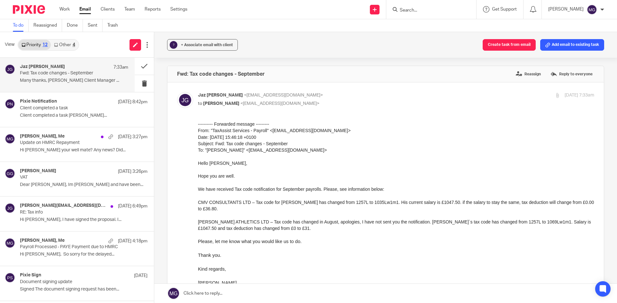
click at [418, 5] on form at bounding box center [433, 9] width 68 height 8
click at [417, 9] on input "Search" at bounding box center [428, 11] width 58 height 6
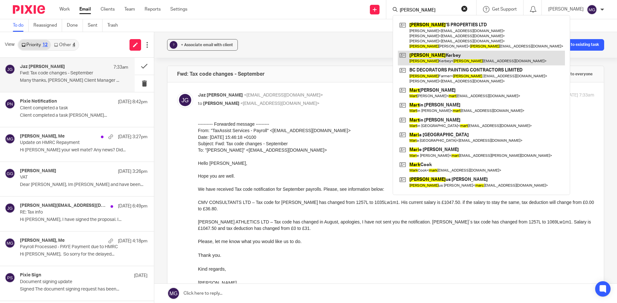
type input "mary"
click at [313, 56] on div "? + Associate email with client Create task from email Add email to existing ta…" at bounding box center [385, 45] width 462 height 26
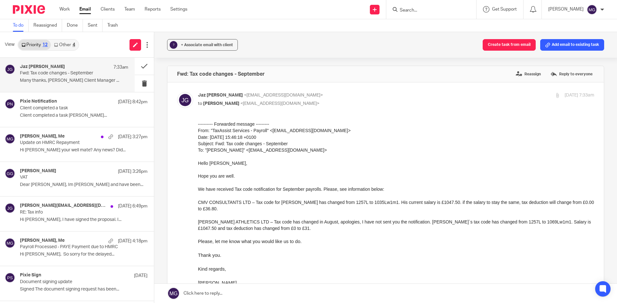
click at [431, 12] on input "Search" at bounding box center [428, 11] width 58 height 6
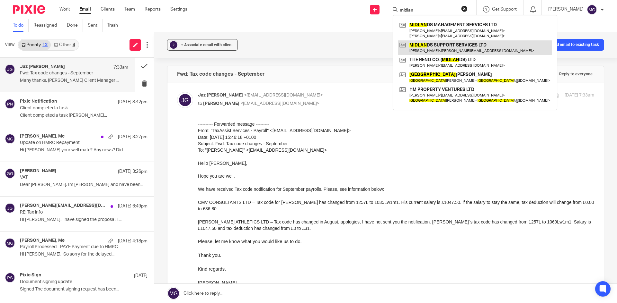
type input "midlan"
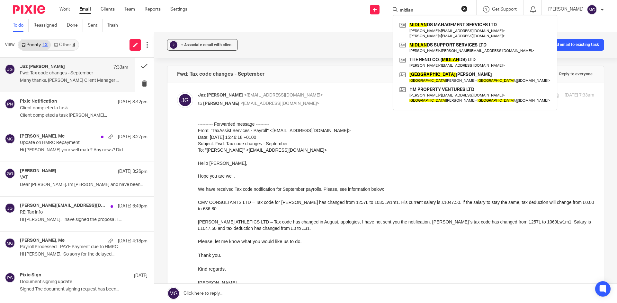
drag, startPoint x: 433, startPoint y: 10, endPoint x: 350, endPoint y: -3, distance: 83.7
click at [350, 0] on html "Work Email Clients Team Reports Settings Work Email Clients Team Reports Settin…" at bounding box center [308, 151] width 617 height 303
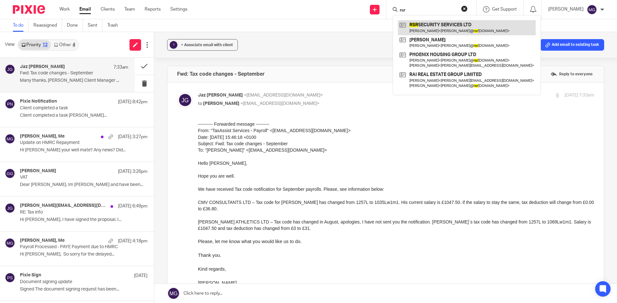
type input "rsr"
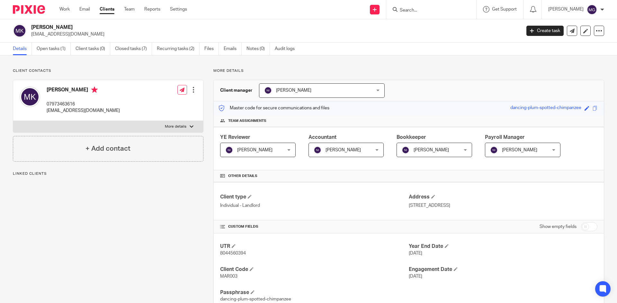
click at [418, 77] on div "More details Client manager [PERSON_NAME] [PERSON_NAME] [PERSON_NAME] Topia Jaz…" at bounding box center [403, 260] width 400 height 385
click at [57, 51] on link "Open tasks (1)" at bounding box center [54, 49] width 34 height 13
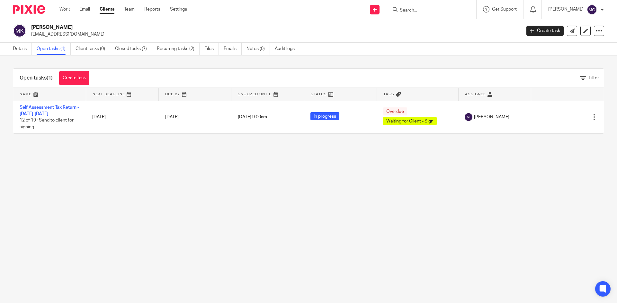
click at [114, 237] on main "[PERSON_NAME] [EMAIL_ADDRESS][DOMAIN_NAME] Create task Update from Companies Ho…" at bounding box center [308, 151] width 617 height 303
